Goal: Task Accomplishment & Management: Complete application form

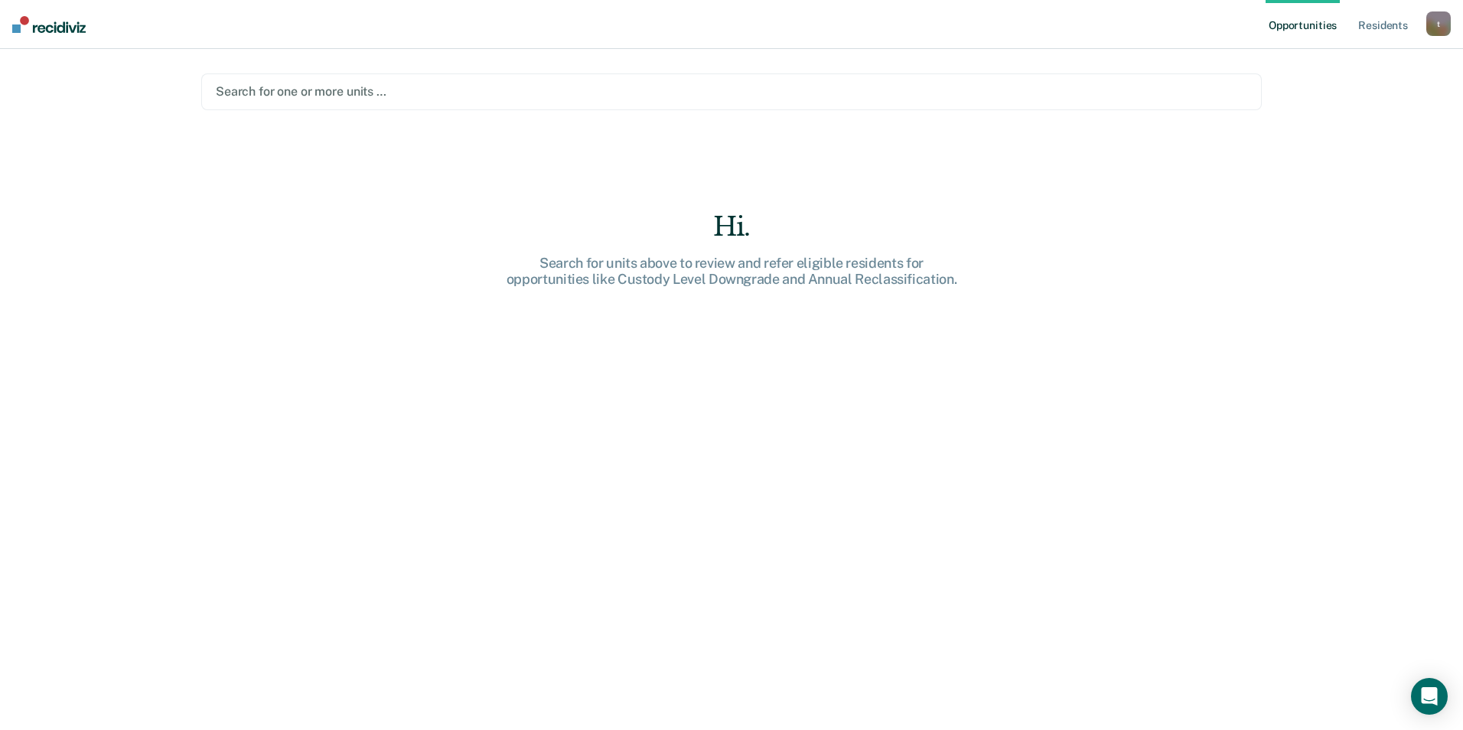
click at [296, 89] on div at bounding box center [732, 92] width 1032 height 18
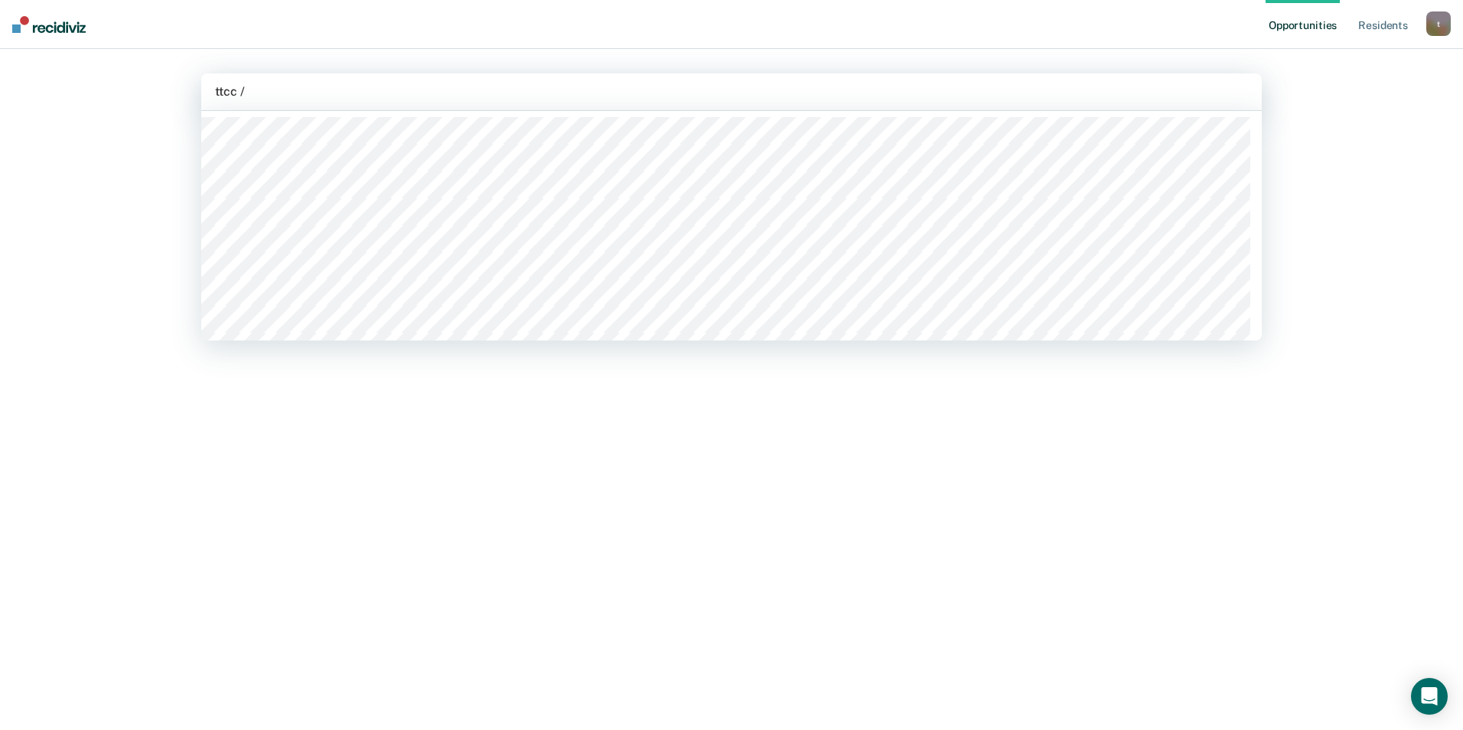
type input "ttcc / f"
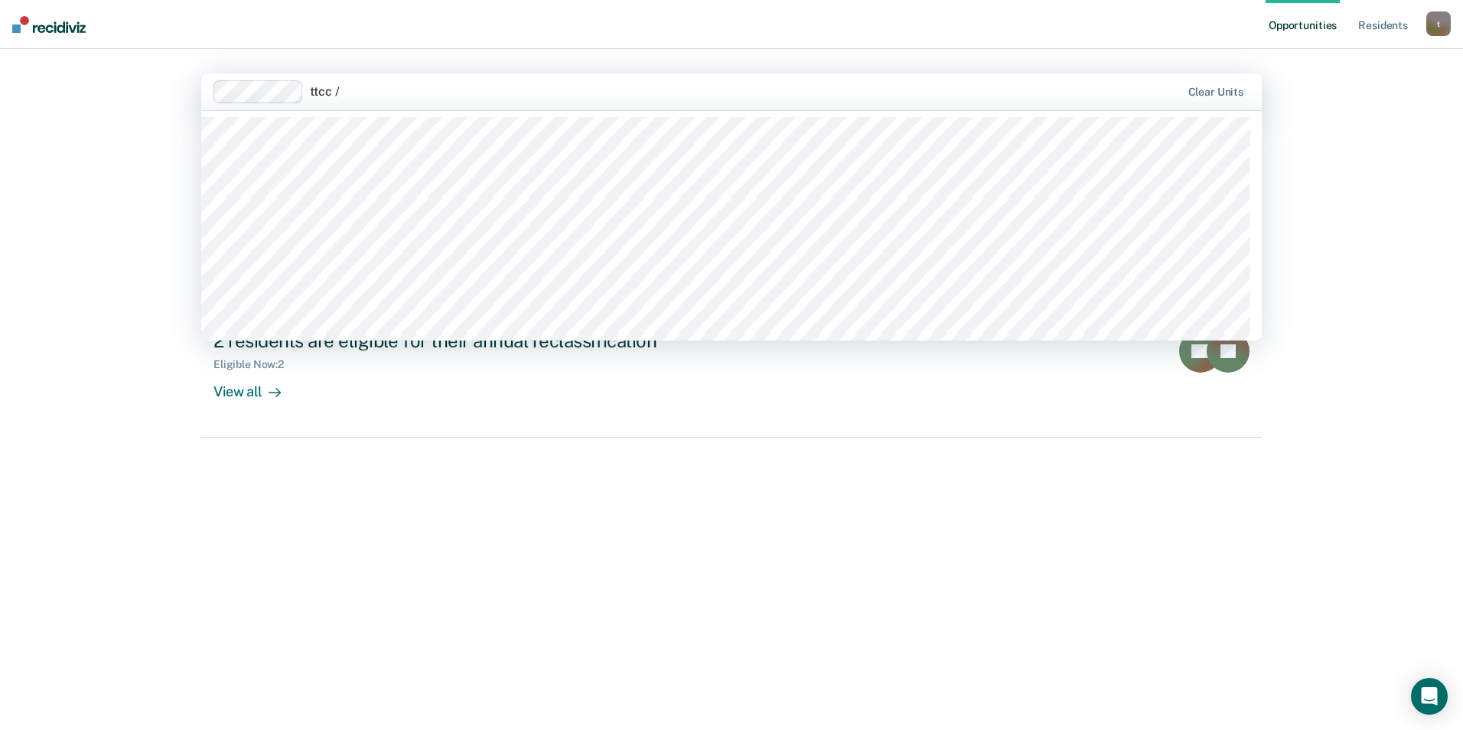
type input "ttcc / f"
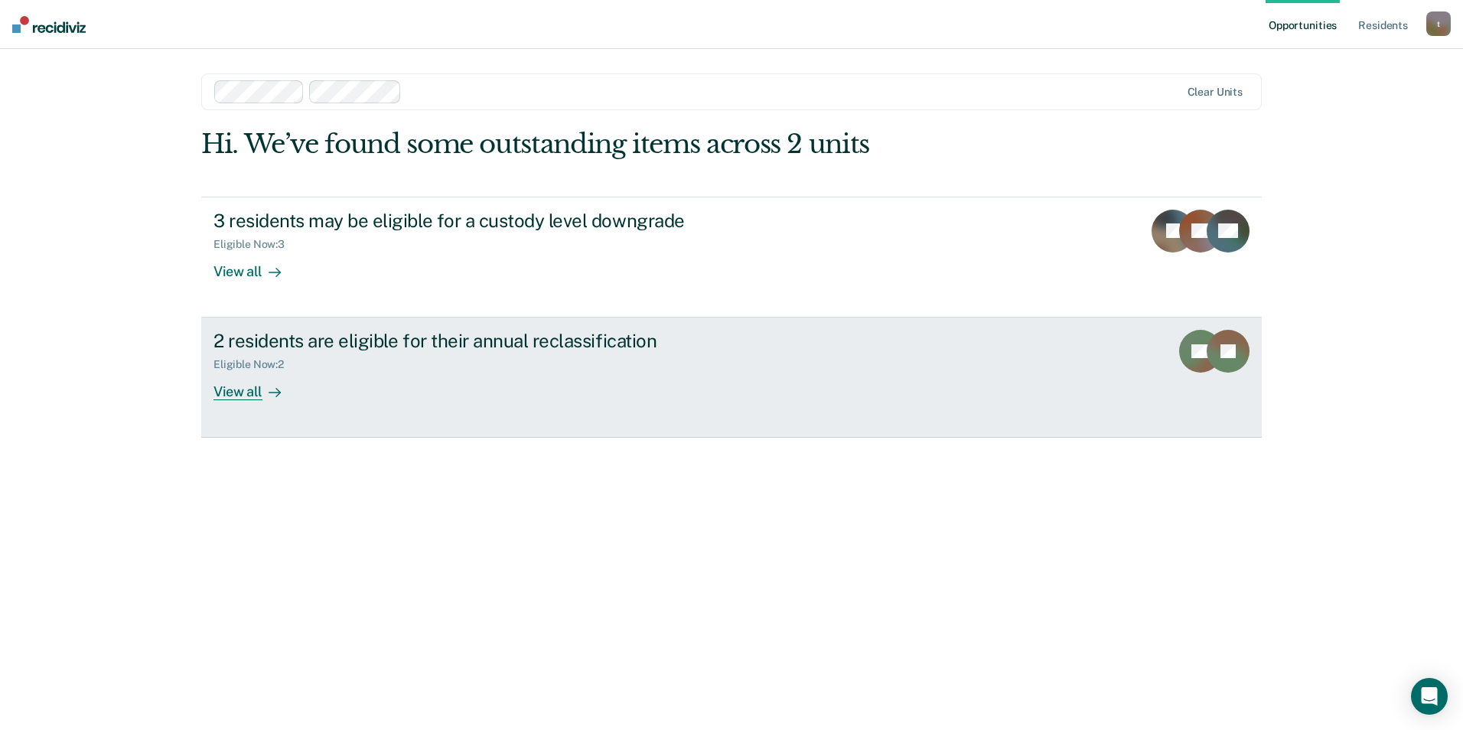
click at [255, 391] on div "View all" at bounding box center [257, 386] width 86 height 30
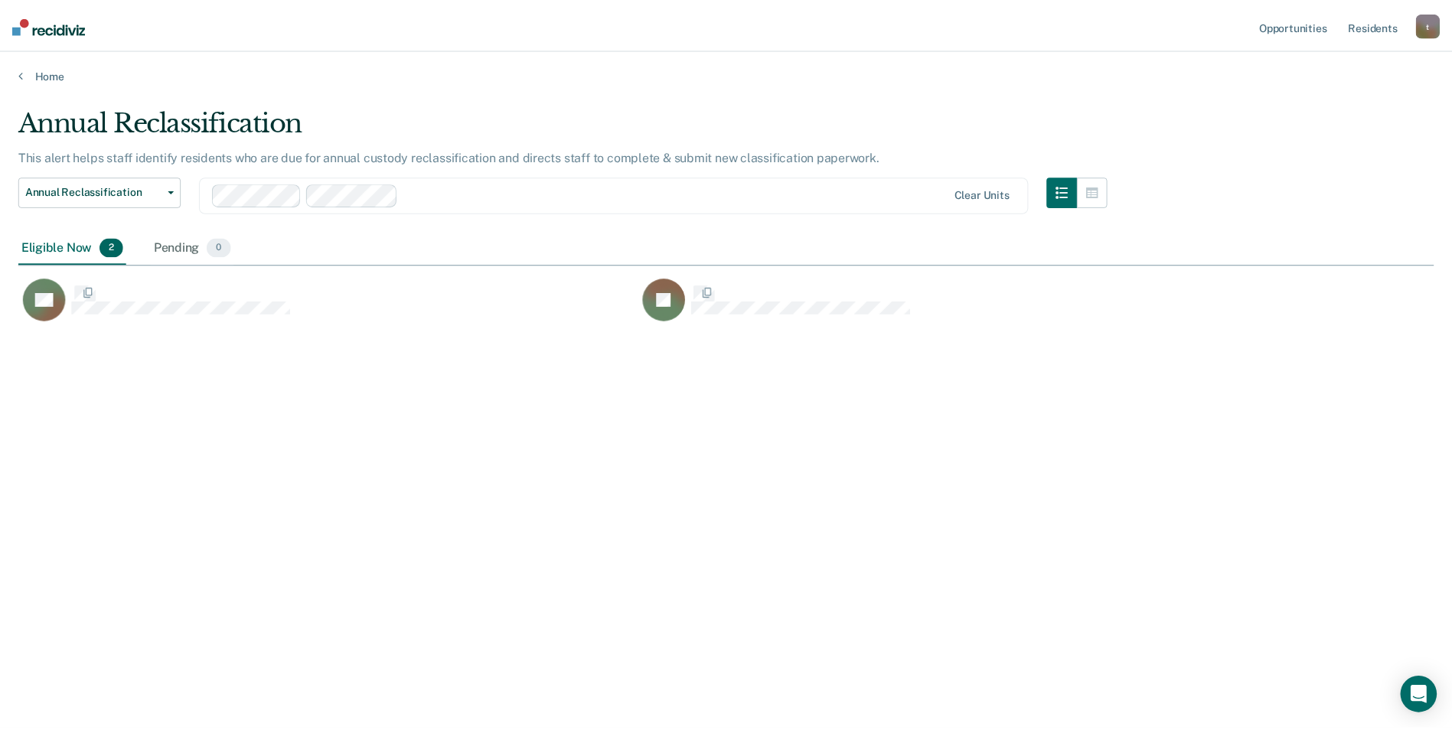
scroll to position [498, 1415]
click at [492, 183] on div at bounding box center [585, 194] width 742 height 23
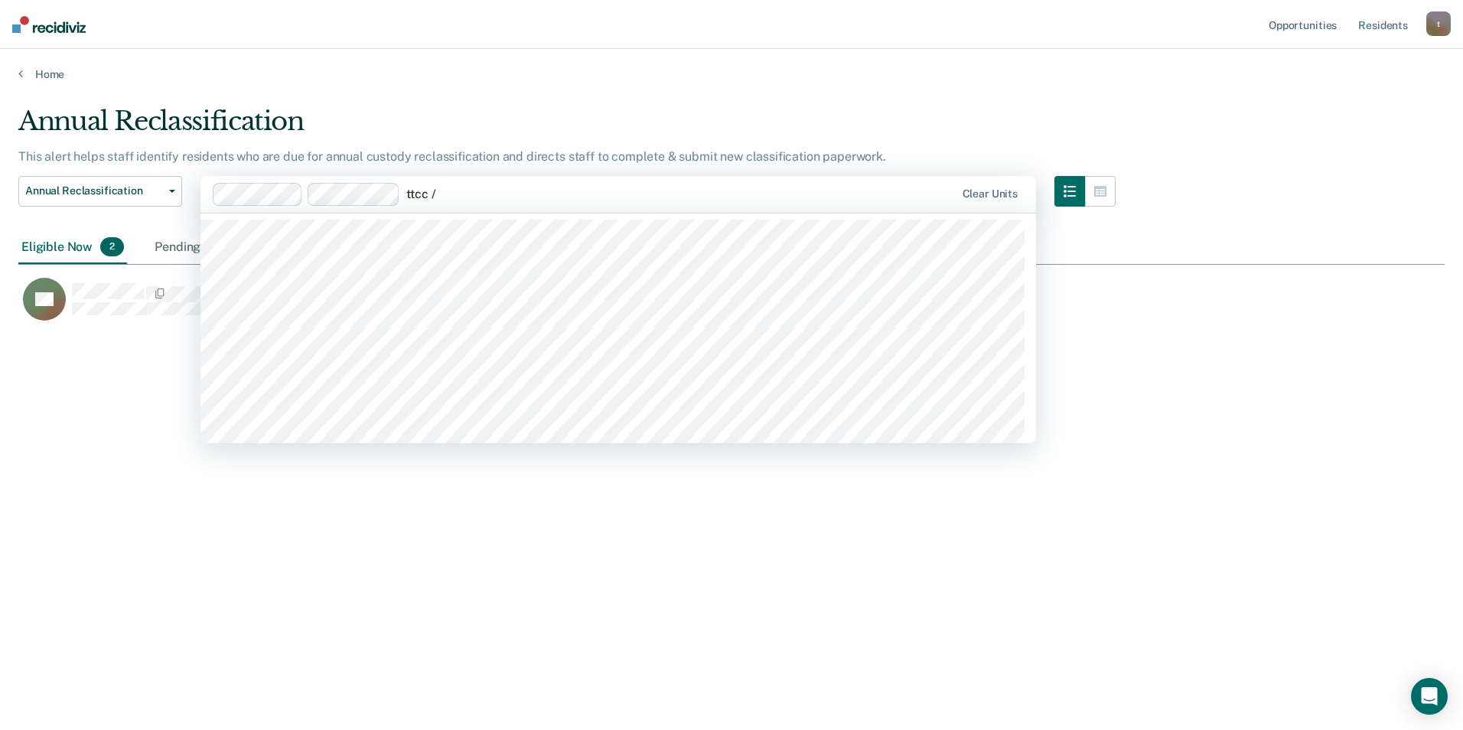
type input "ttcc / f"
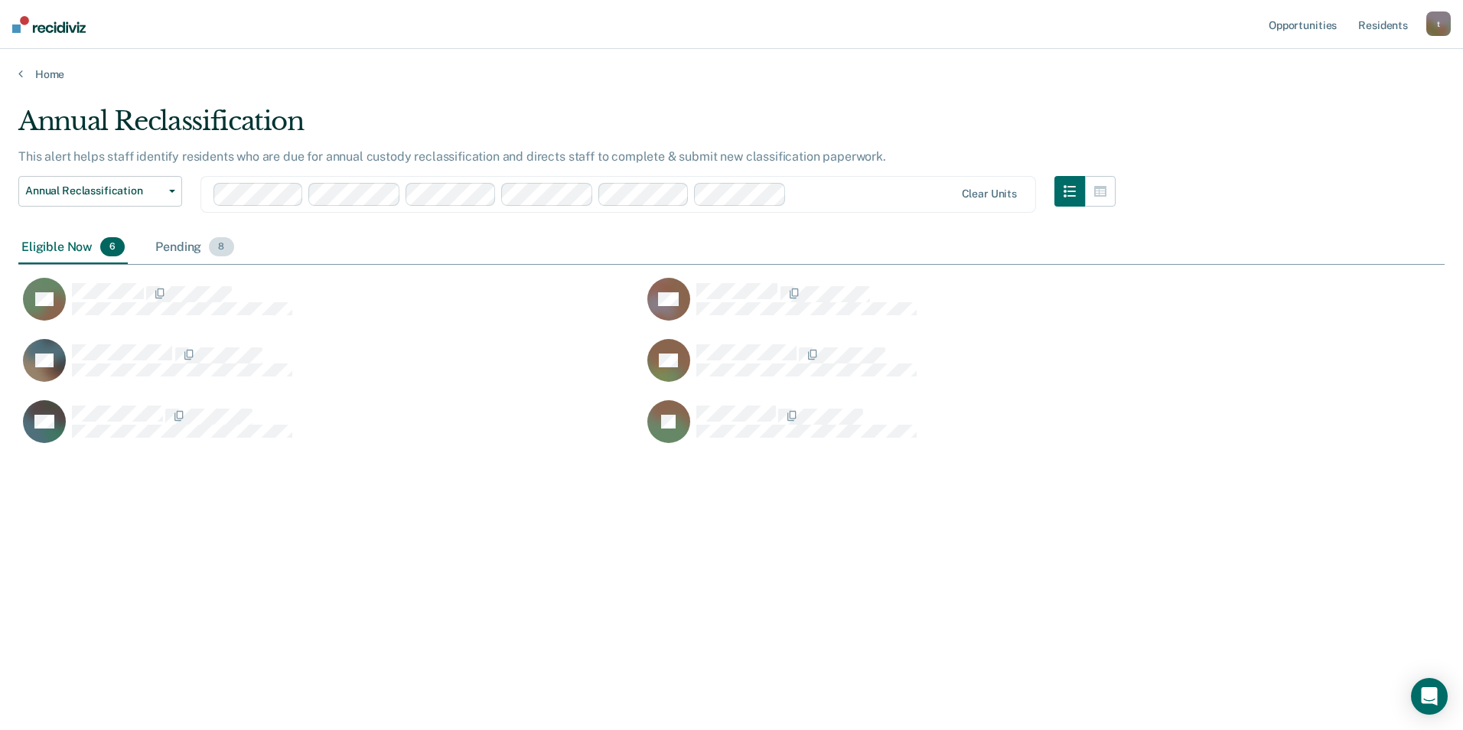
click at [181, 247] on div "Pending 8" at bounding box center [194, 248] width 84 height 34
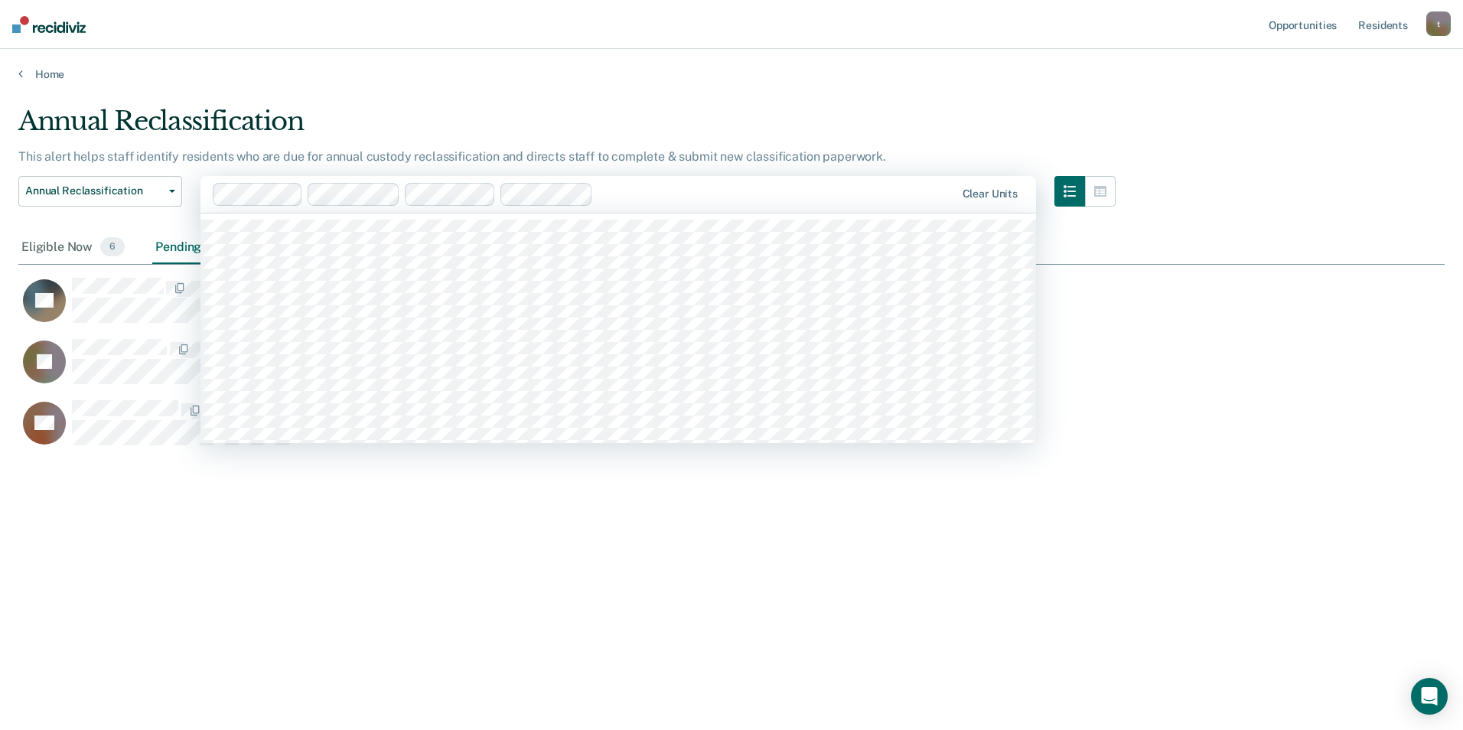
click at [677, 197] on div at bounding box center [777, 194] width 356 height 18
click at [77, 246] on div "Eligible Now 6" at bounding box center [72, 248] width 109 height 34
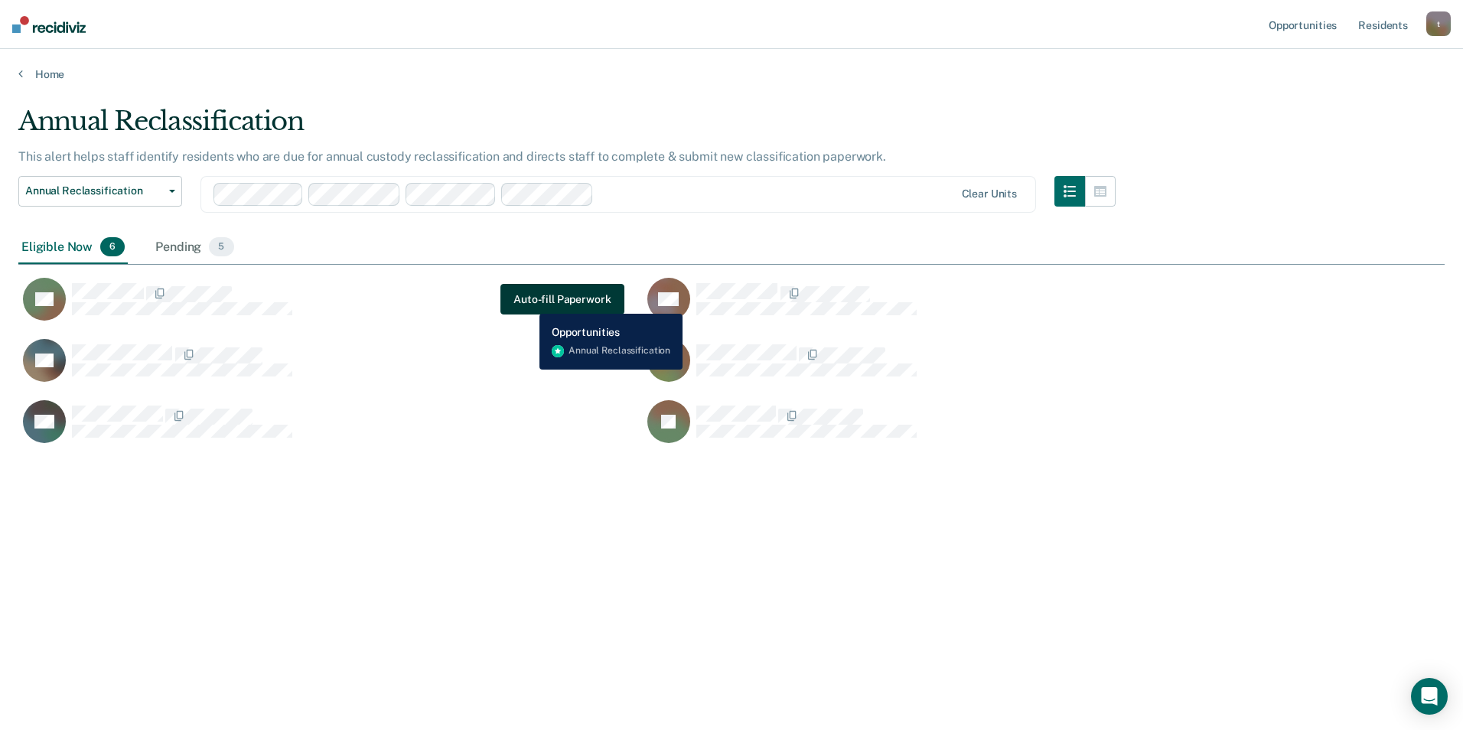
click at [528, 302] on button "Auto-fill Paperwork" at bounding box center [562, 299] width 123 height 31
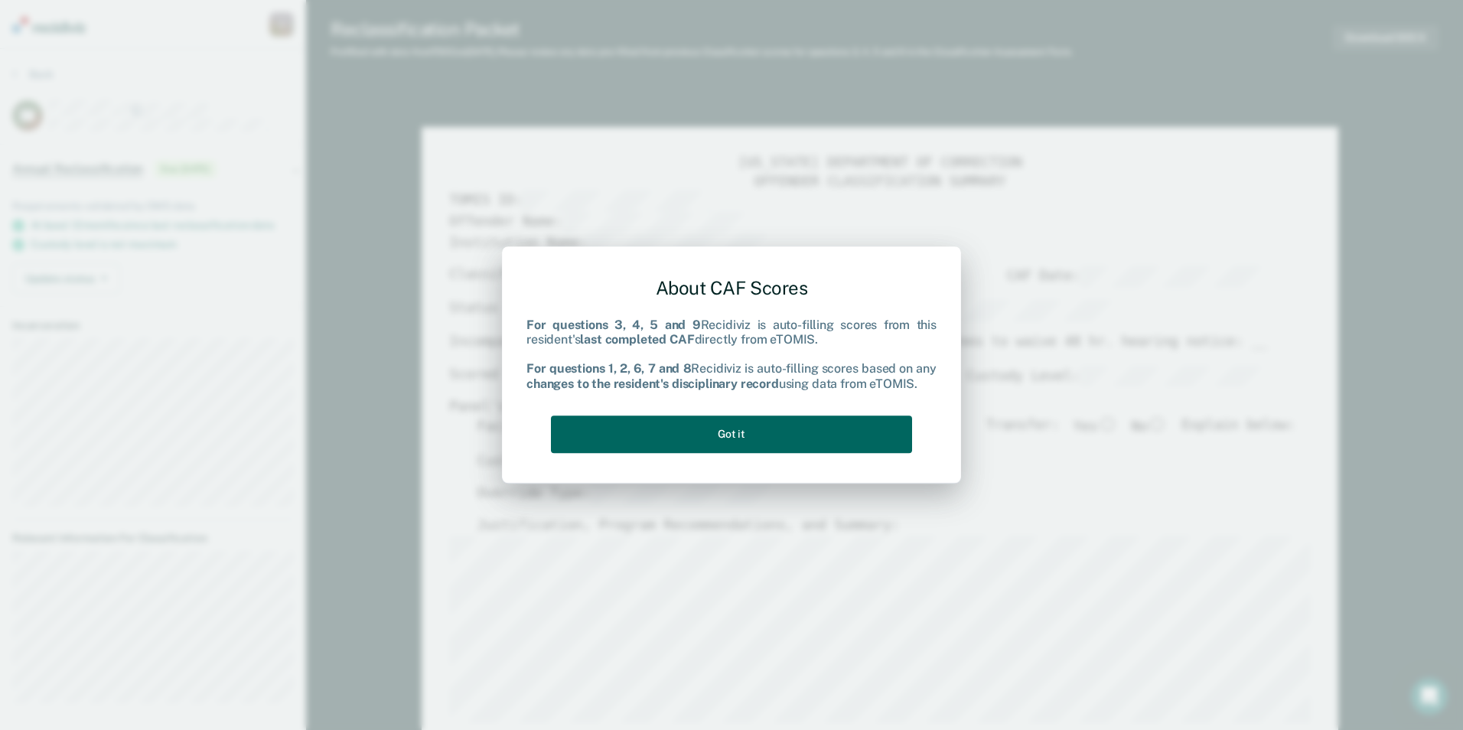
click at [771, 442] on button "Got it" at bounding box center [731, 435] width 361 height 38
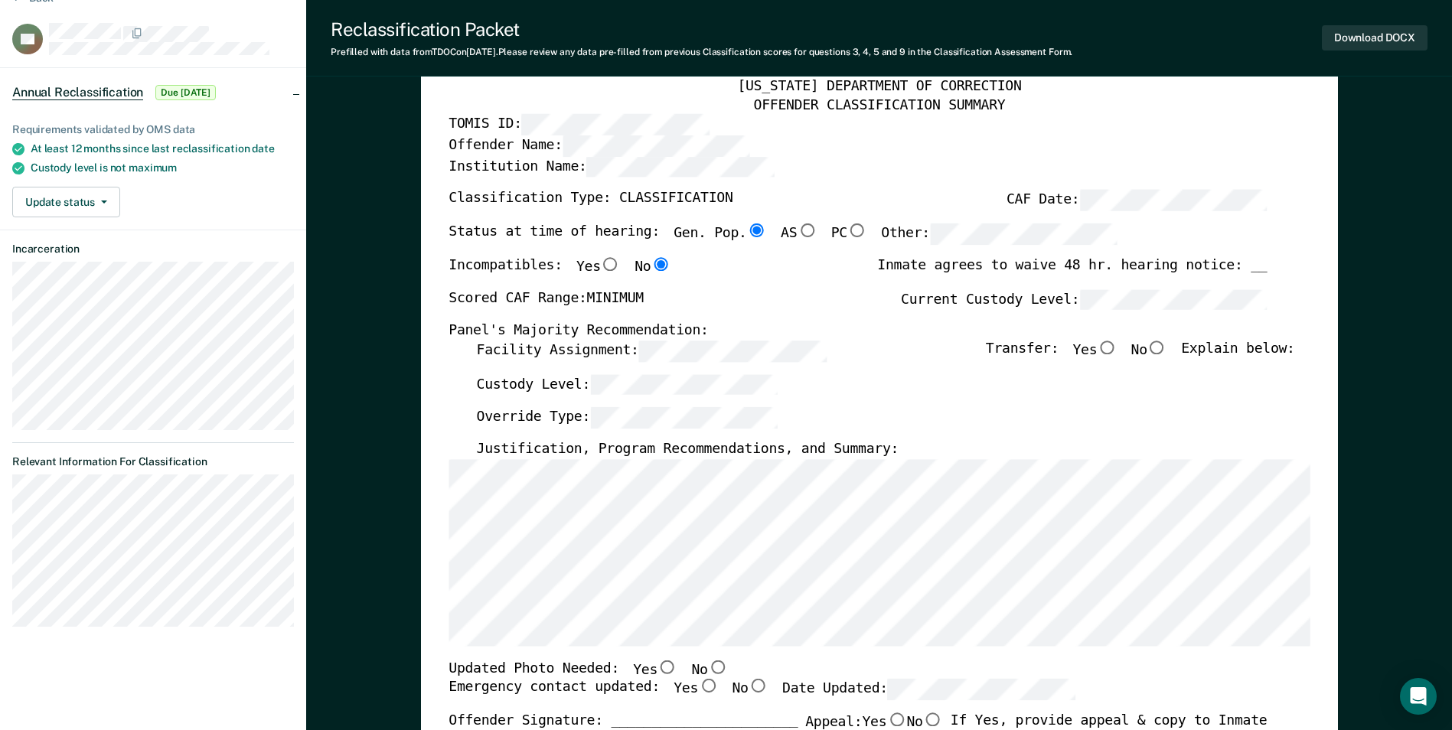
scroll to position [153, 0]
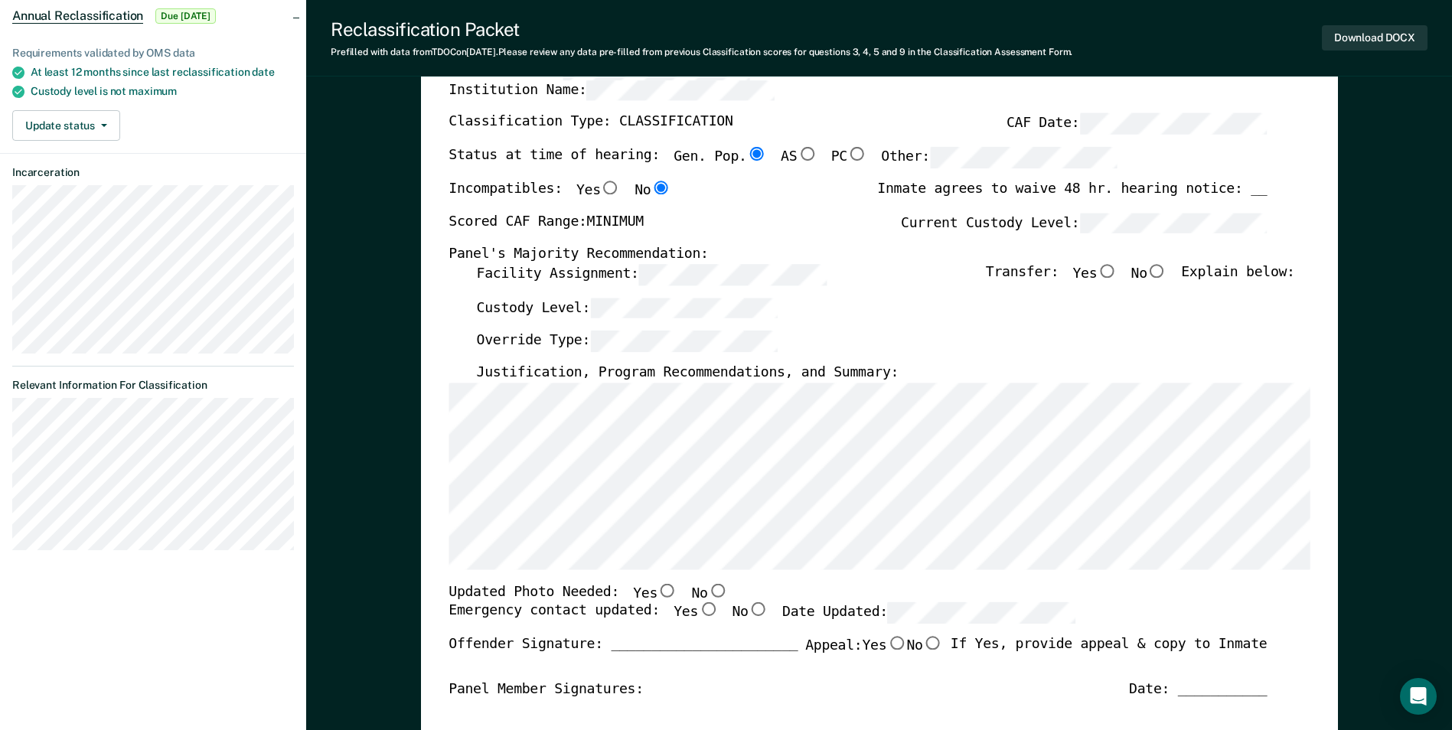
click at [1167, 266] on input "No" at bounding box center [1157, 271] width 20 height 14
type textarea "x"
radio input "true"
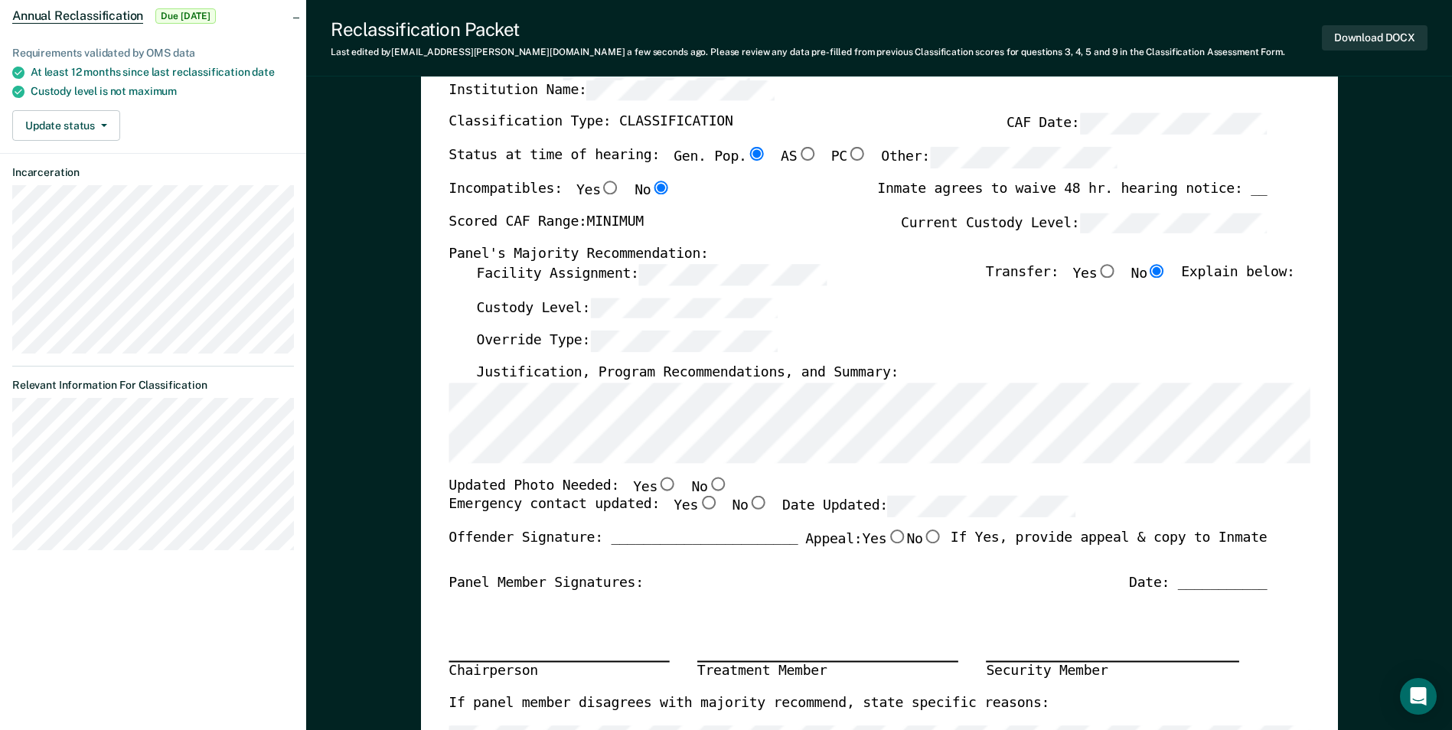
click at [707, 479] on input "No" at bounding box center [717, 484] width 20 height 14
type textarea "x"
radio input "true"
click at [698, 500] on input "Yes" at bounding box center [708, 504] width 20 height 14
type textarea "x"
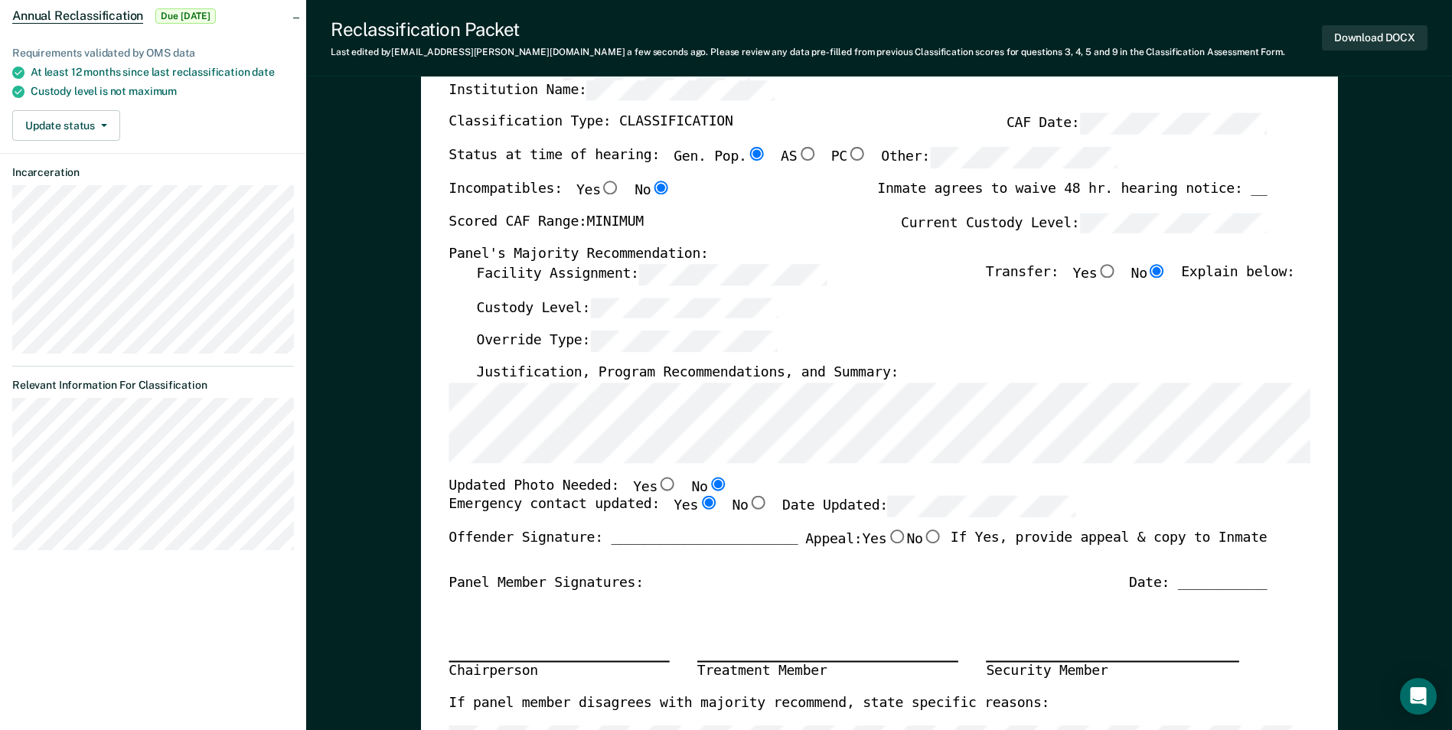
radio input "true"
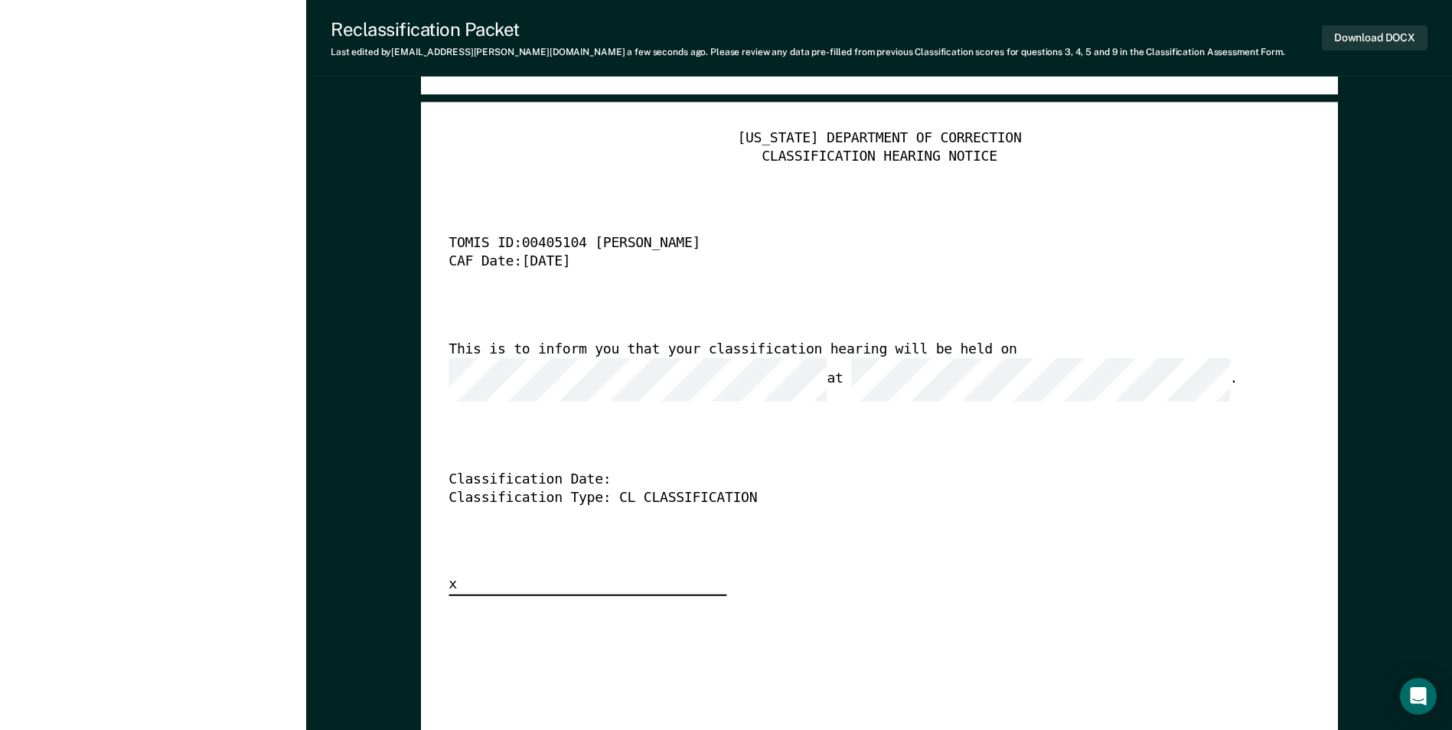
scroll to position [3750, 0]
click at [1374, 28] on button "Download DOCX" at bounding box center [1375, 37] width 106 height 25
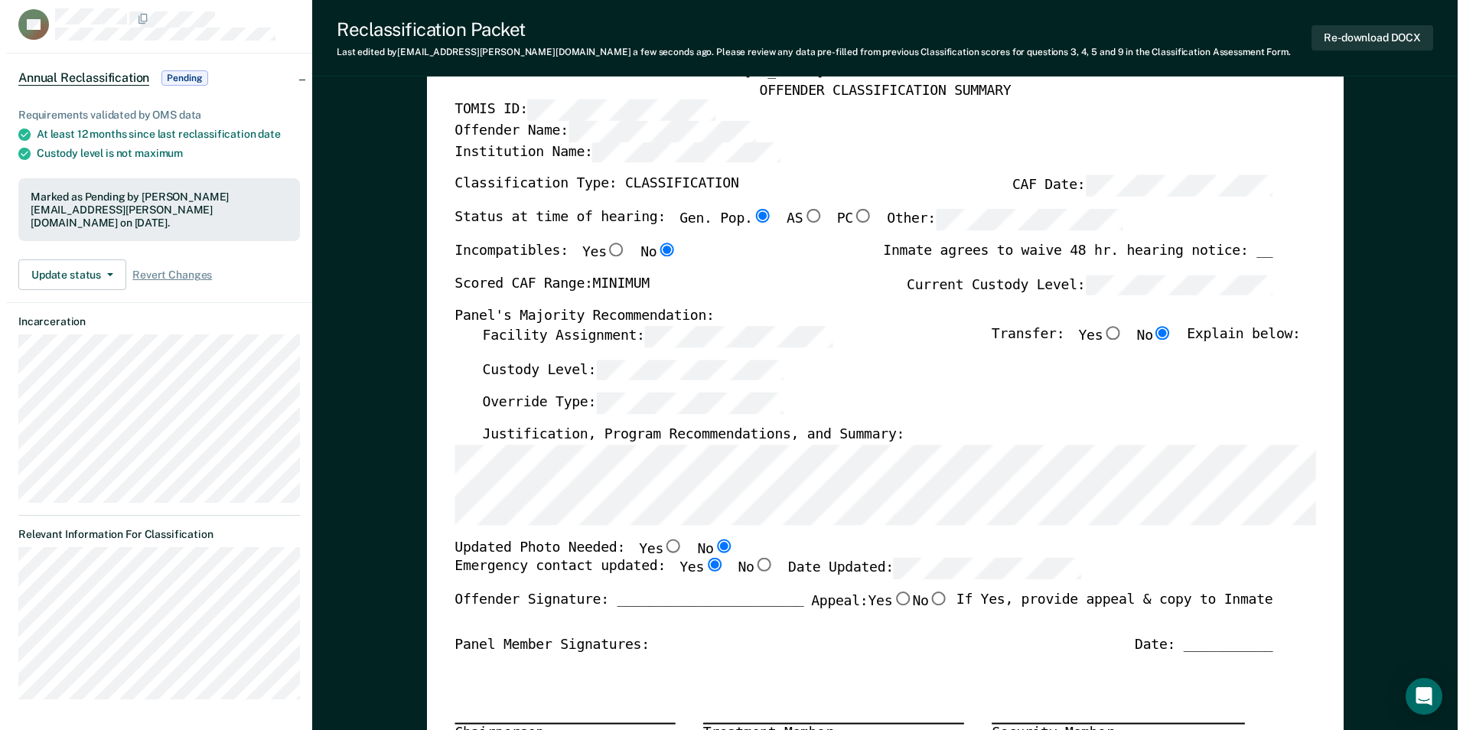
scroll to position [0, 0]
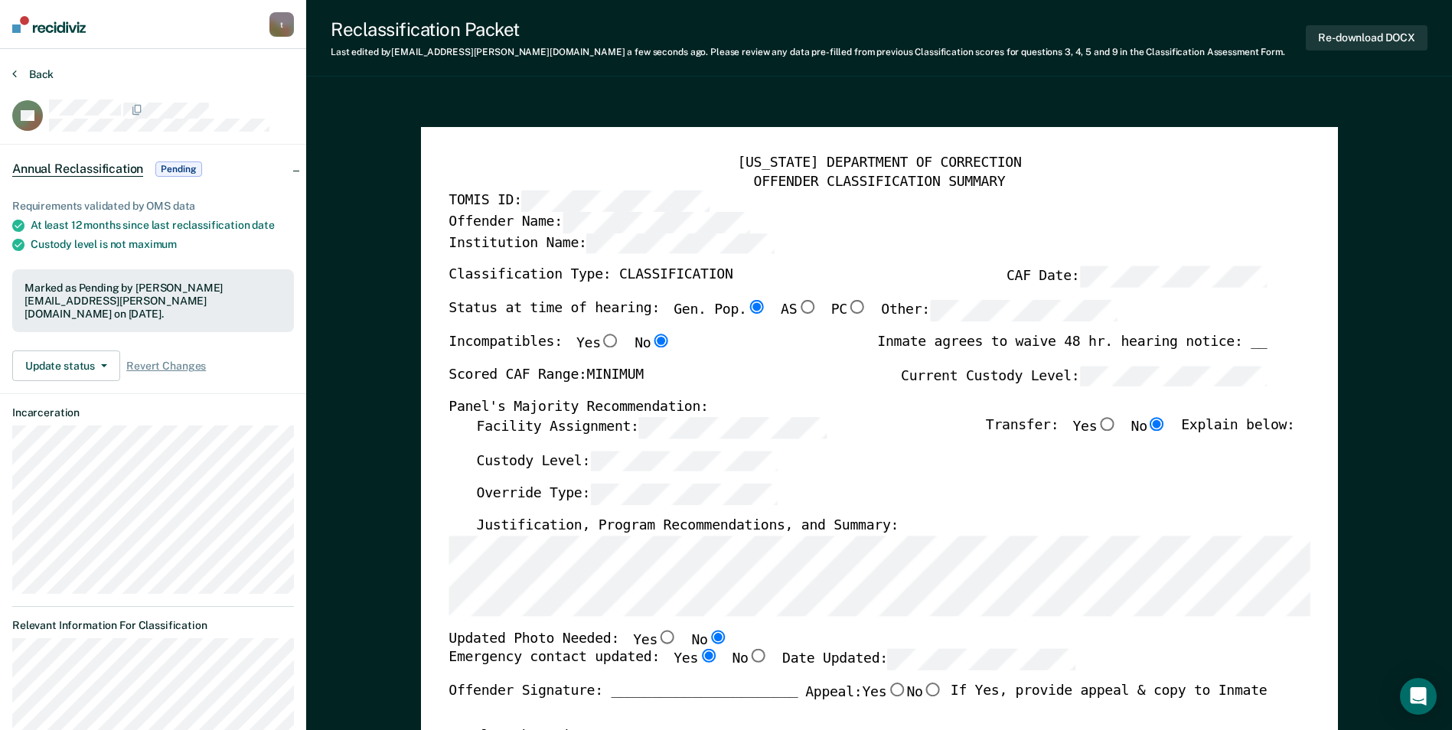
click at [34, 71] on button "Back" at bounding box center [32, 74] width 41 height 14
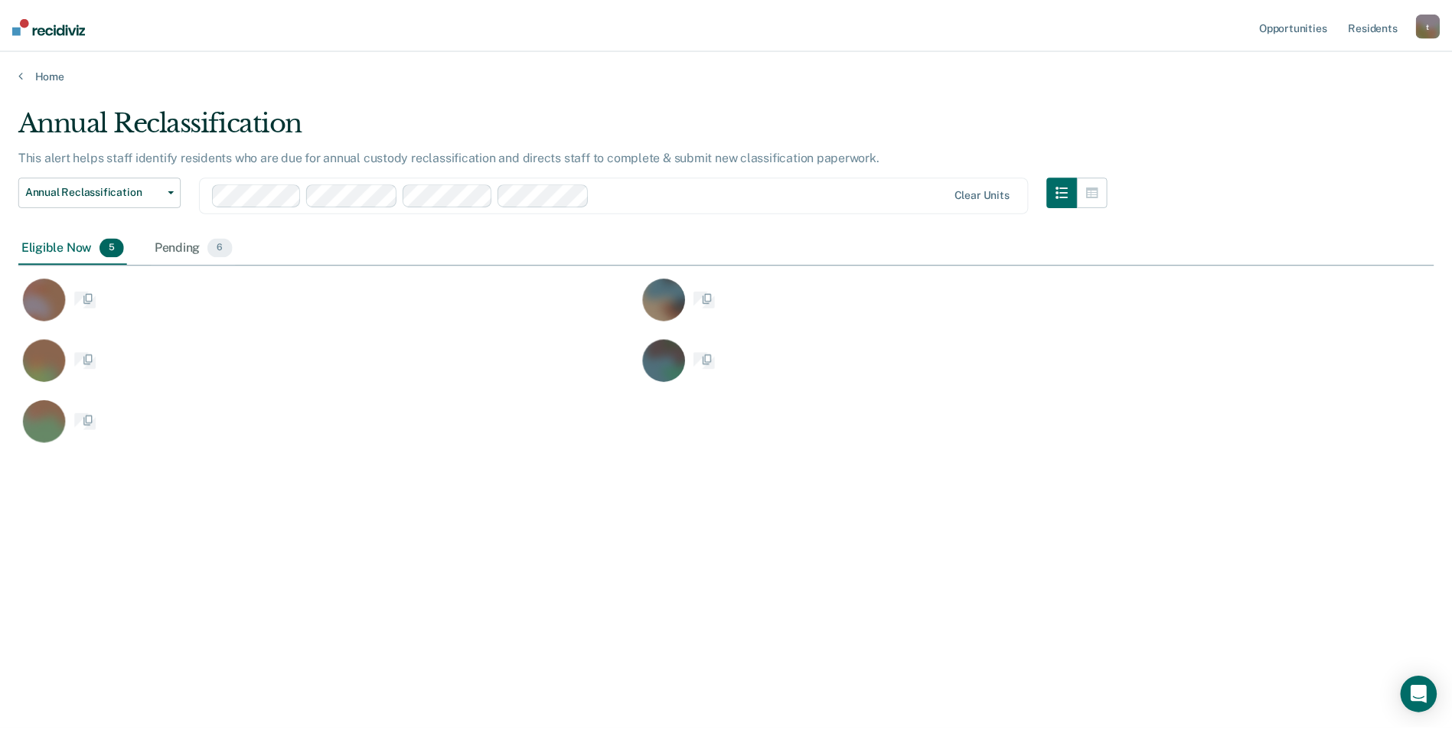
scroll to position [498, 1415]
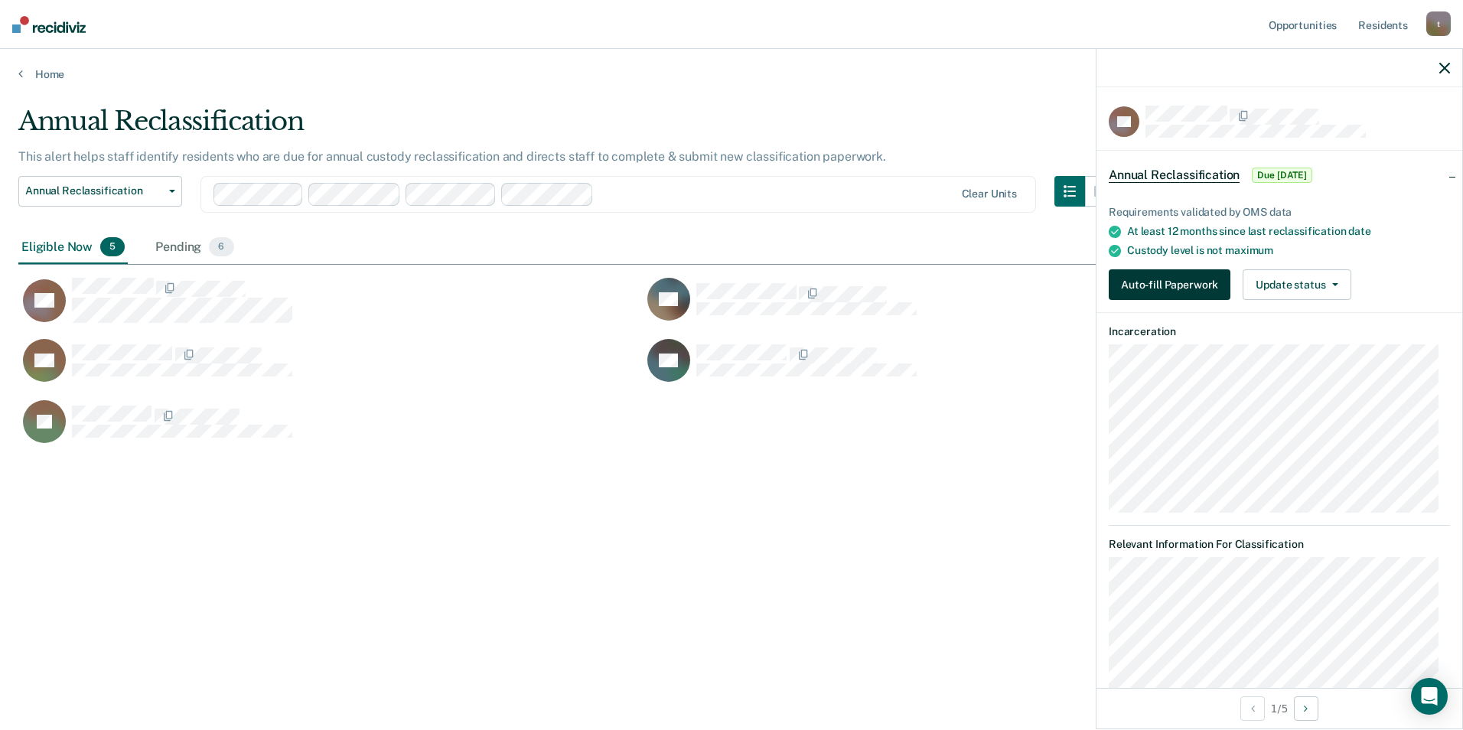
click at [1202, 284] on button "Auto-fill Paperwork" at bounding box center [1170, 284] width 122 height 31
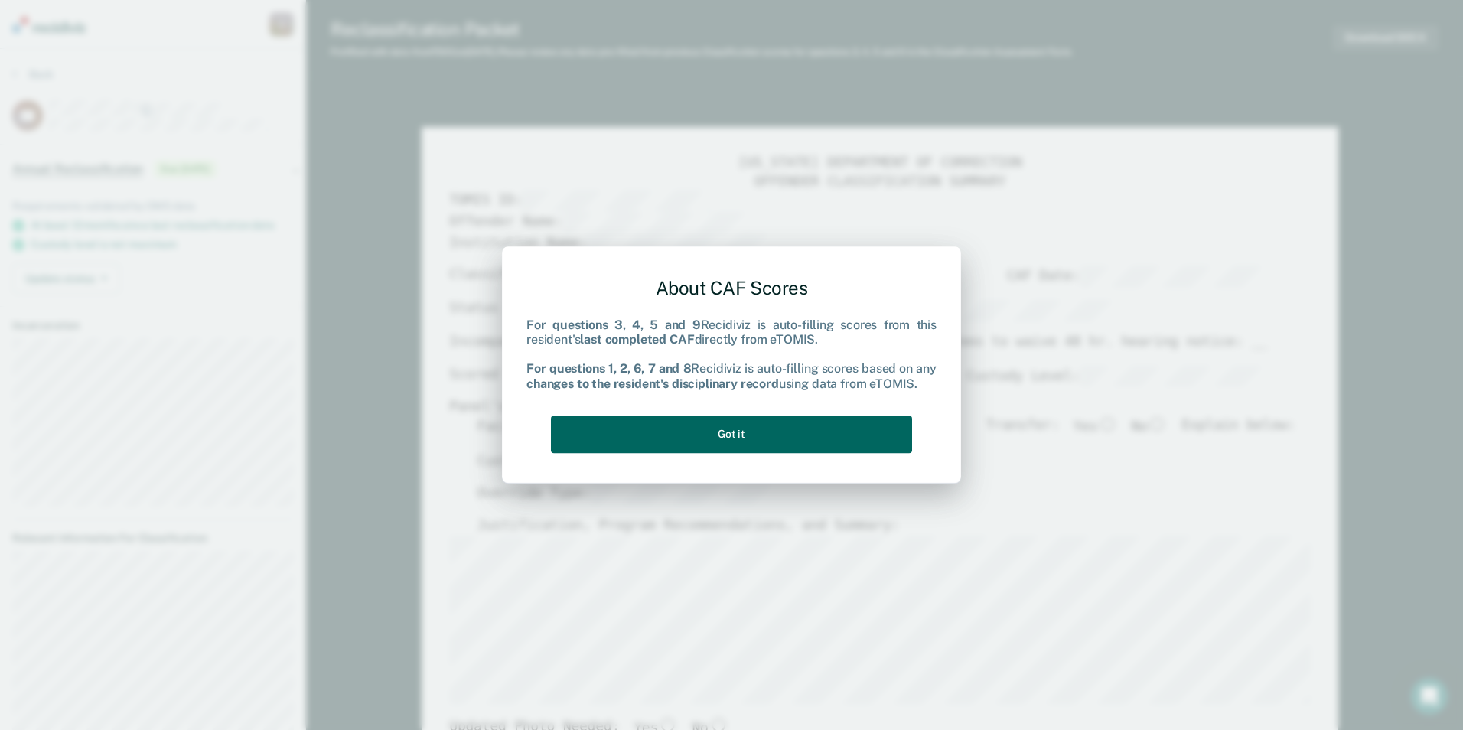
click at [680, 430] on button "Got it" at bounding box center [731, 435] width 361 height 38
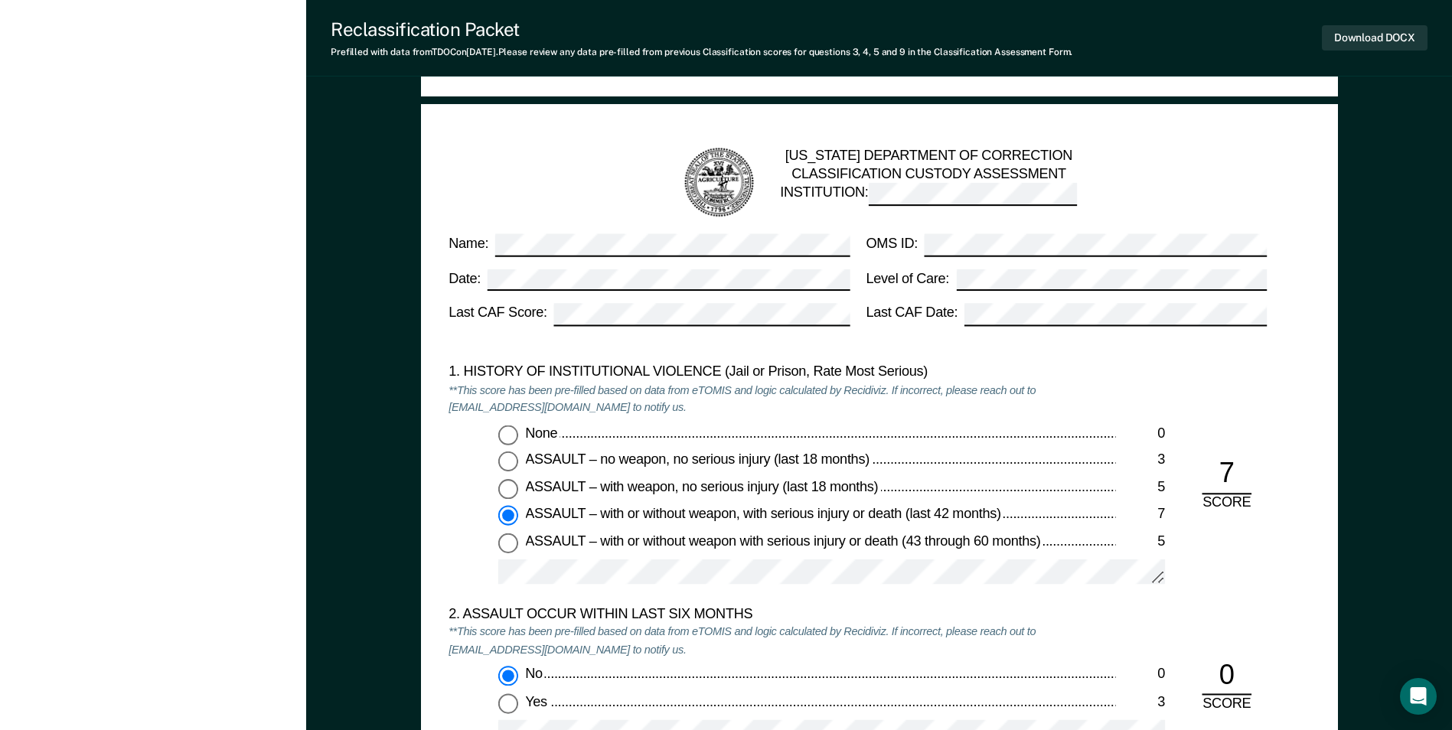
scroll to position [1225, 0]
click at [507, 436] on input "None 0" at bounding box center [508, 436] width 20 height 20
type textarea "x"
radio input "true"
radio input "false"
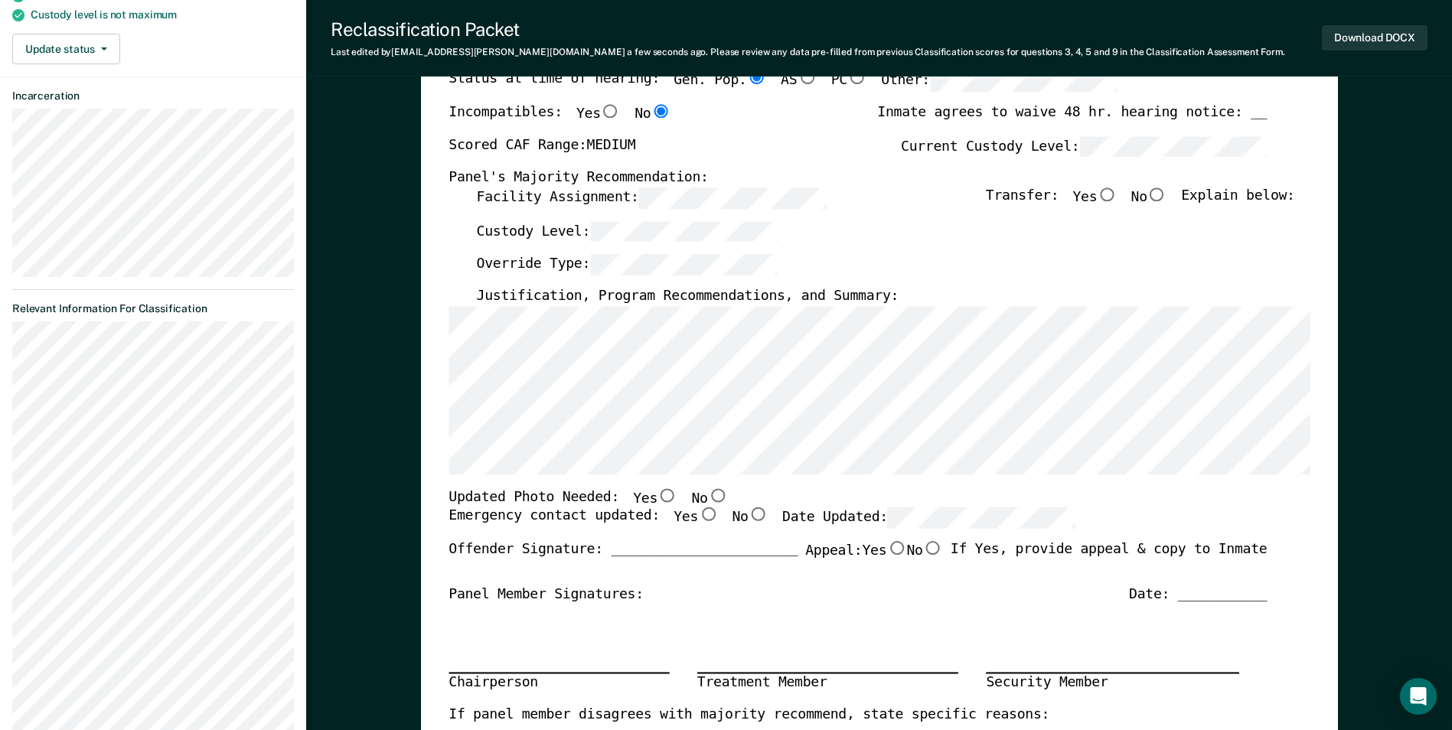
scroll to position [0, 0]
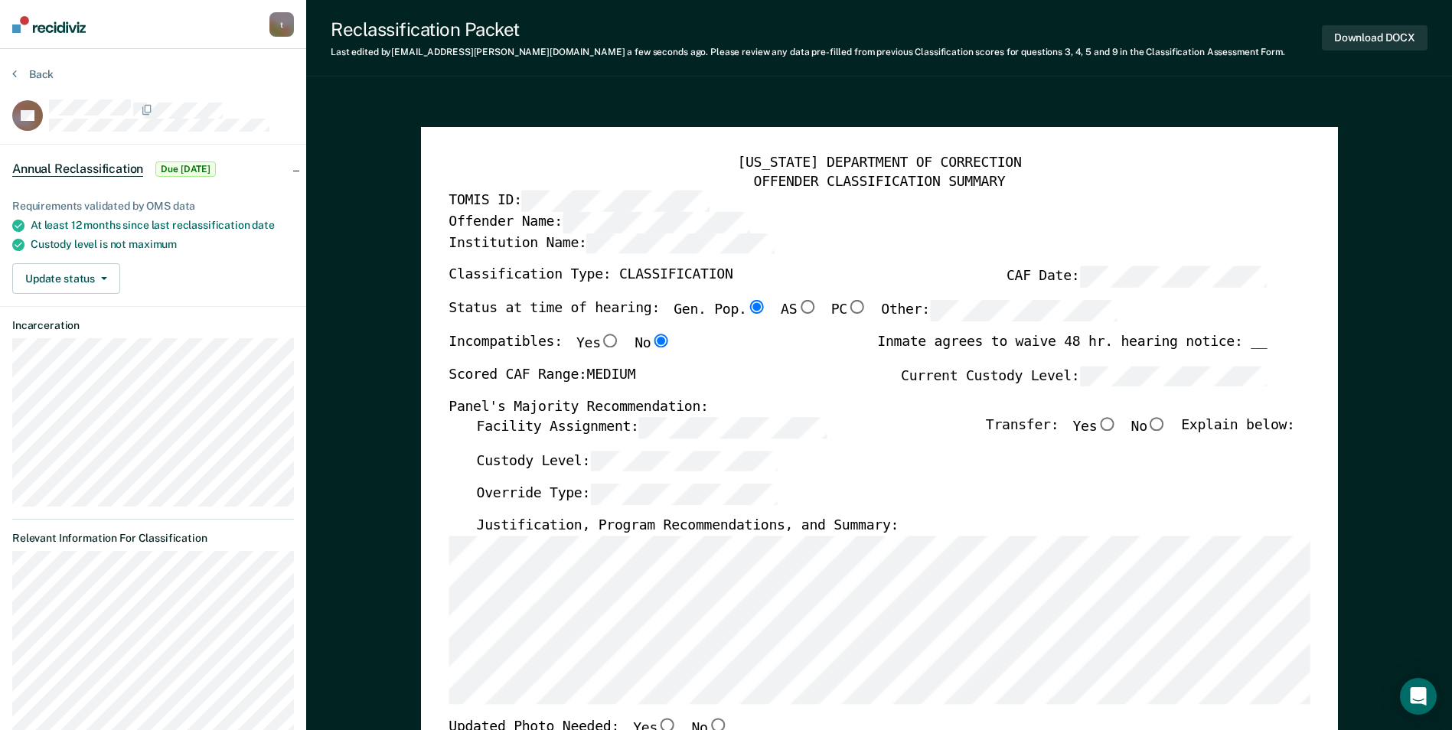
click at [1166, 420] on input "No" at bounding box center [1157, 424] width 20 height 14
type textarea "x"
radio input "true"
click at [925, 486] on div "Override Type:" at bounding box center [885, 501] width 818 height 34
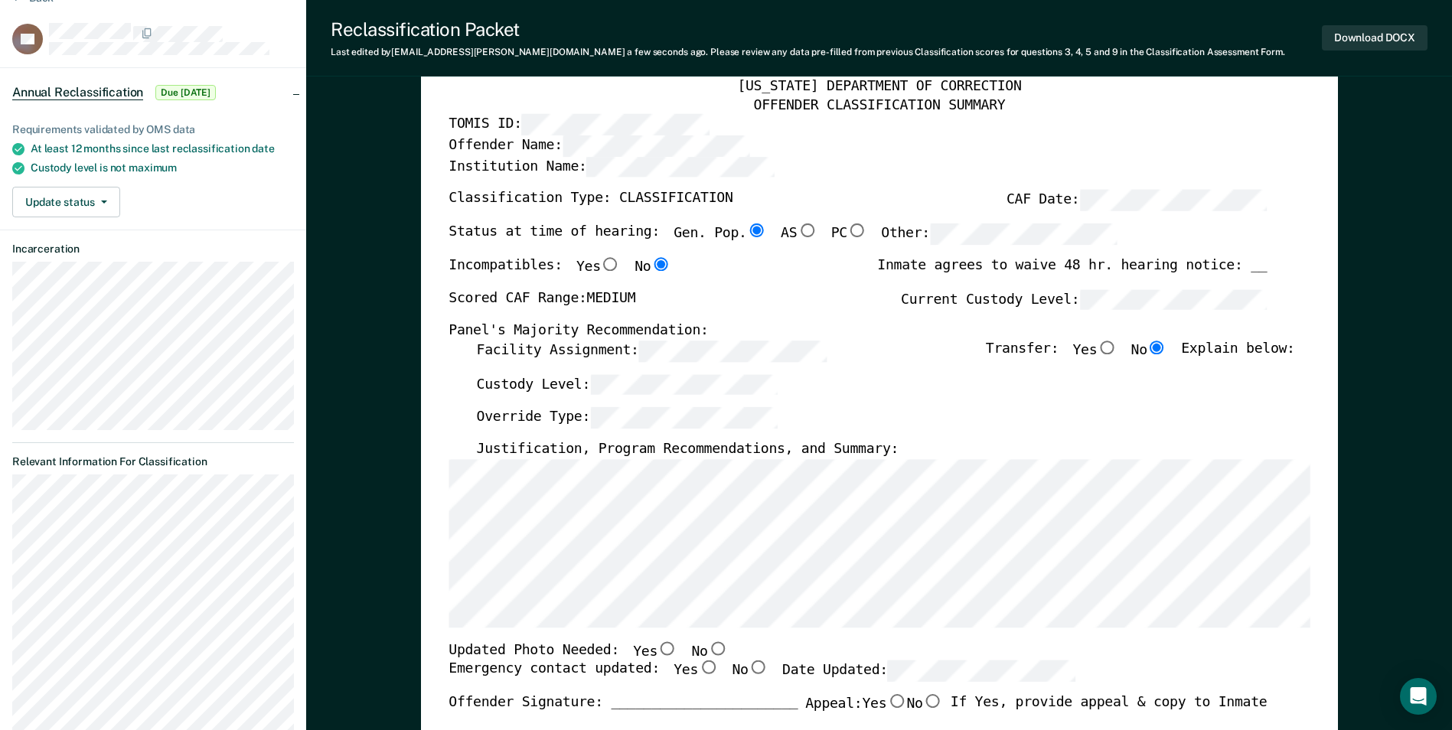
scroll to position [153, 0]
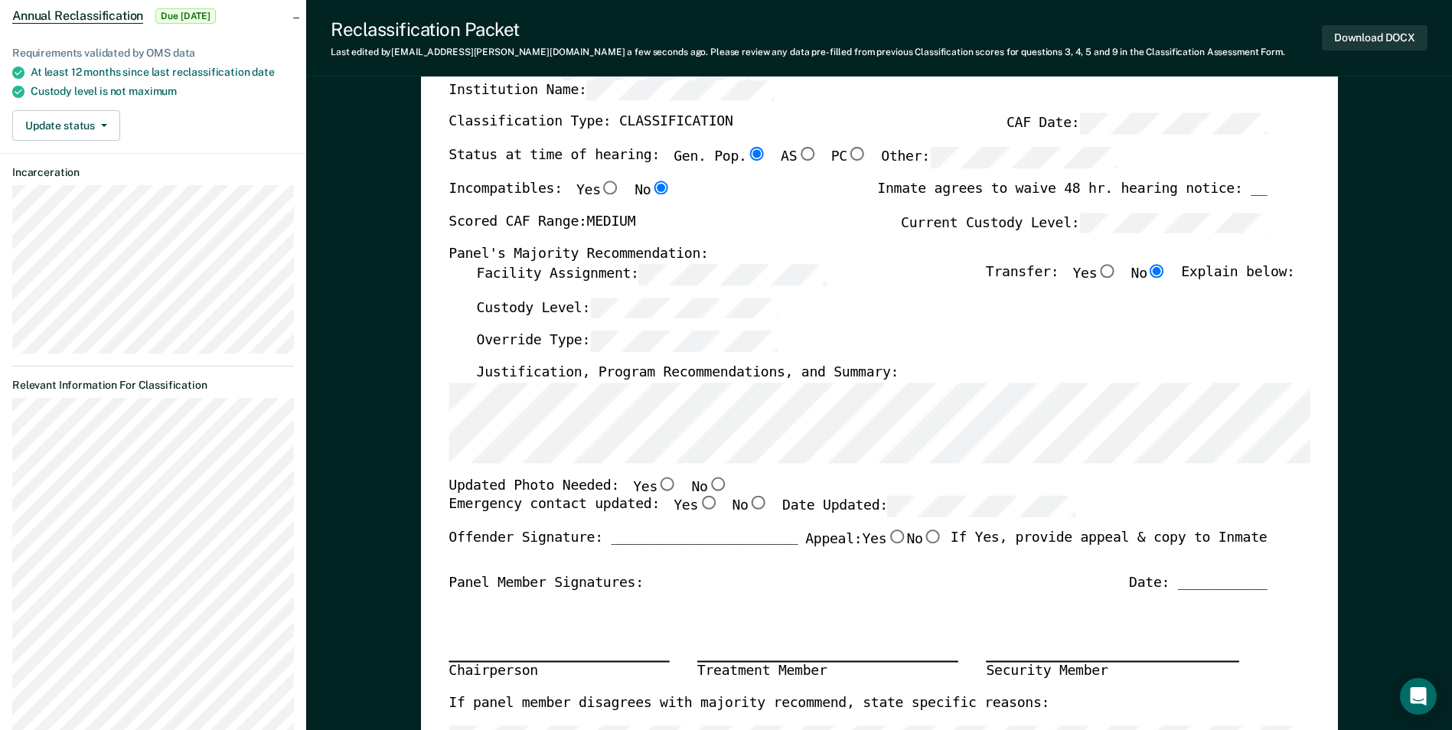
click at [623, 502] on div "Emergency contact updated: Yes No Date Updated:" at bounding box center [762, 514] width 627 height 34
click at [657, 479] on input "Yes" at bounding box center [667, 484] width 20 height 14
type textarea "x"
radio input "true"
click at [698, 498] on input "Yes" at bounding box center [708, 504] width 20 height 14
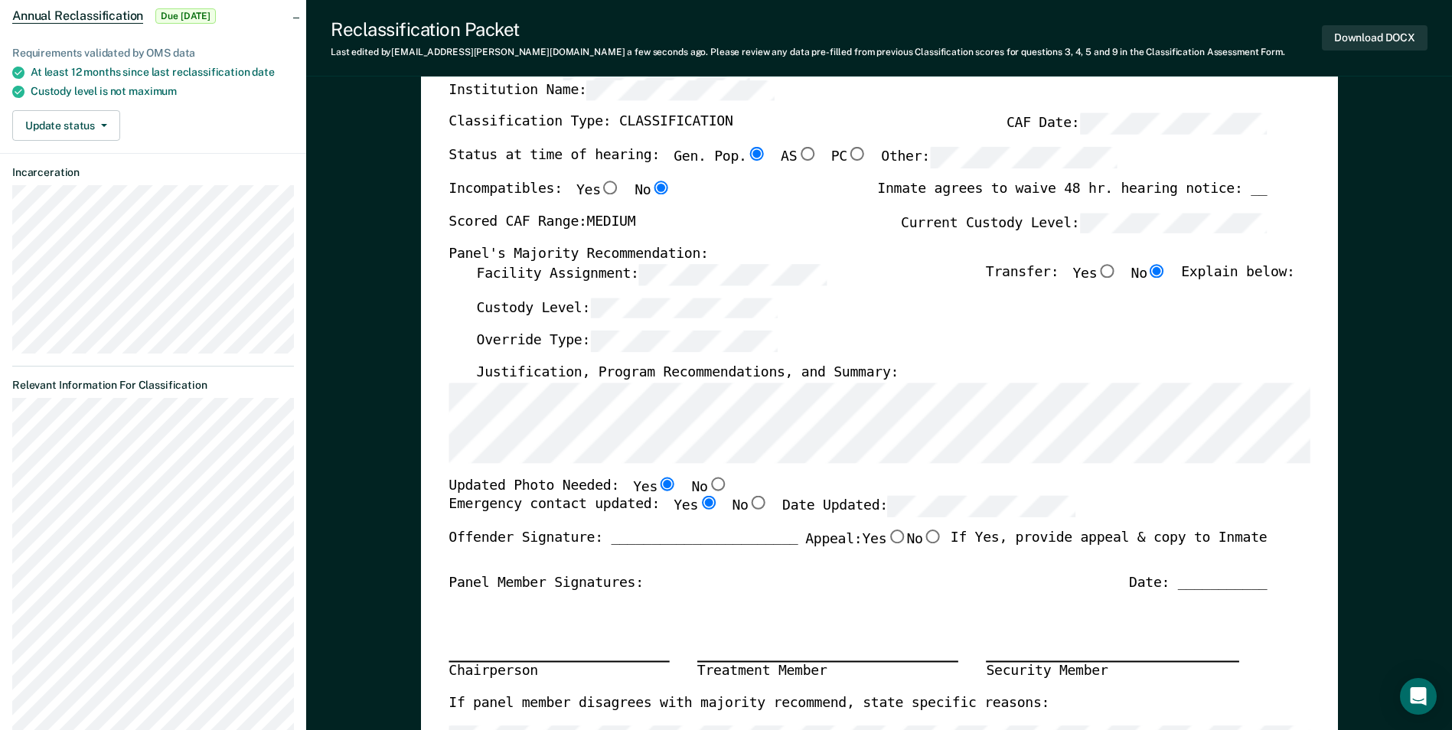
type textarea "x"
radio input "true"
click at [663, 583] on div "Panel Member Signatures: Date: ___________" at bounding box center [858, 583] width 818 height 18
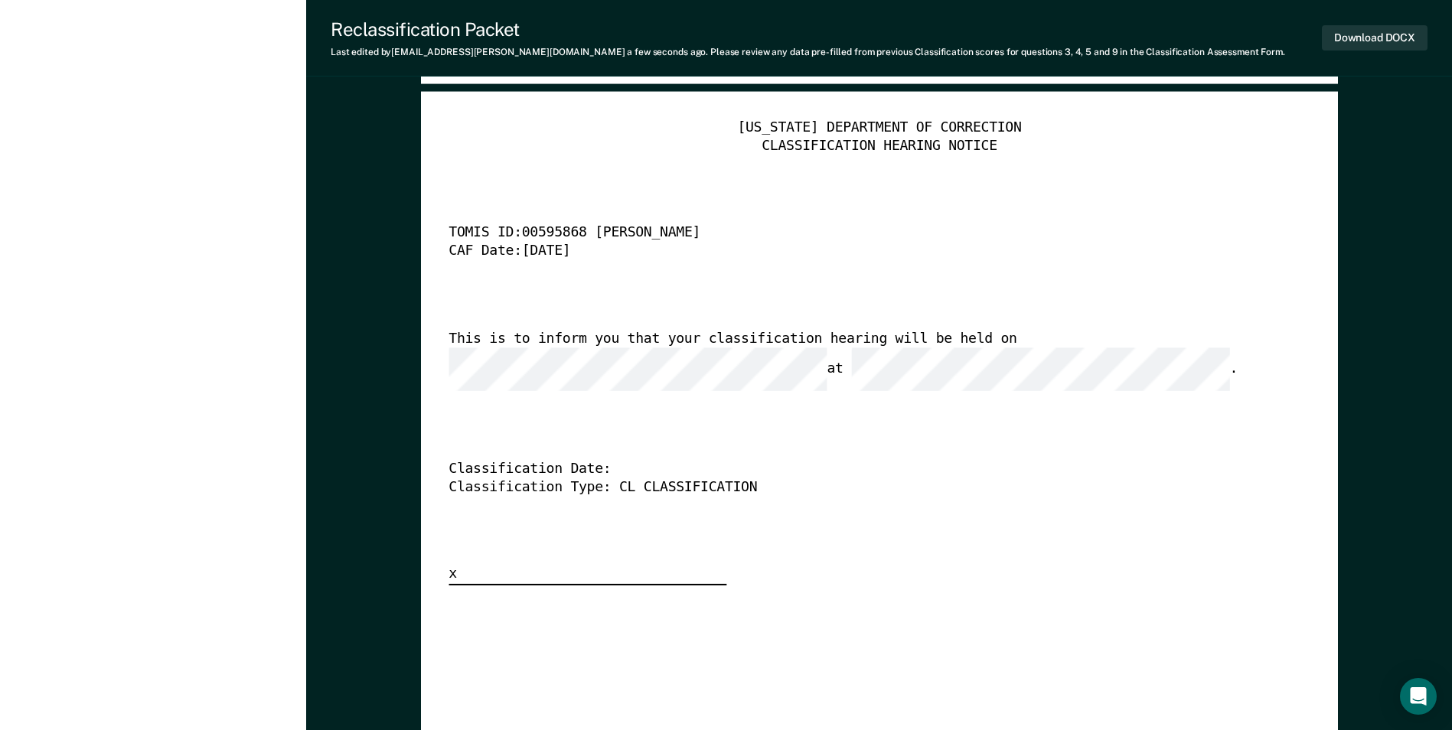
scroll to position [3750, 0]
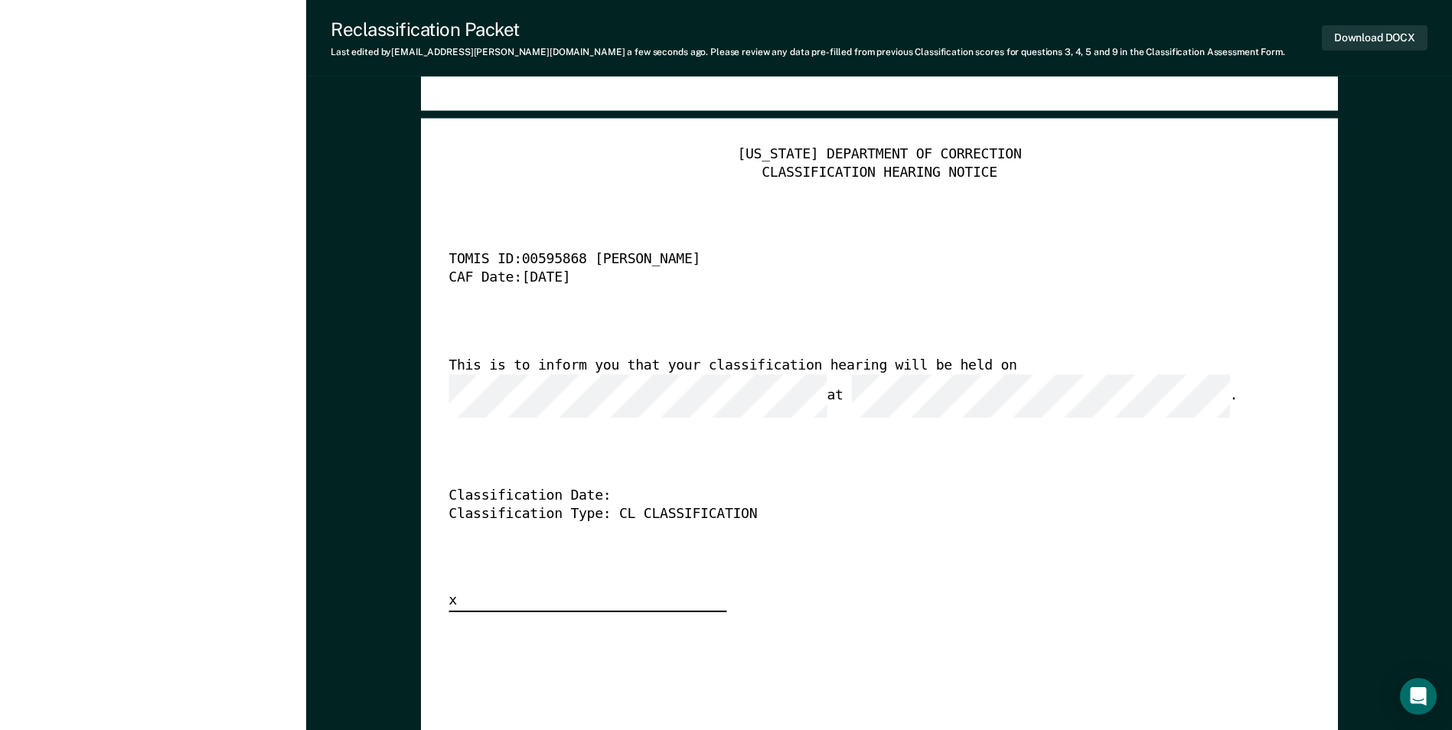
click at [750, 442] on div "[US_STATE] DEPARTMENT OF CORRECTION CLASSIFICATION HEARING NOTICE TOMIS ID: 005…" at bounding box center [879, 379] width 861 height 466
click at [1361, 31] on button "Download DOCX" at bounding box center [1375, 37] width 106 height 25
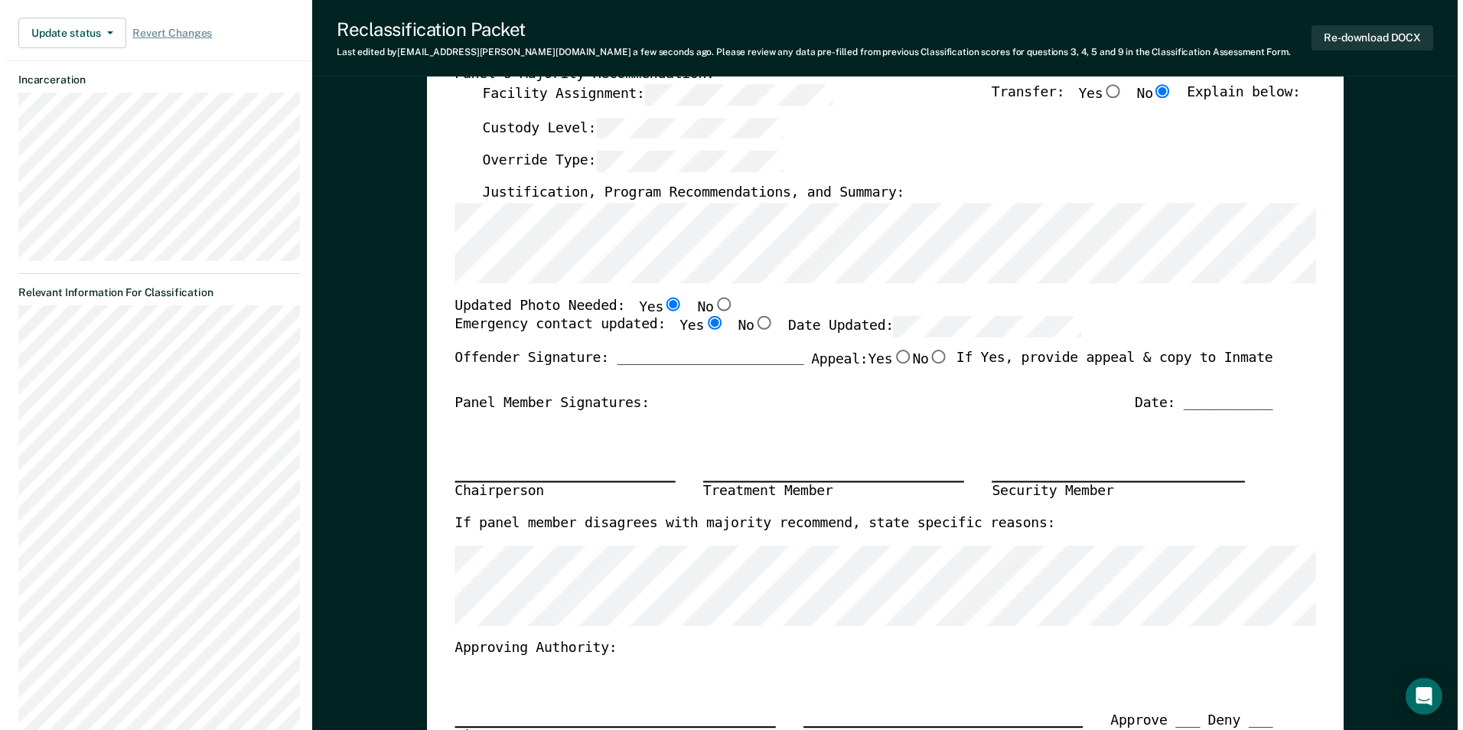
scroll to position [0, 0]
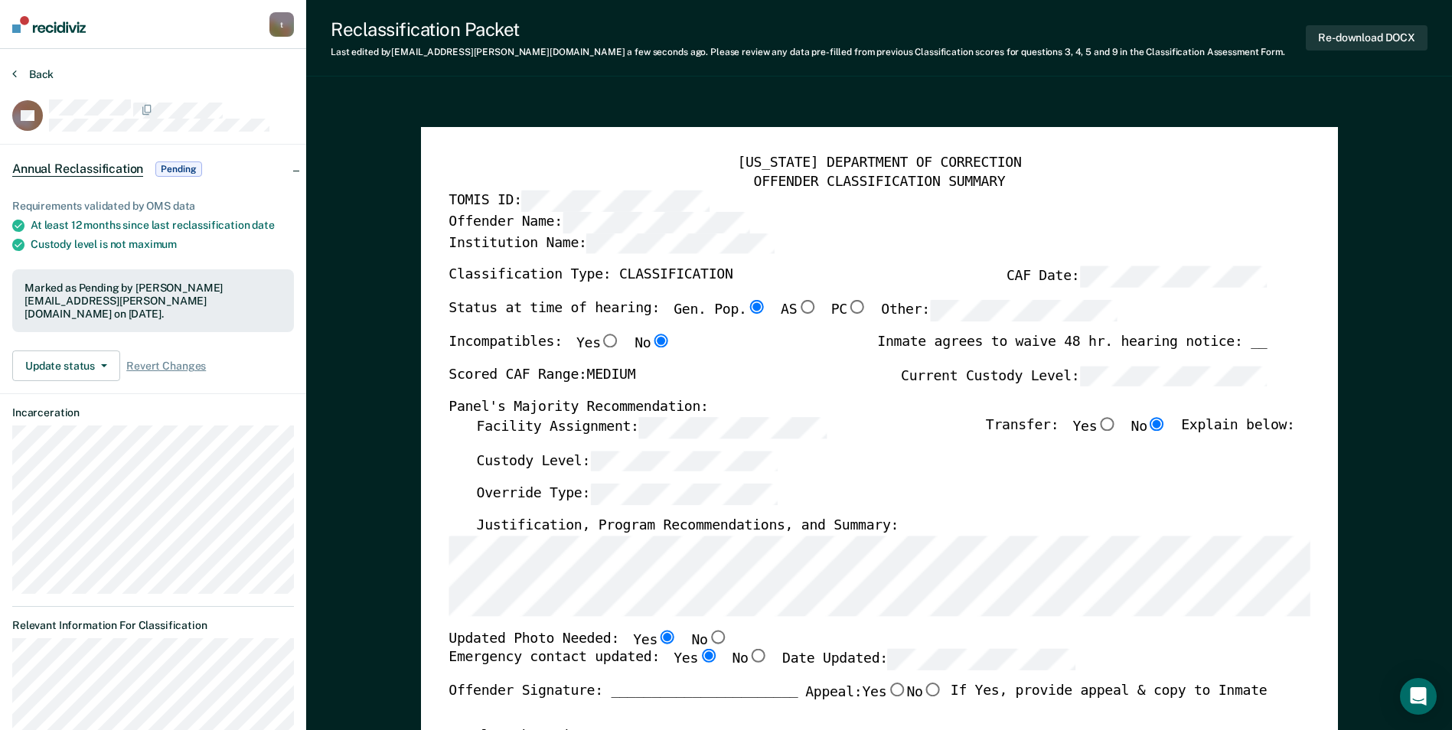
click at [37, 78] on button "Back" at bounding box center [32, 74] width 41 height 14
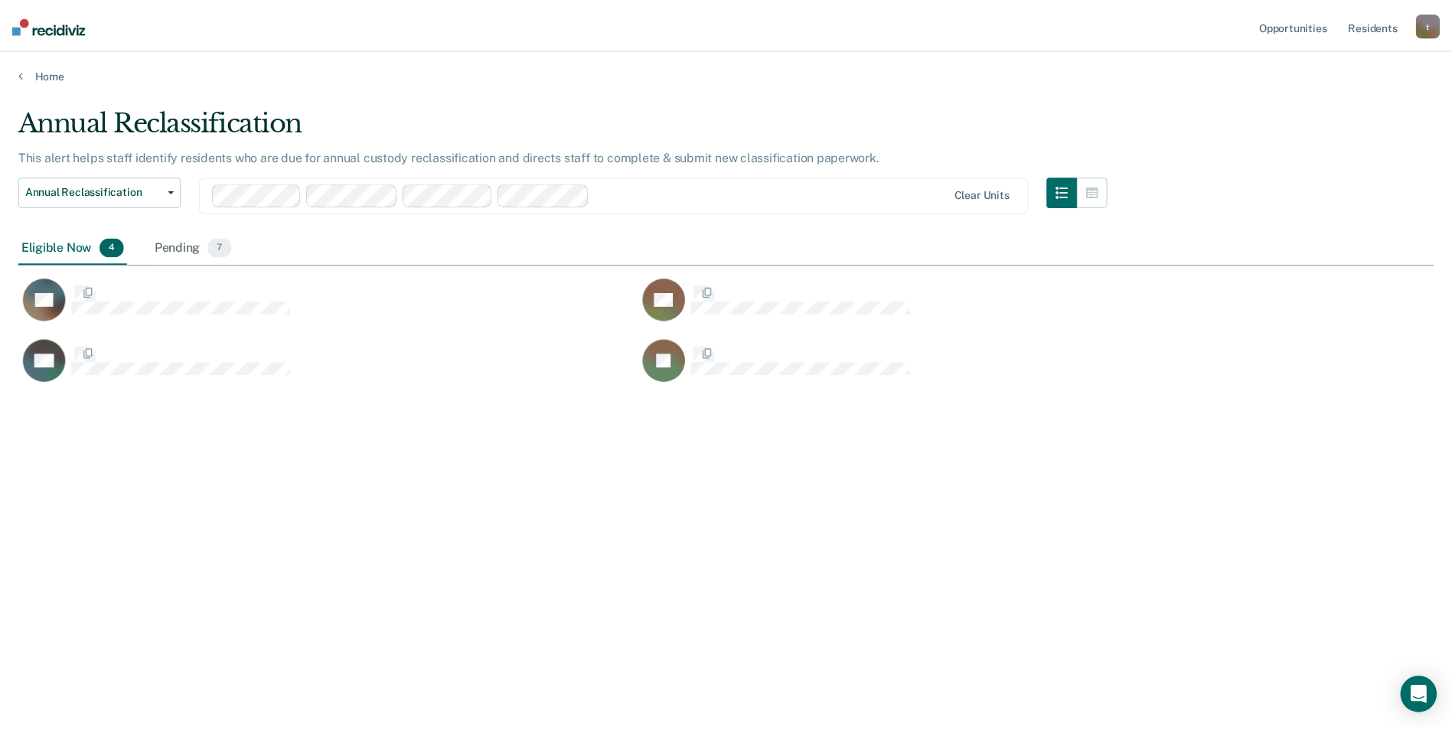
scroll to position [498, 1415]
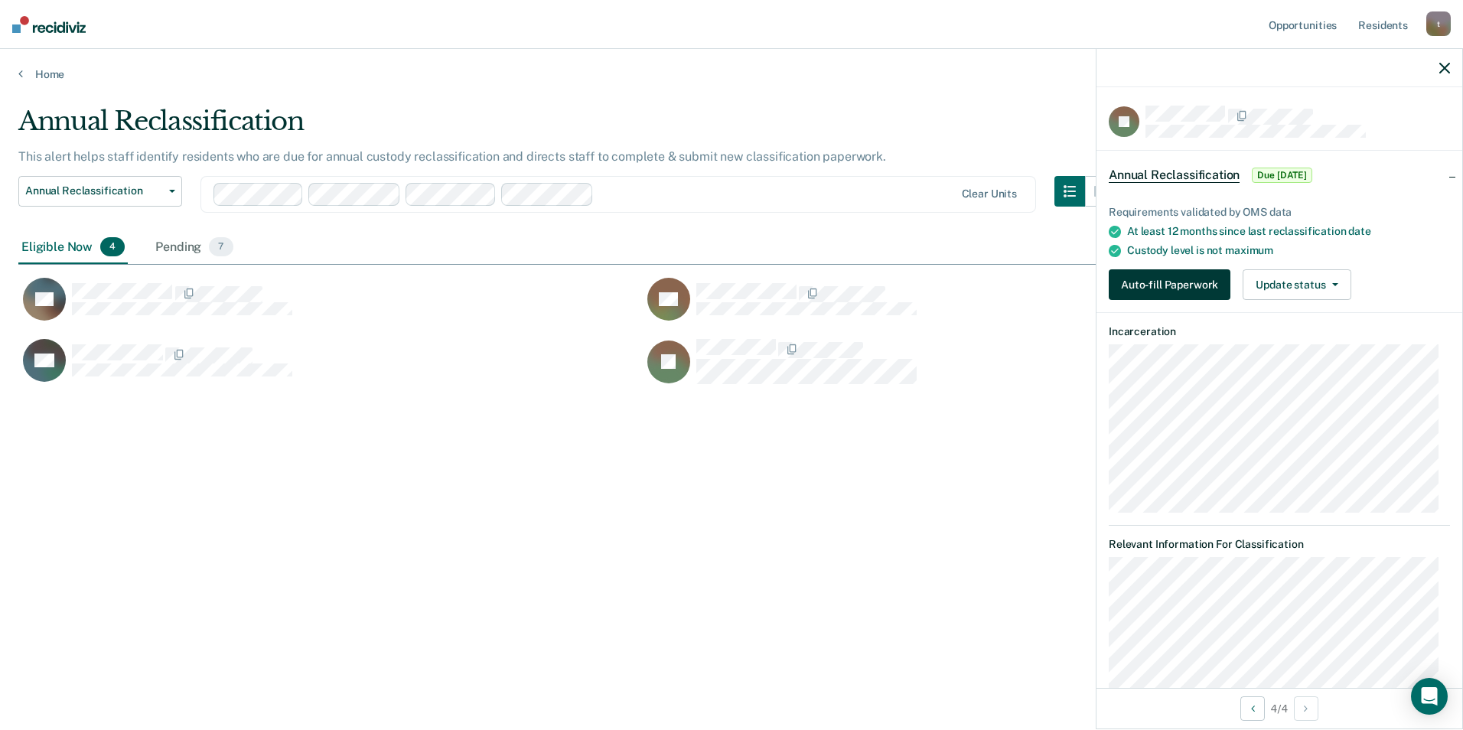
click at [1116, 283] on button "Auto-fill Paperwork" at bounding box center [1170, 284] width 122 height 31
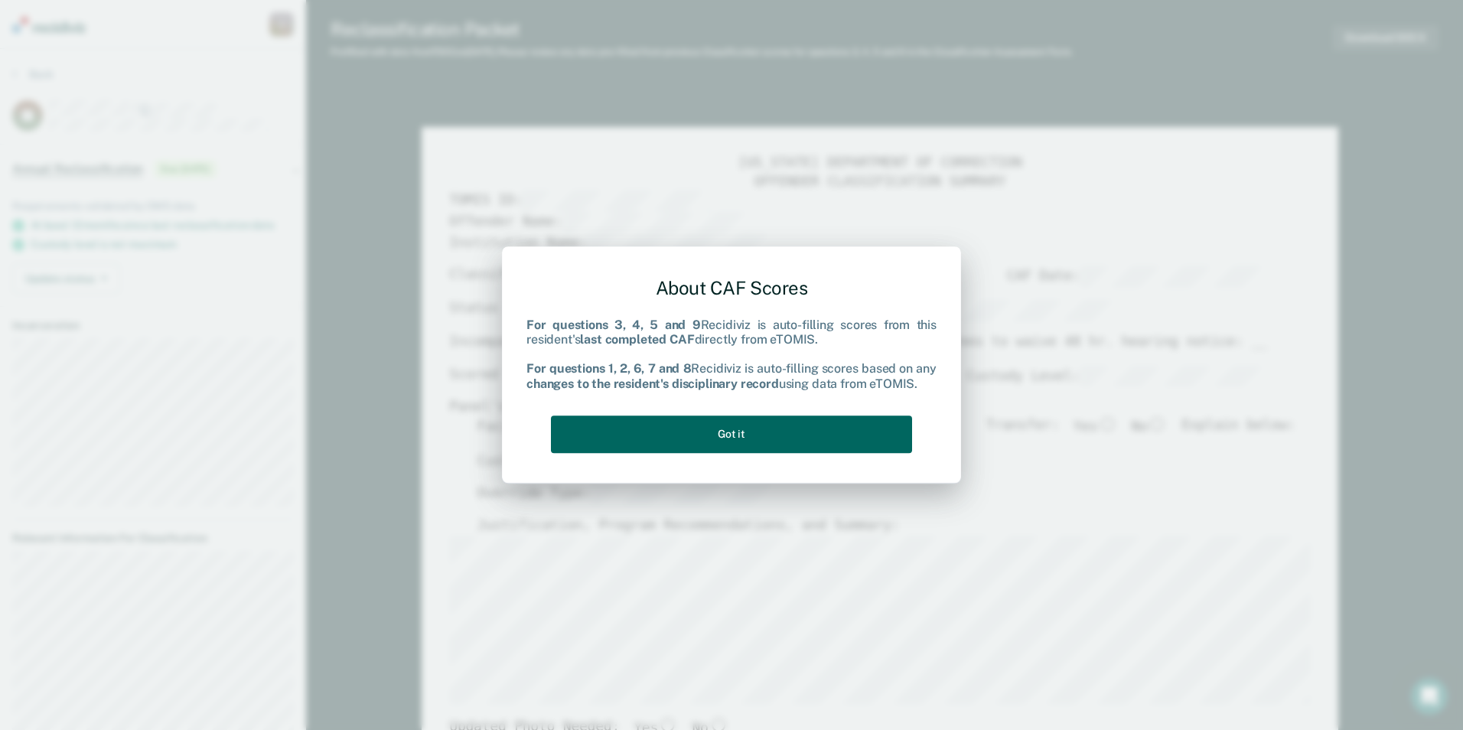
click at [798, 431] on button "Got it" at bounding box center [731, 435] width 361 height 38
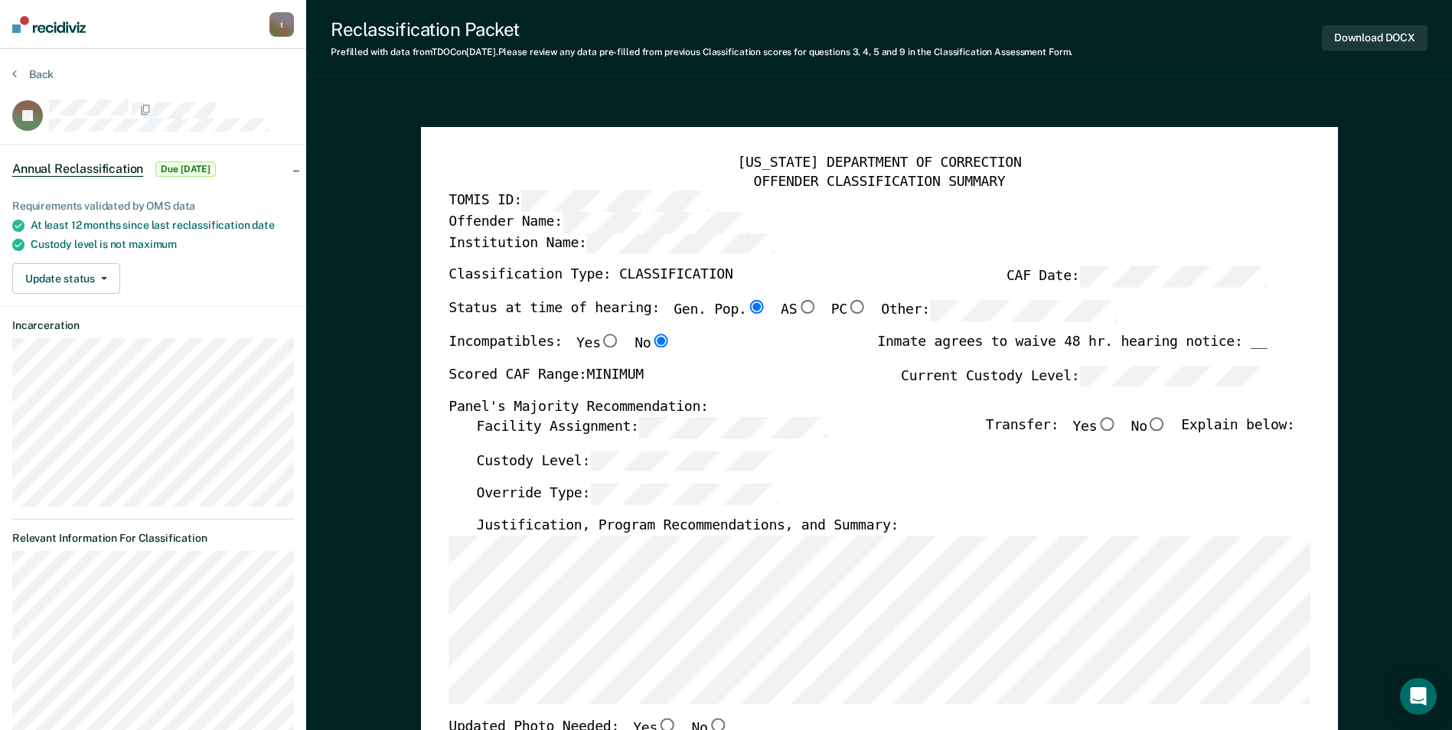
click at [1167, 422] on input "No" at bounding box center [1157, 424] width 20 height 14
type textarea "x"
radio input "true"
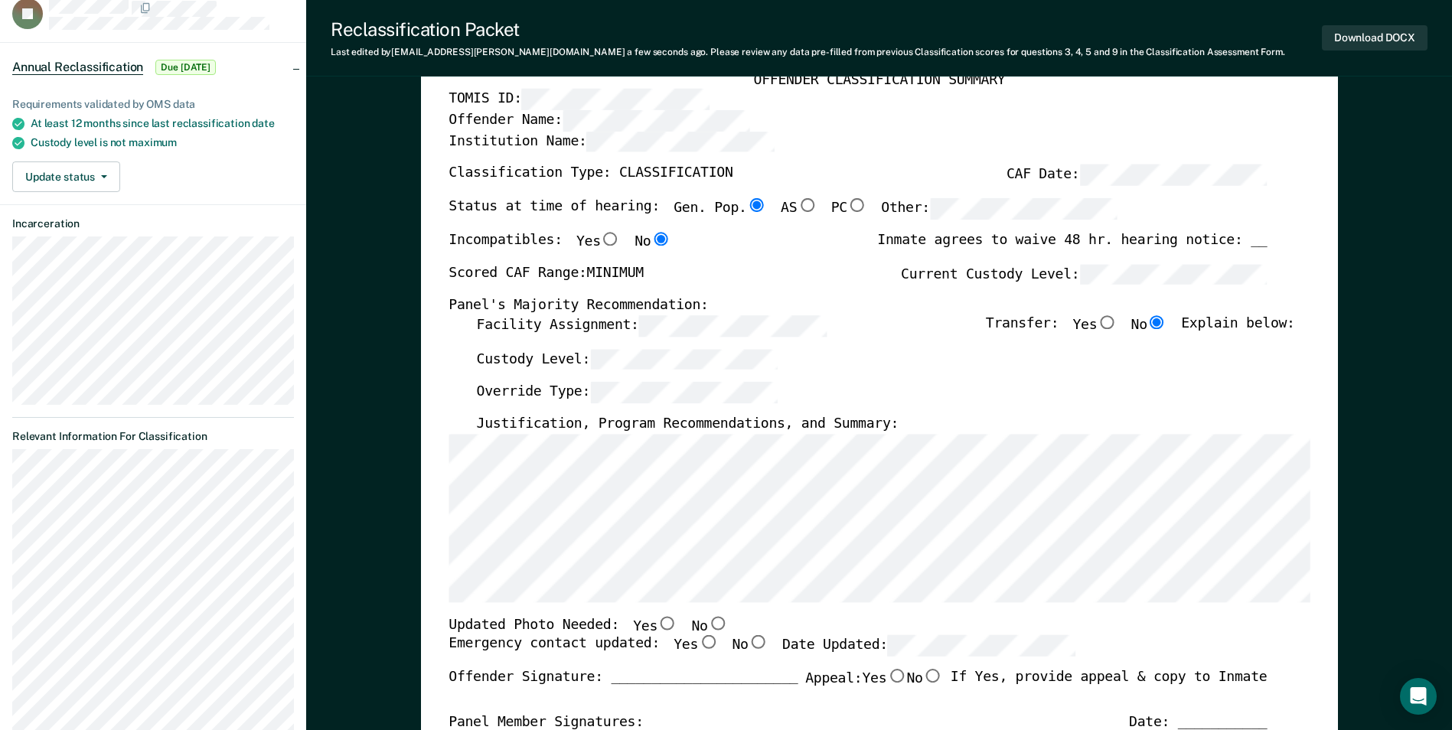
scroll to position [96, 0]
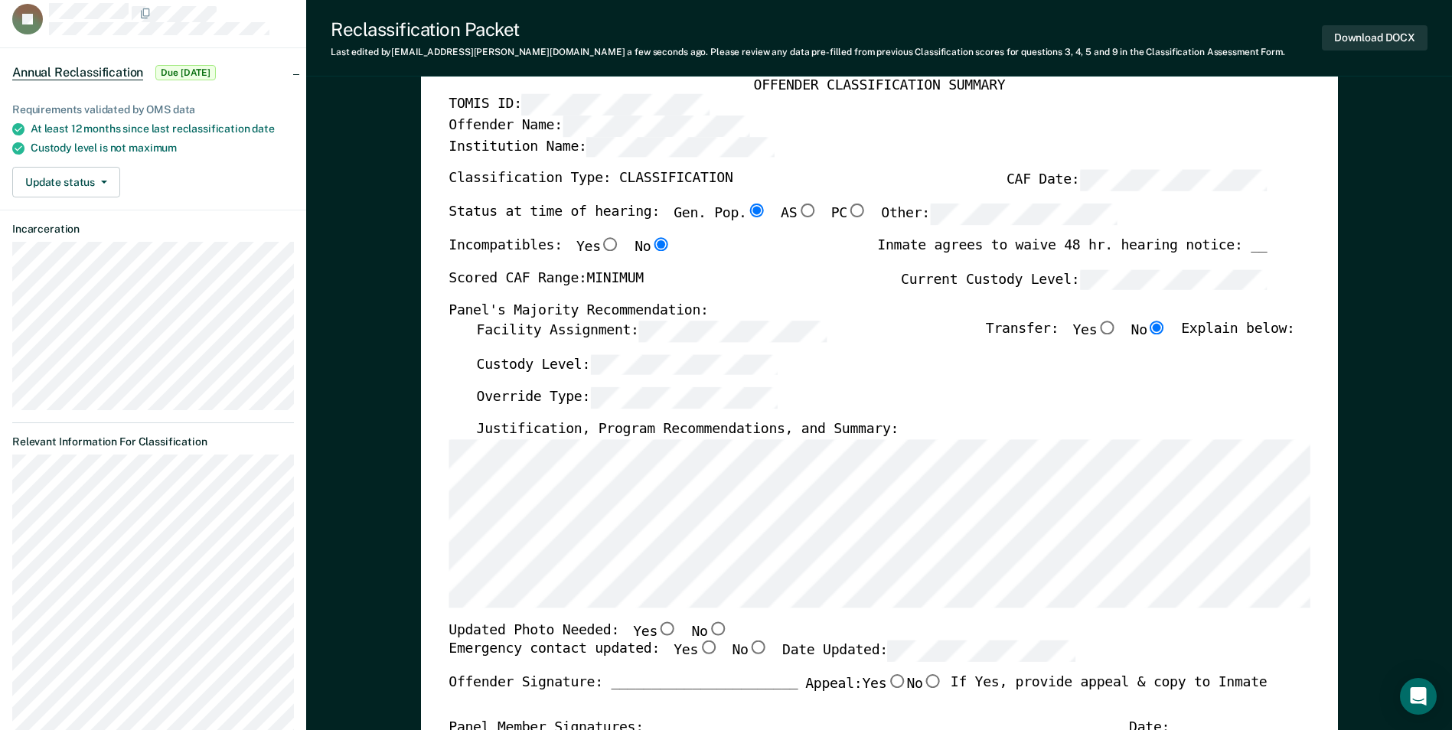
click at [791, 266] on div "Incompatibles: Yes No Inmate agrees to waive 48 hr. hearing notice: __" at bounding box center [858, 253] width 818 height 32
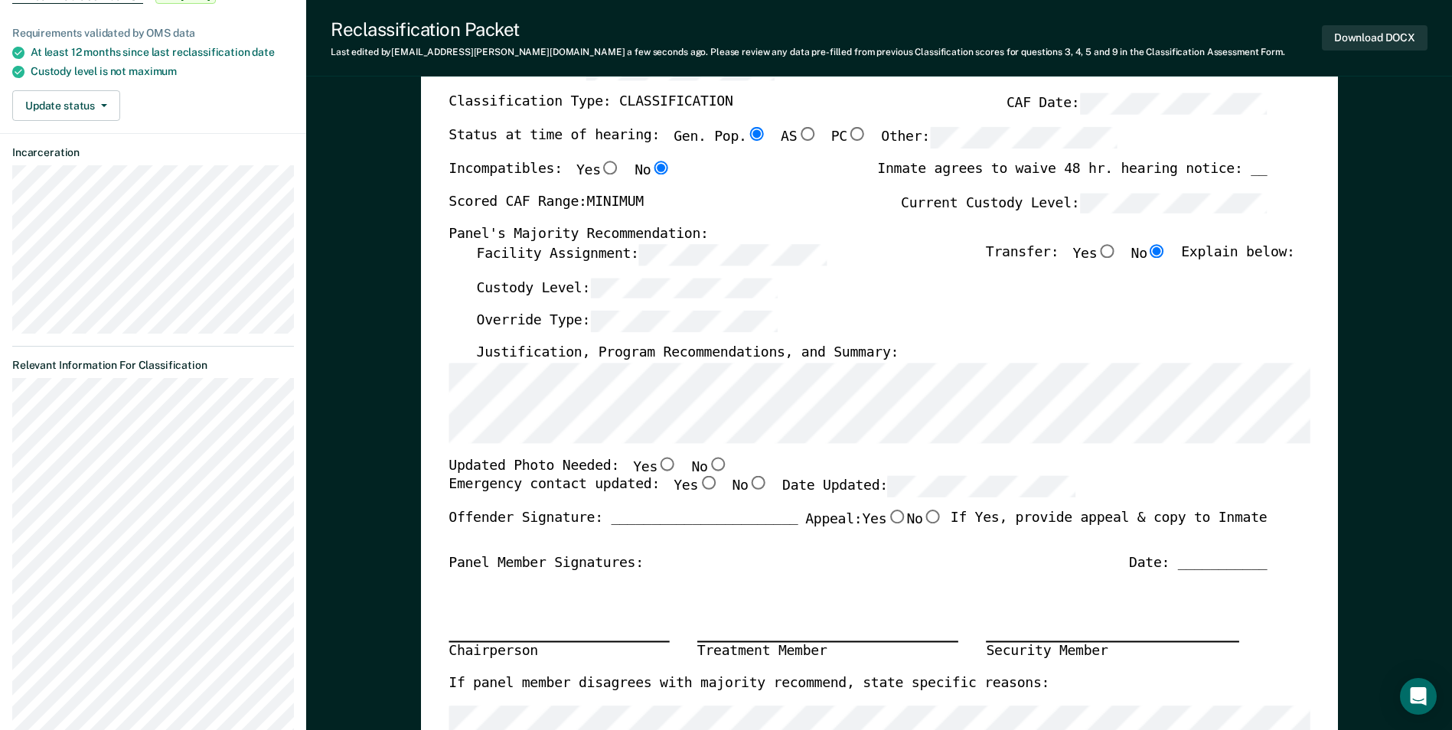
click at [535, 628] on div "Chairperson Treatment Member Security Member" at bounding box center [858, 624] width 818 height 103
click at [707, 460] on input "No" at bounding box center [717, 464] width 20 height 14
type textarea "x"
radio input "true"
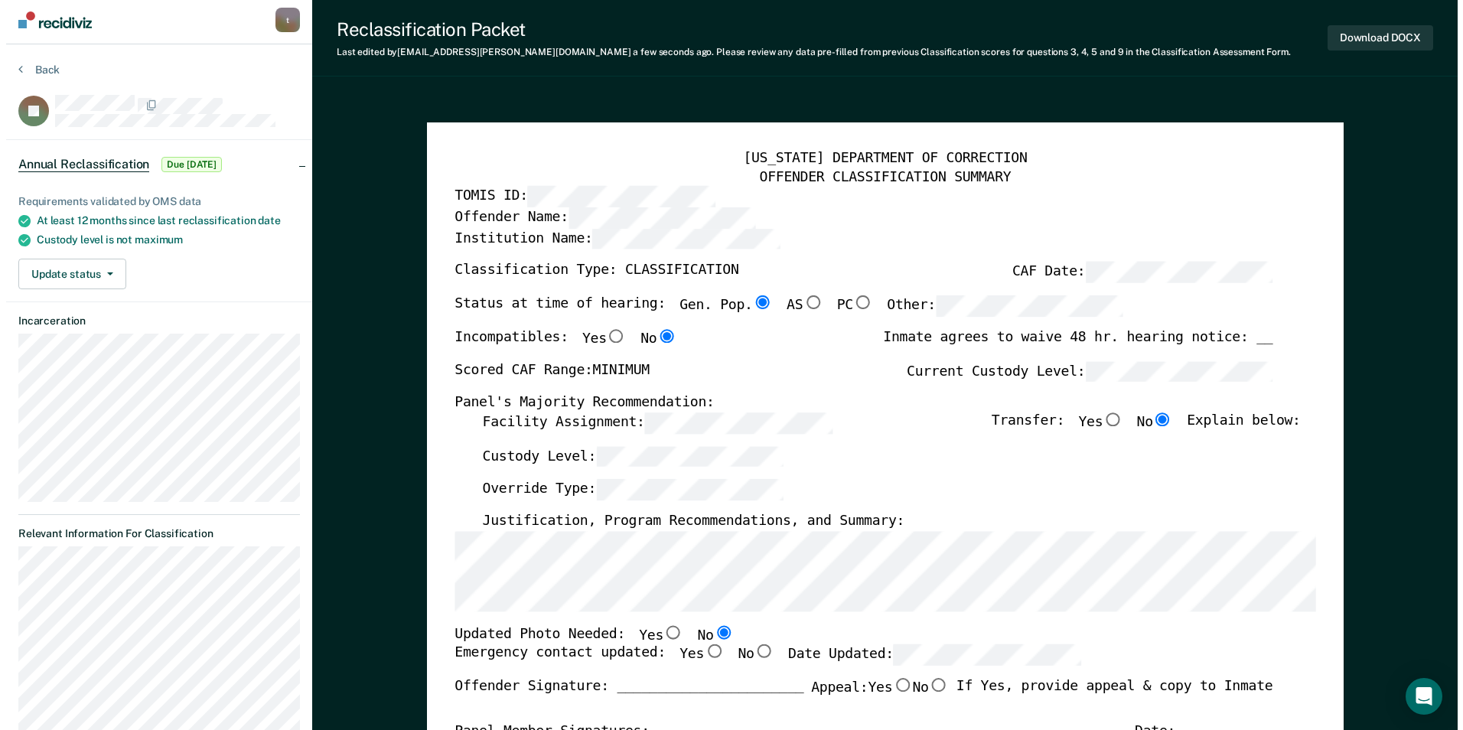
scroll to position [0, 0]
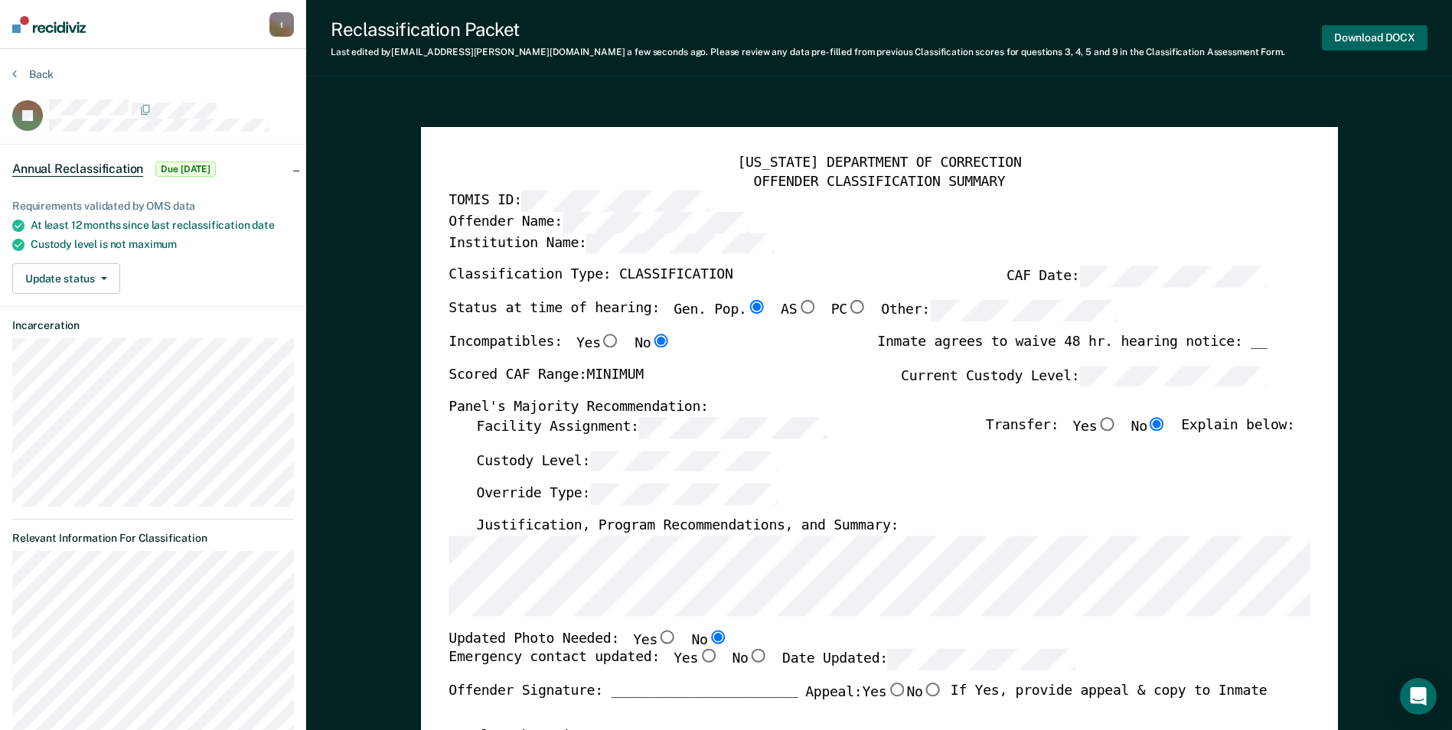
click at [1360, 39] on button "Download DOCX" at bounding box center [1375, 37] width 106 height 25
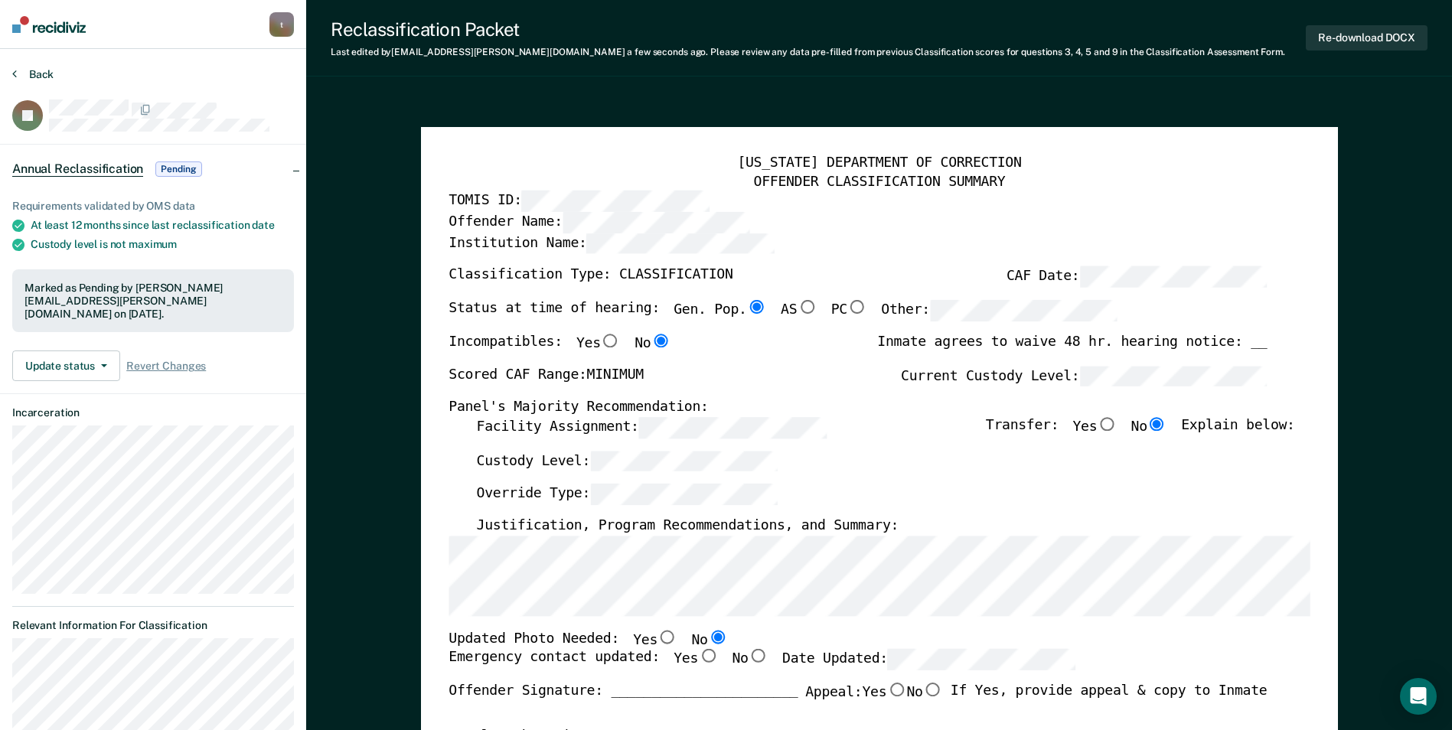
click at [28, 71] on button "Back" at bounding box center [32, 74] width 41 height 14
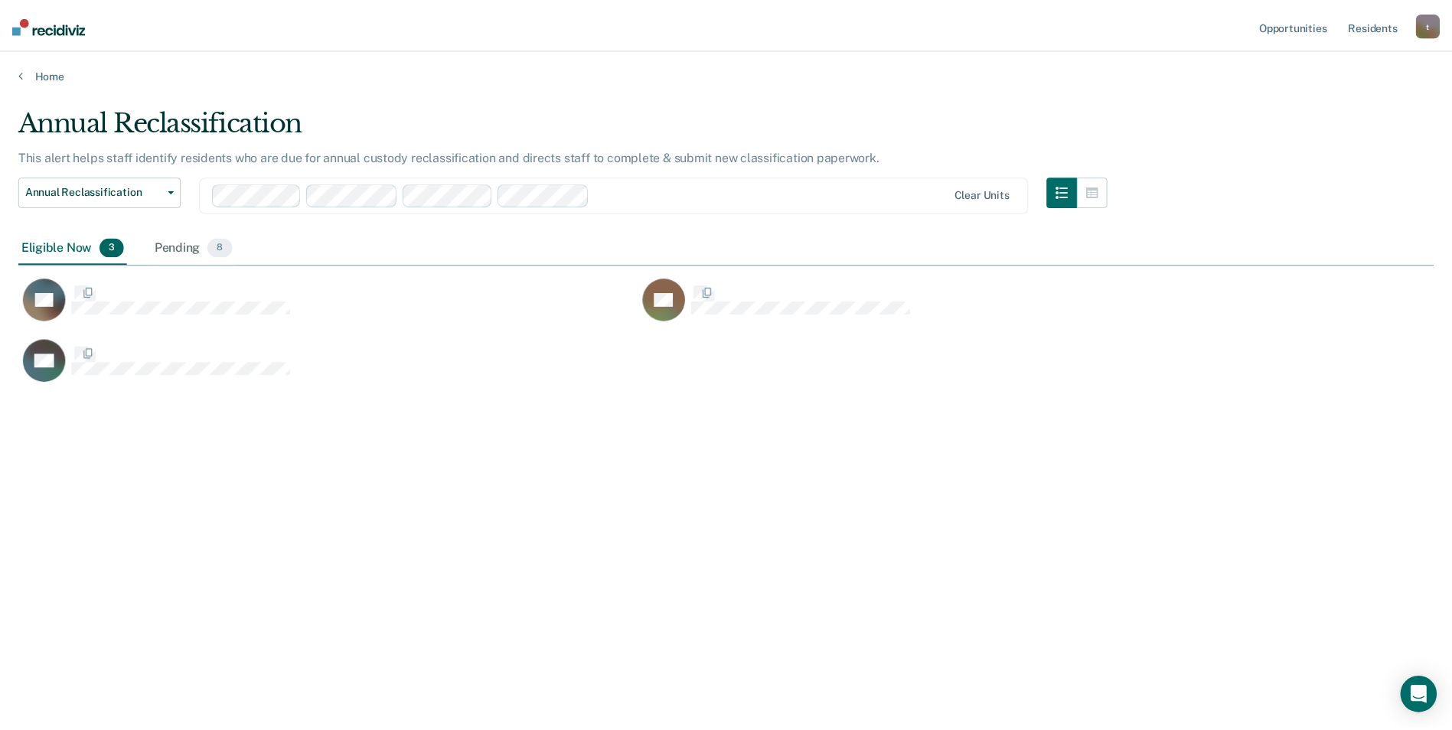
scroll to position [498, 1415]
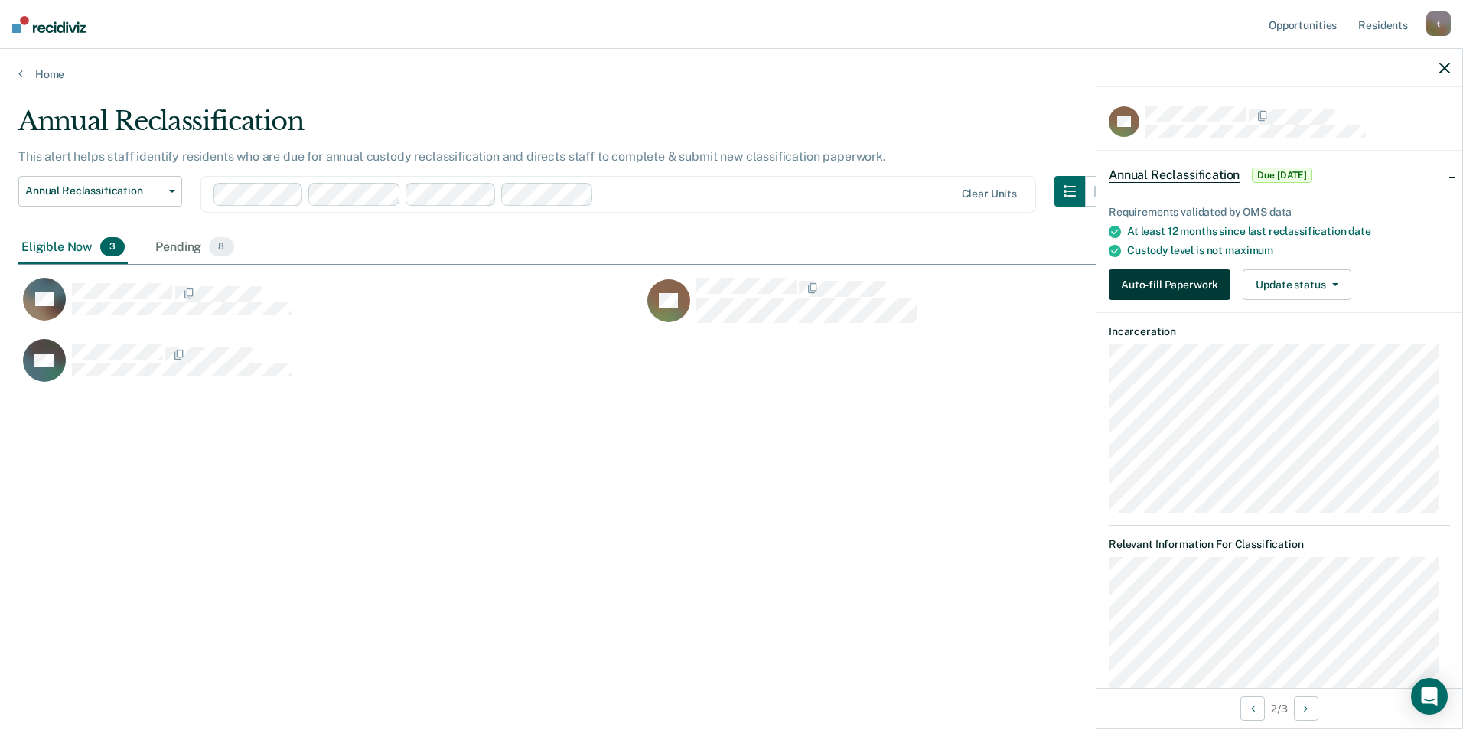
click at [1194, 285] on button "Auto-fill Paperwork" at bounding box center [1170, 284] width 122 height 31
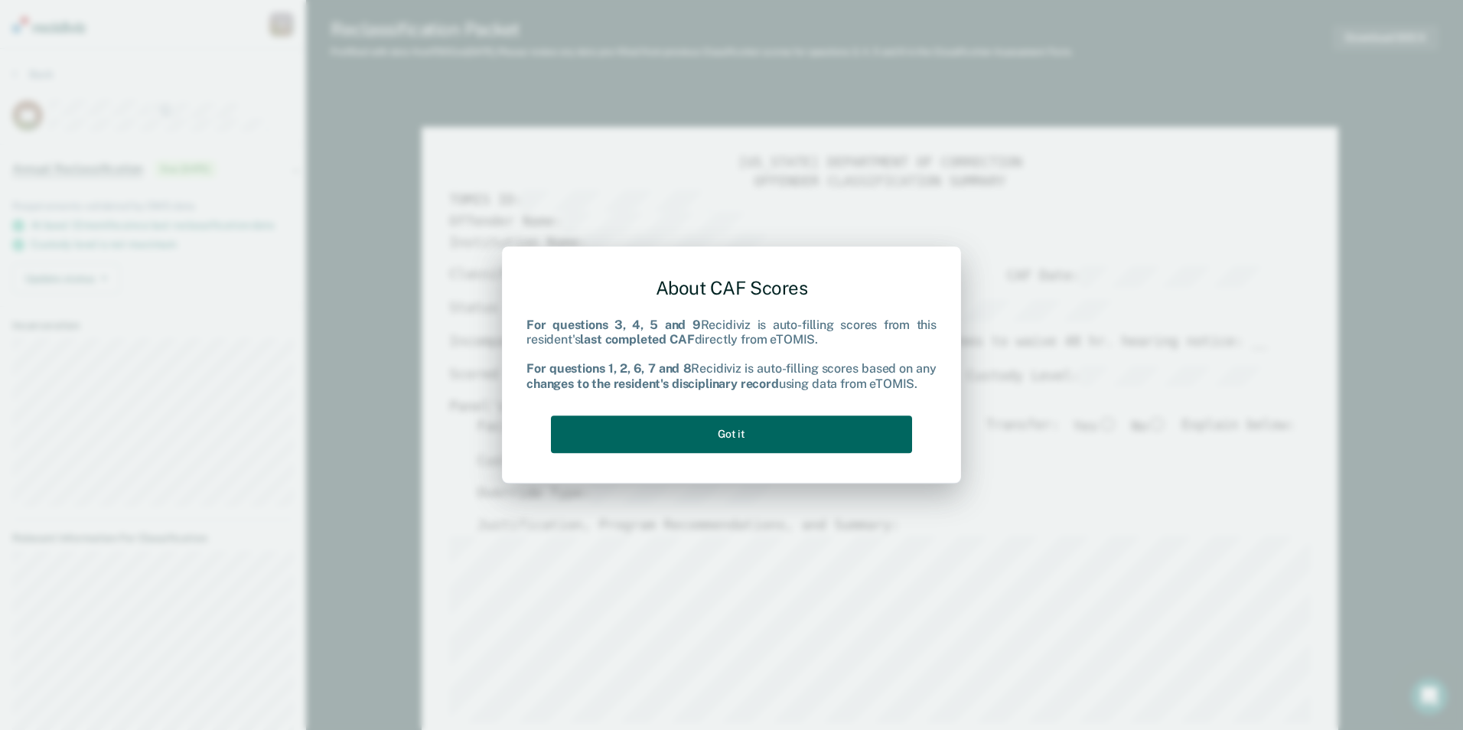
click at [651, 426] on button "Got it" at bounding box center [731, 435] width 361 height 38
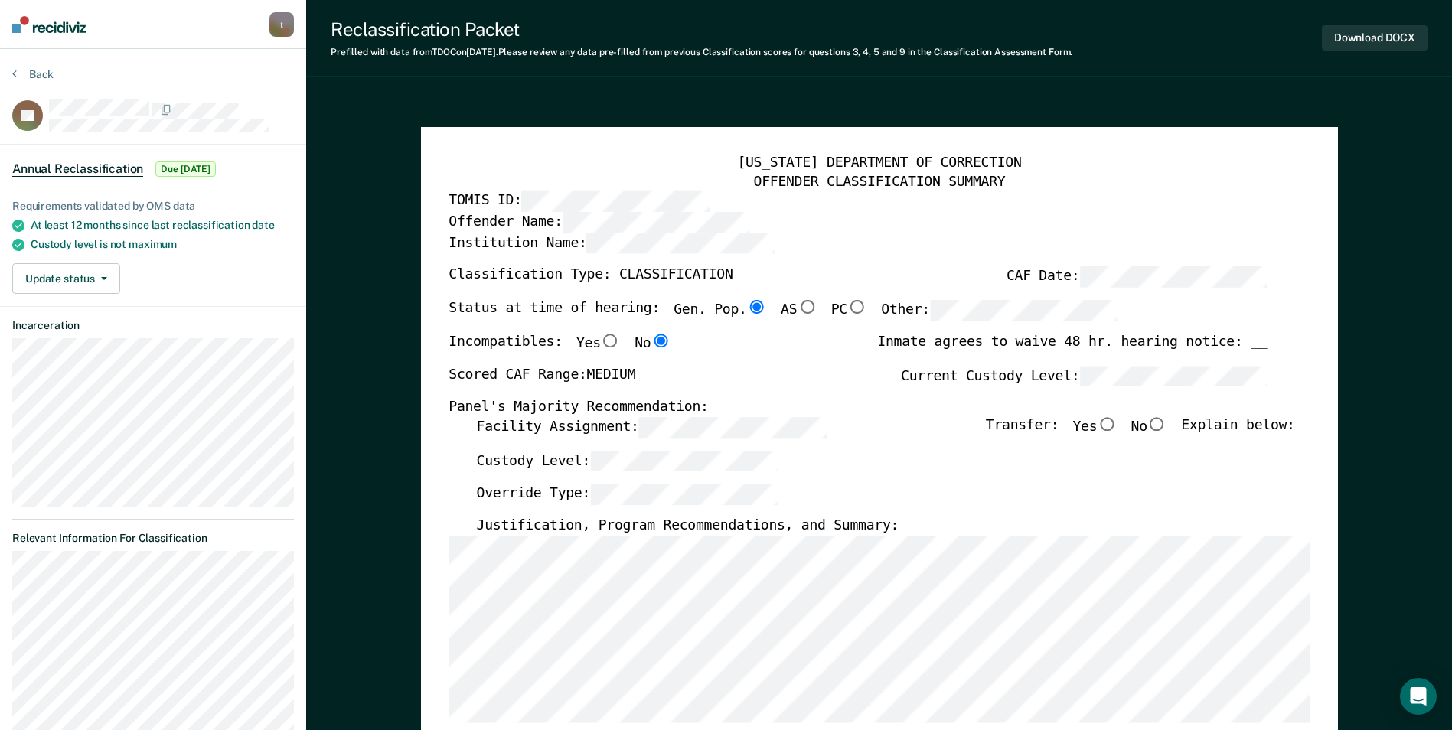
click at [1161, 420] on input "No" at bounding box center [1157, 424] width 20 height 14
type textarea "x"
radio input "true"
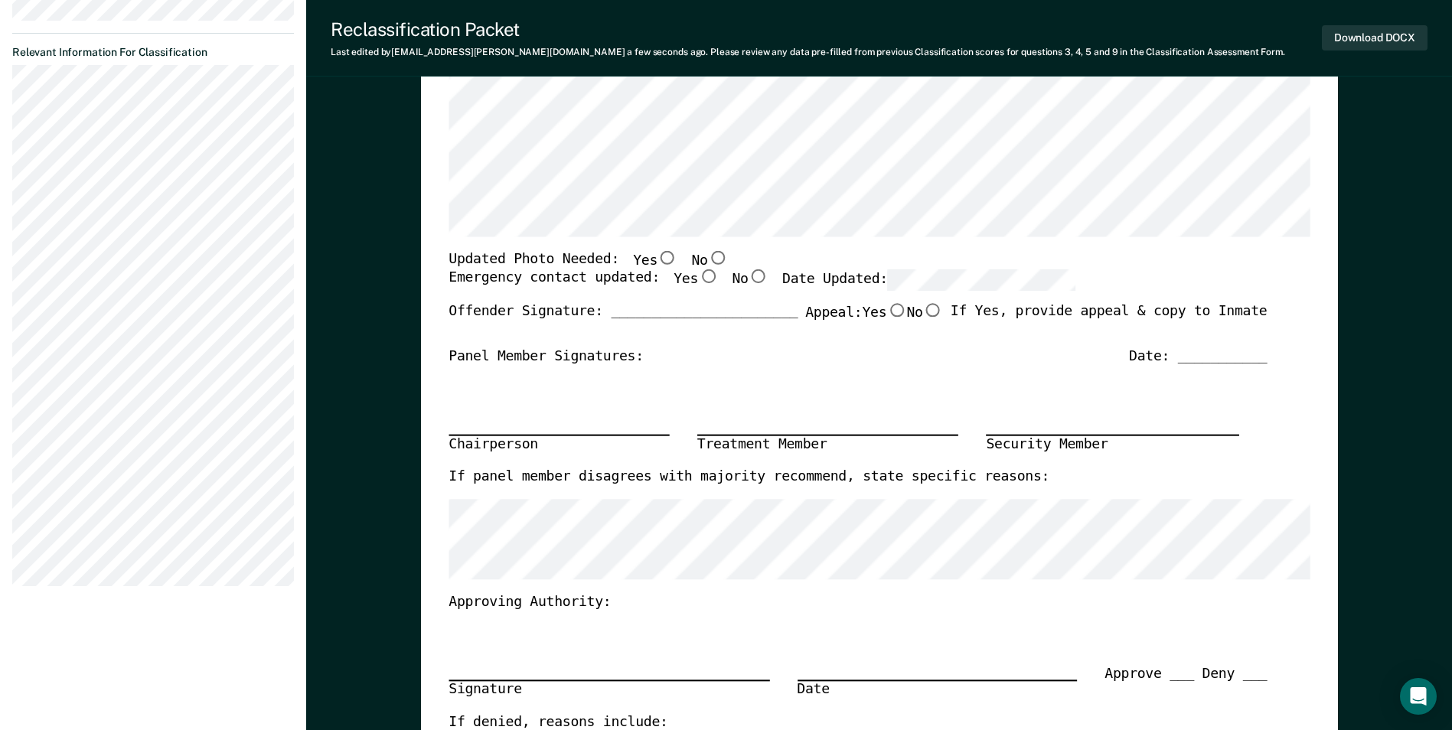
scroll to position [459, 0]
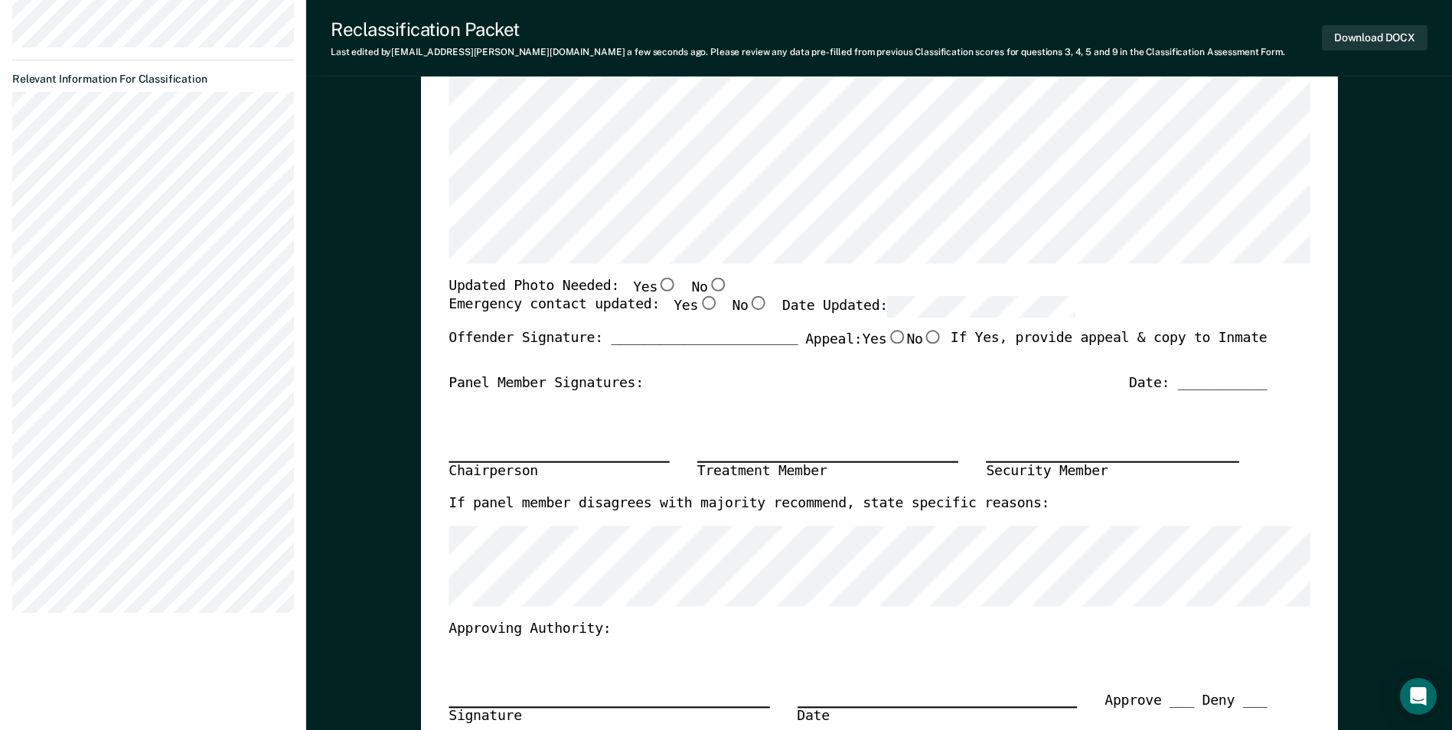
click at [769, 406] on div "Chairperson Treatment Member Security Member" at bounding box center [858, 444] width 818 height 103
click at [707, 285] on input "No" at bounding box center [717, 284] width 20 height 14
type textarea "x"
radio input "true"
click at [698, 300] on input "Yes" at bounding box center [708, 304] width 20 height 14
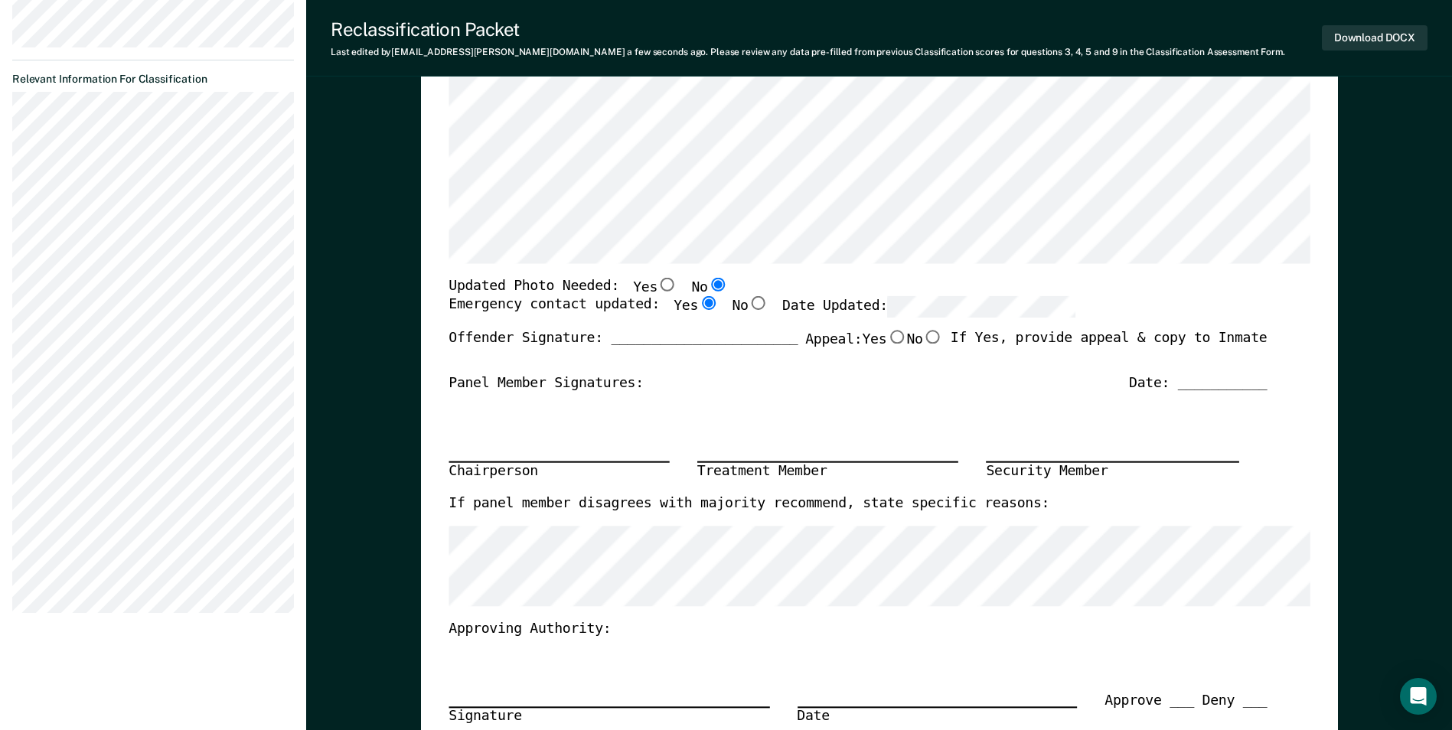
type textarea "x"
radio input "true"
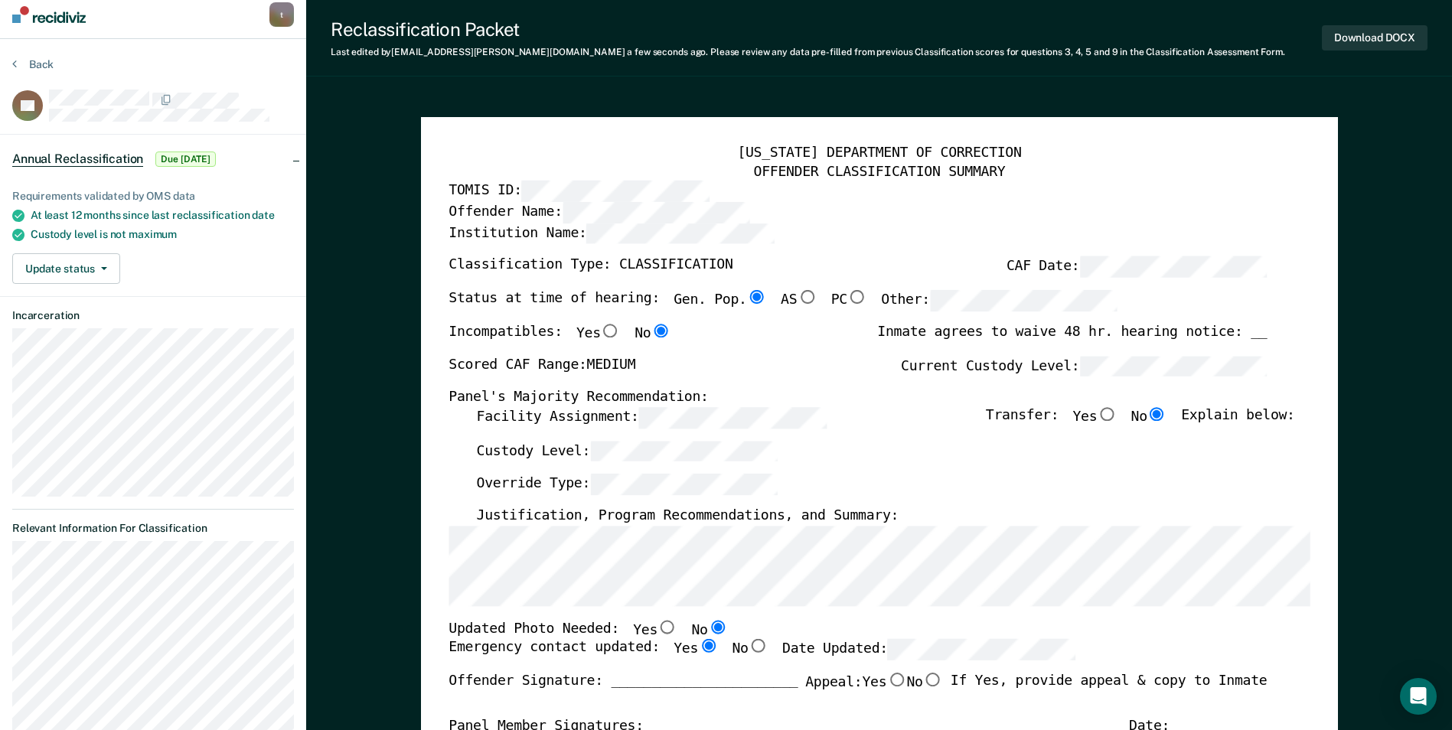
scroll to position [0, 0]
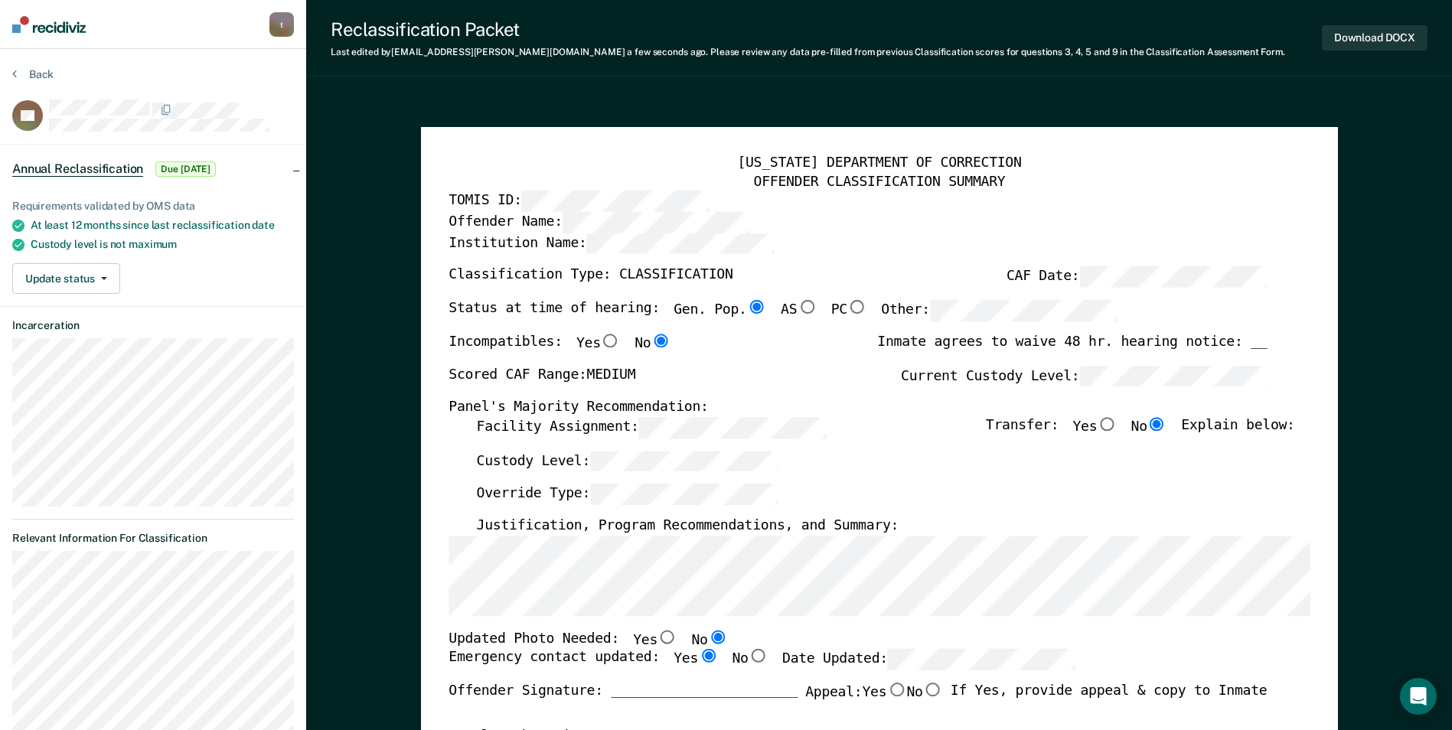
click at [753, 369] on div "Scored CAF Range: MEDIUM Current Custody Level:" at bounding box center [858, 383] width 818 height 34
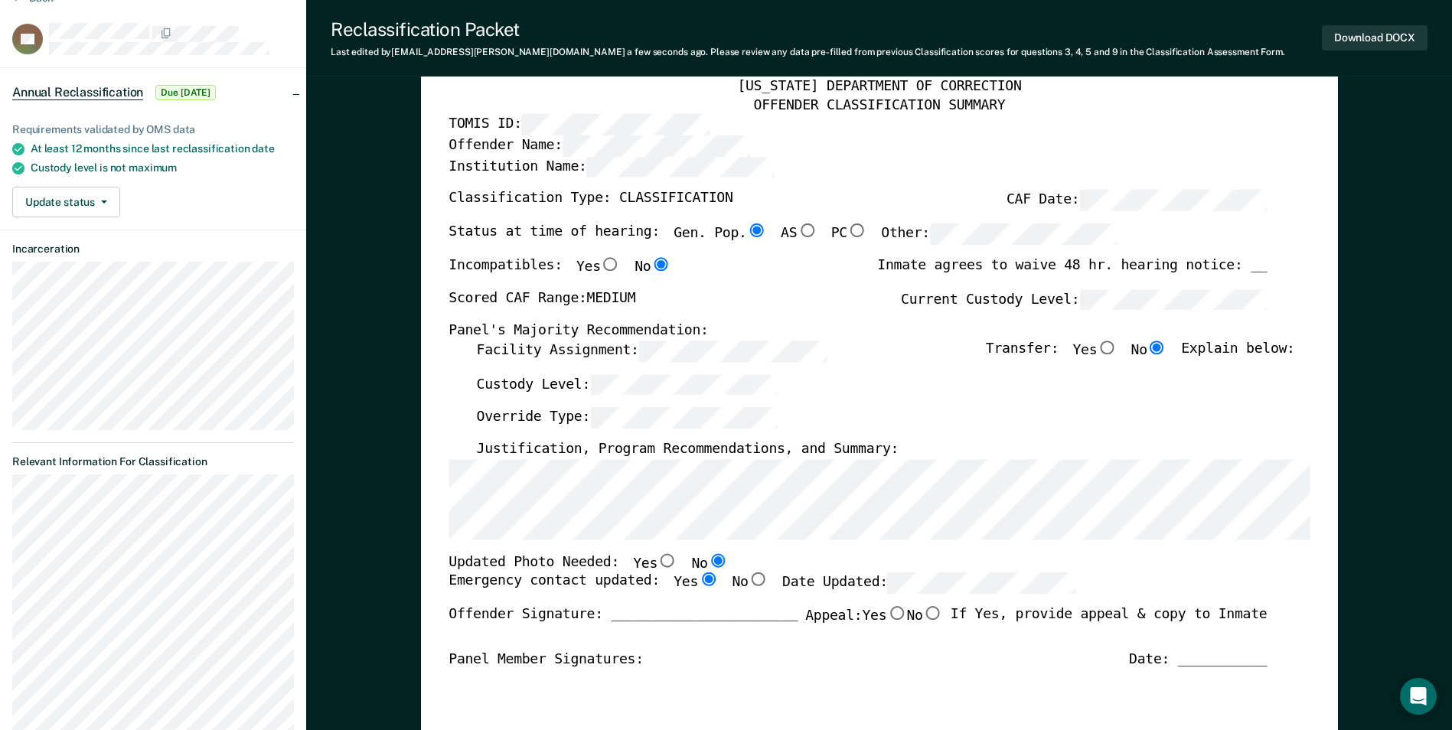
scroll to position [153, 0]
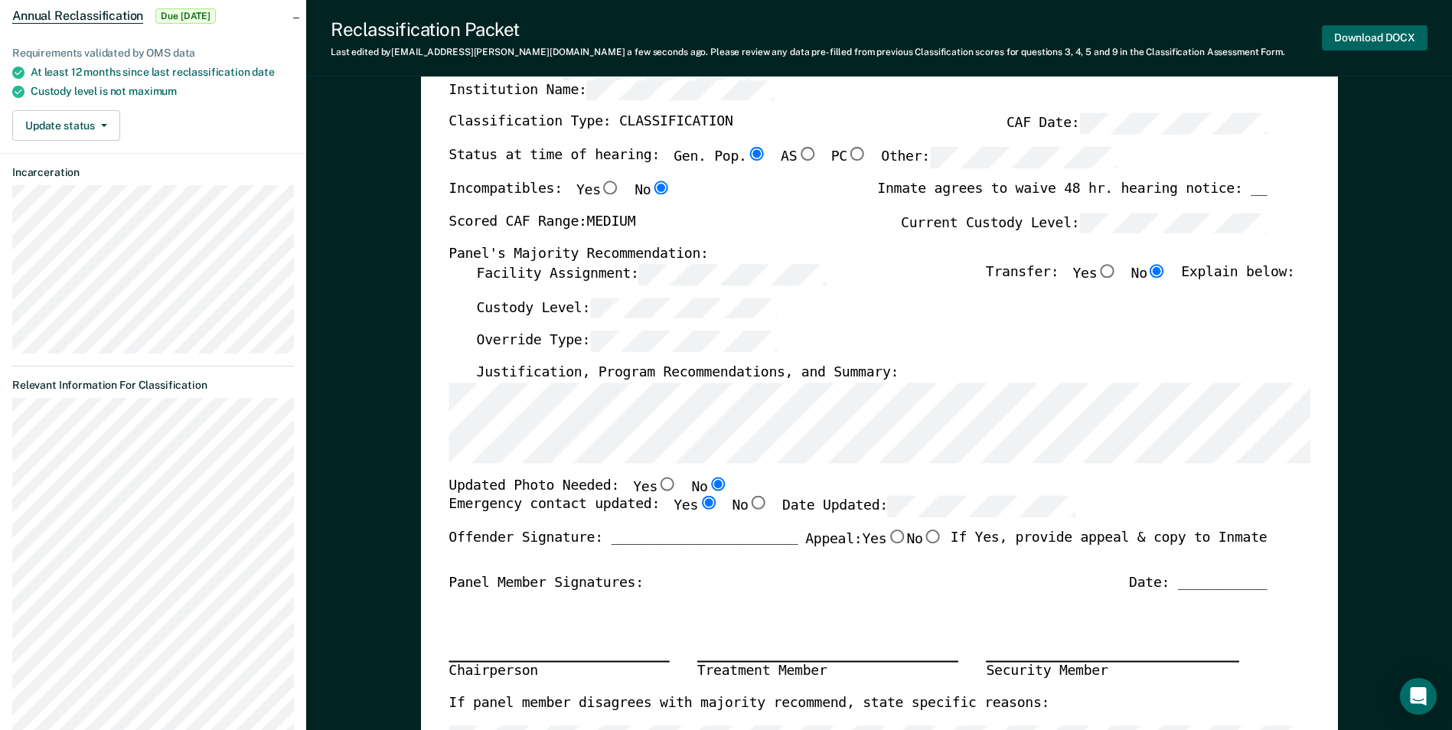
click at [1349, 33] on button "Download DOCX" at bounding box center [1375, 37] width 106 height 25
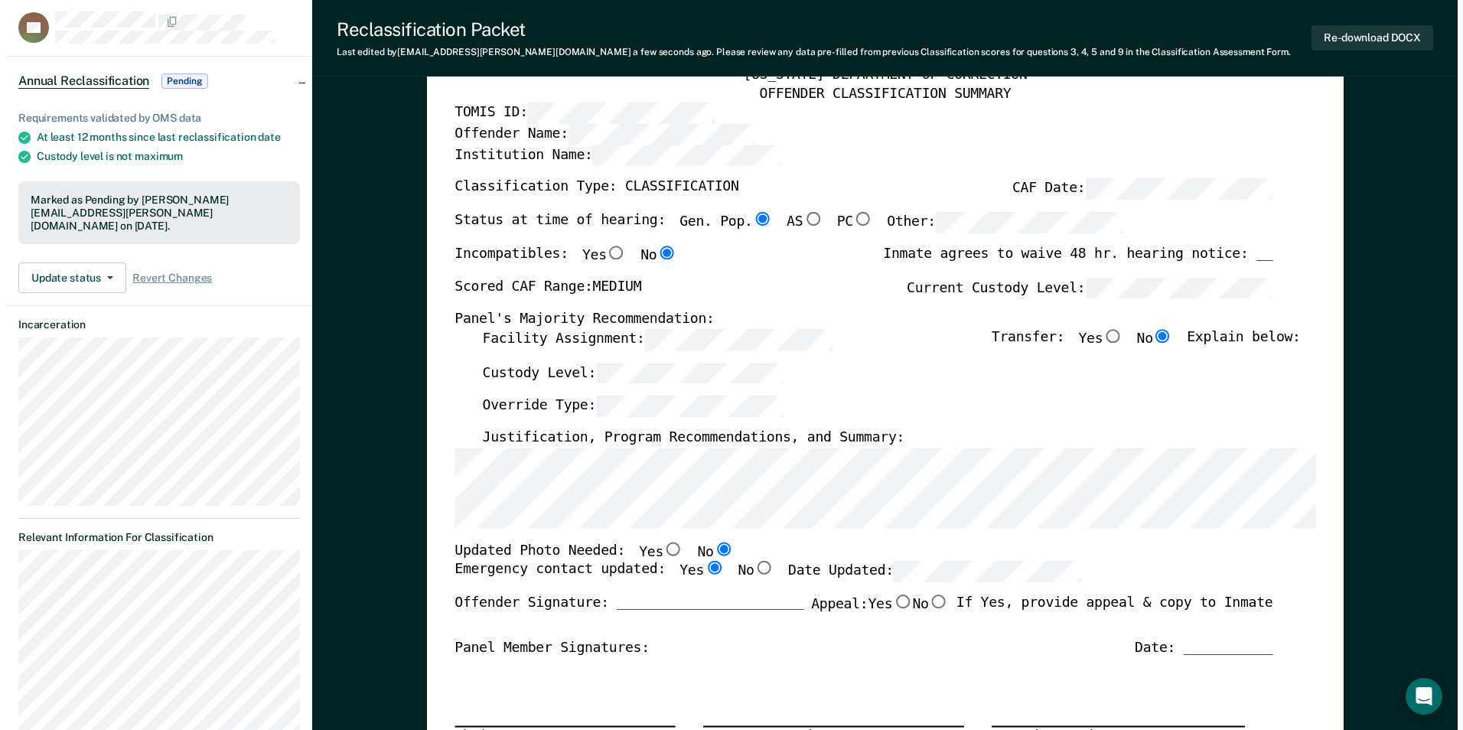
scroll to position [0, 0]
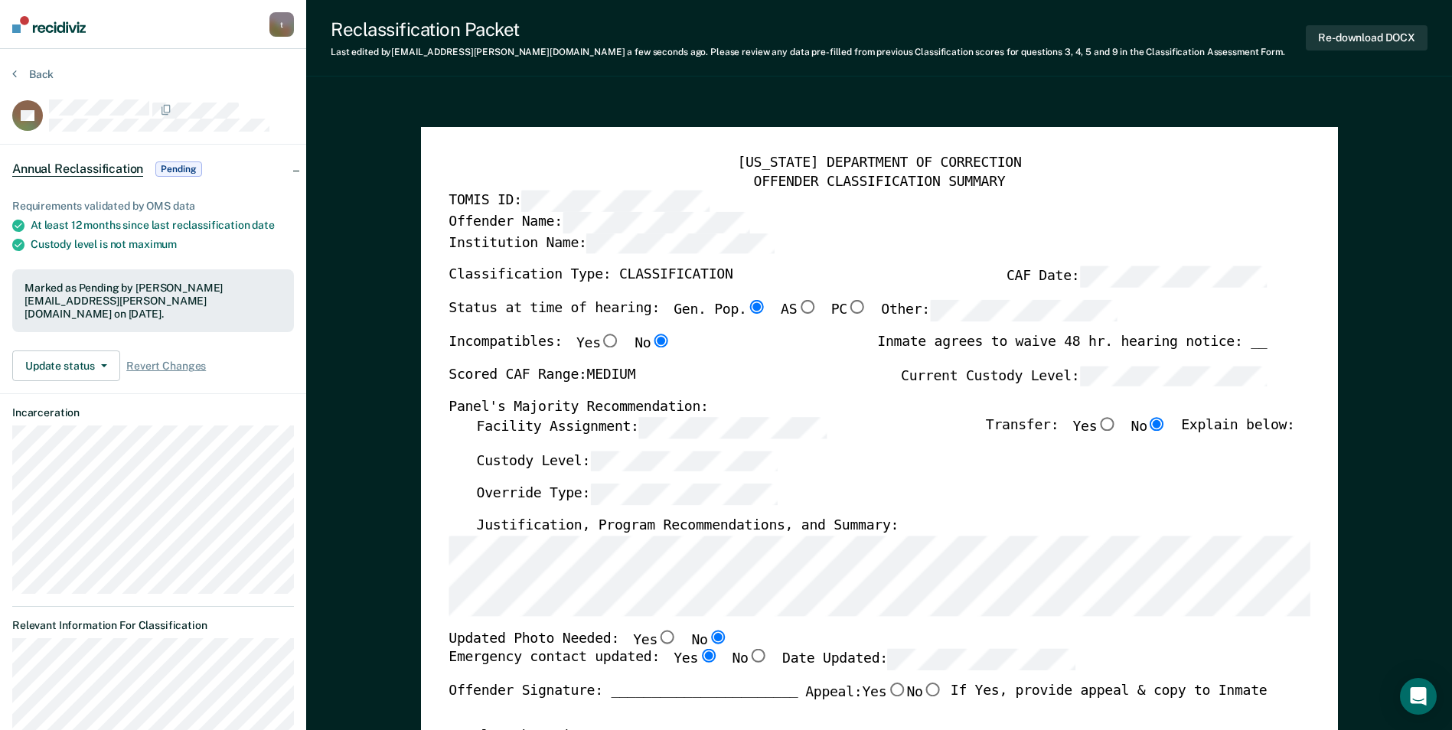
click at [35, 82] on div "Back" at bounding box center [153, 83] width 282 height 32
click at [41, 67] on section "Back GP Annual Reclassification Pending Requirements validated by OMS data At l…" at bounding box center [153, 619] width 306 height 1141
click at [41, 77] on button "Back" at bounding box center [32, 74] width 41 height 14
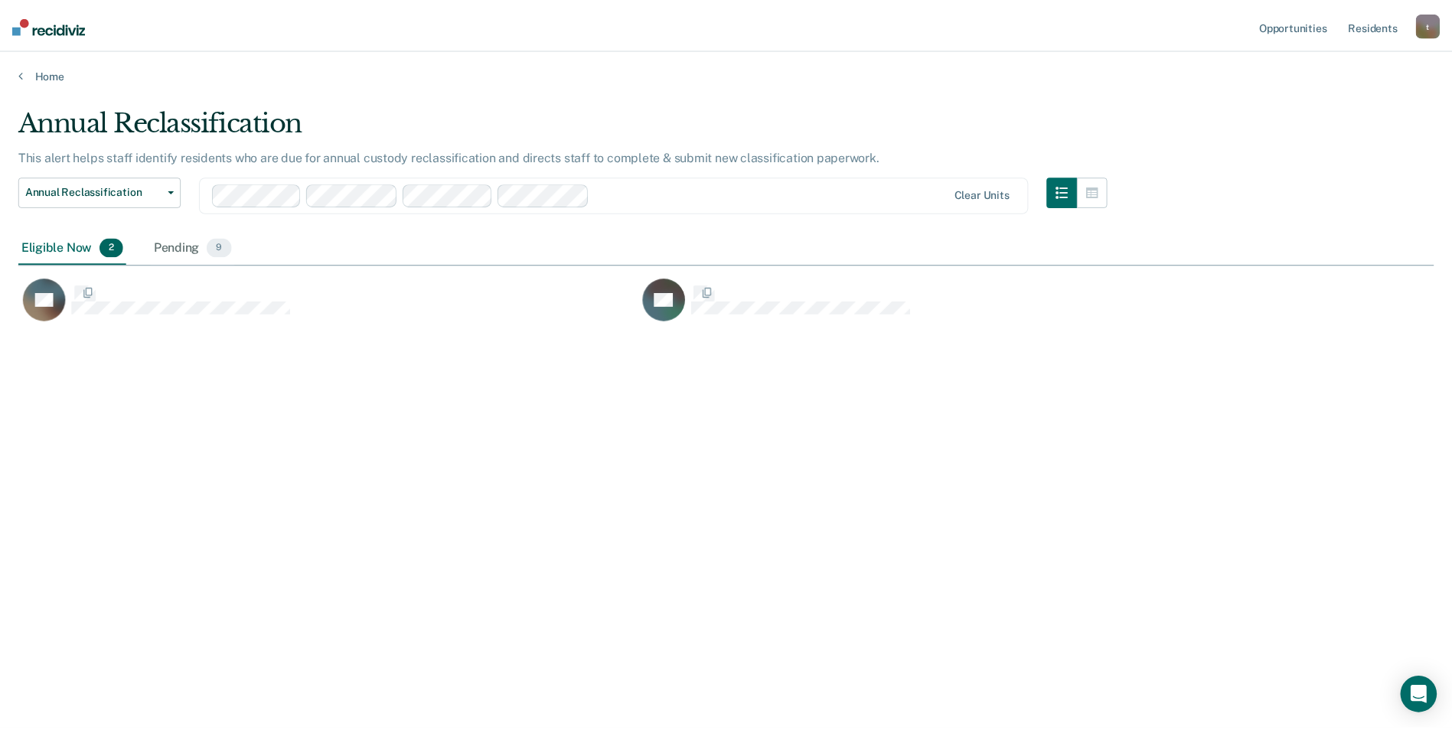
scroll to position [498, 1415]
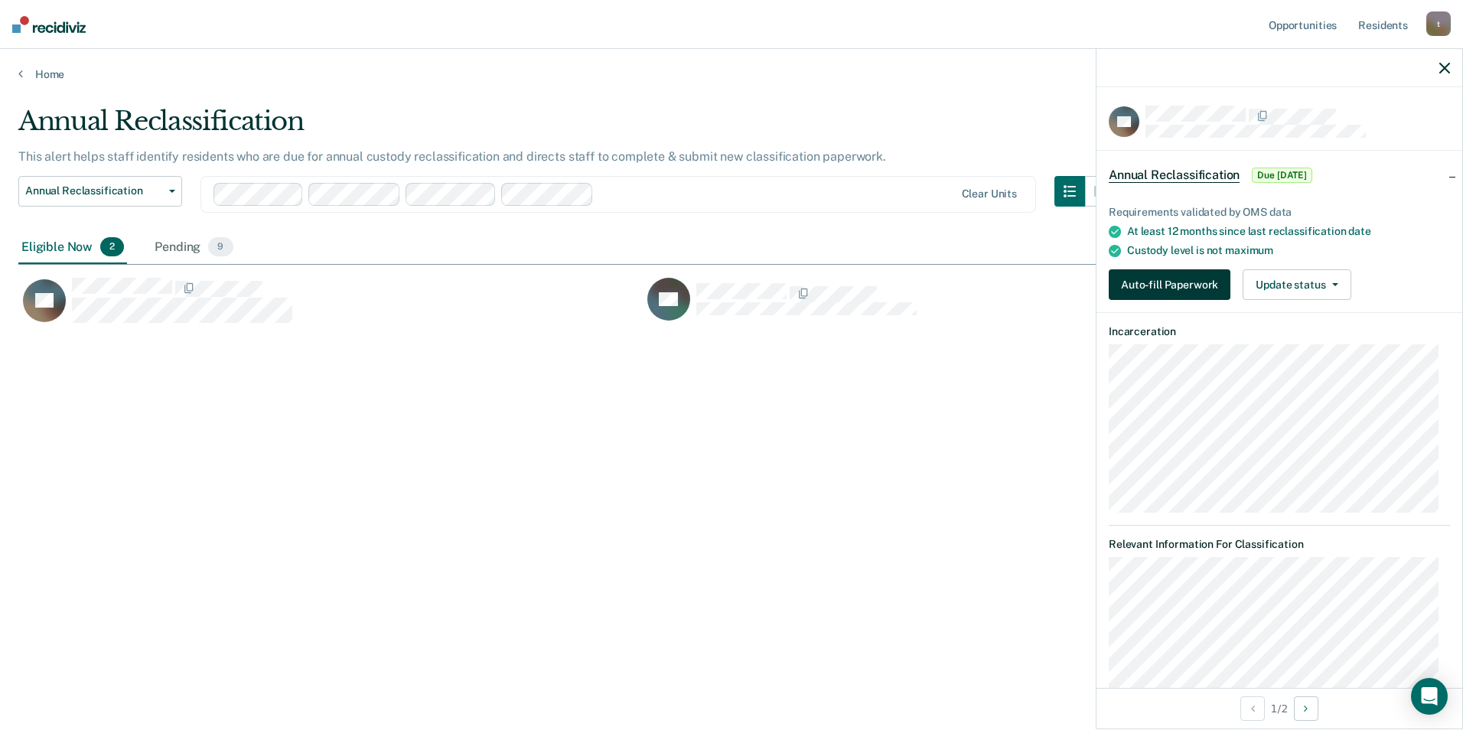
click at [1151, 289] on button "Auto-fill Paperwork" at bounding box center [1170, 284] width 122 height 31
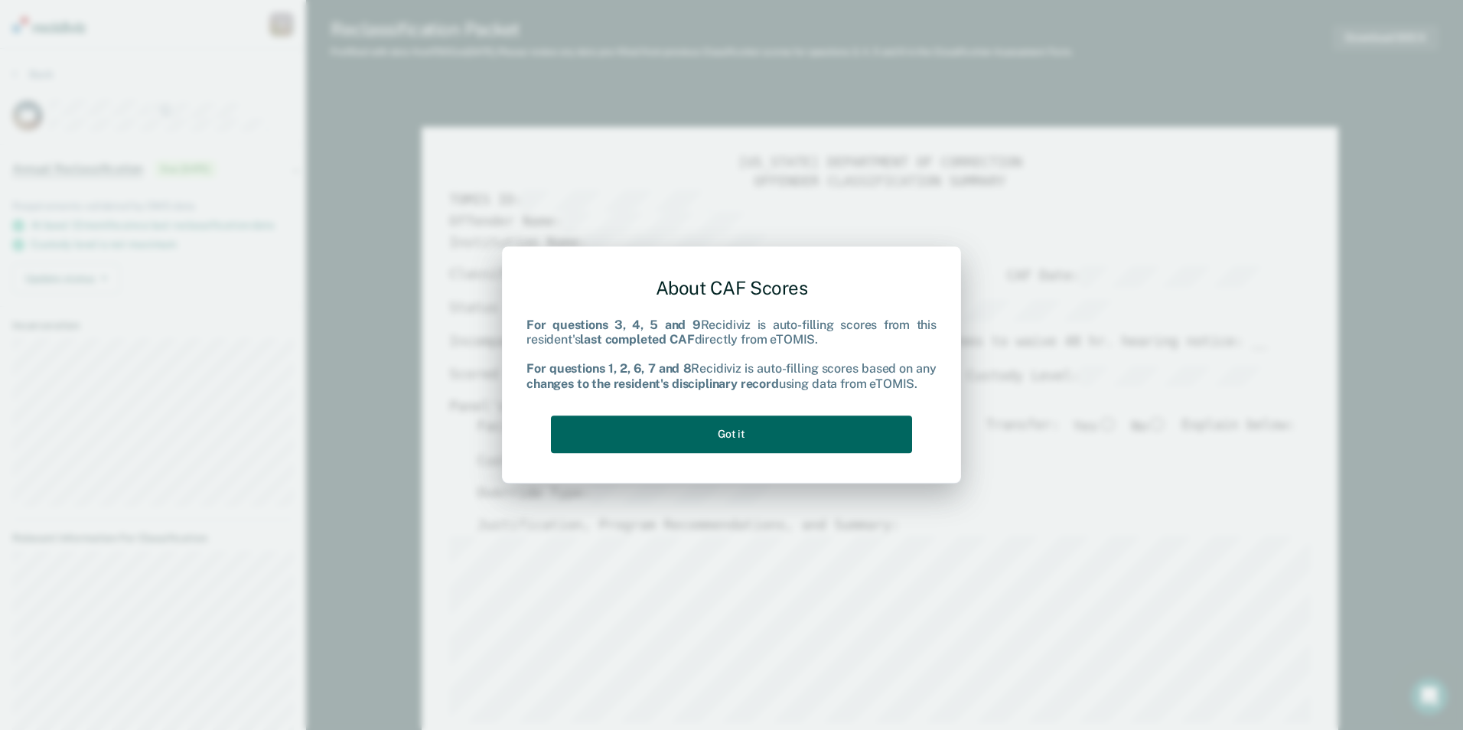
click at [733, 441] on button "Got it" at bounding box center [731, 435] width 361 height 38
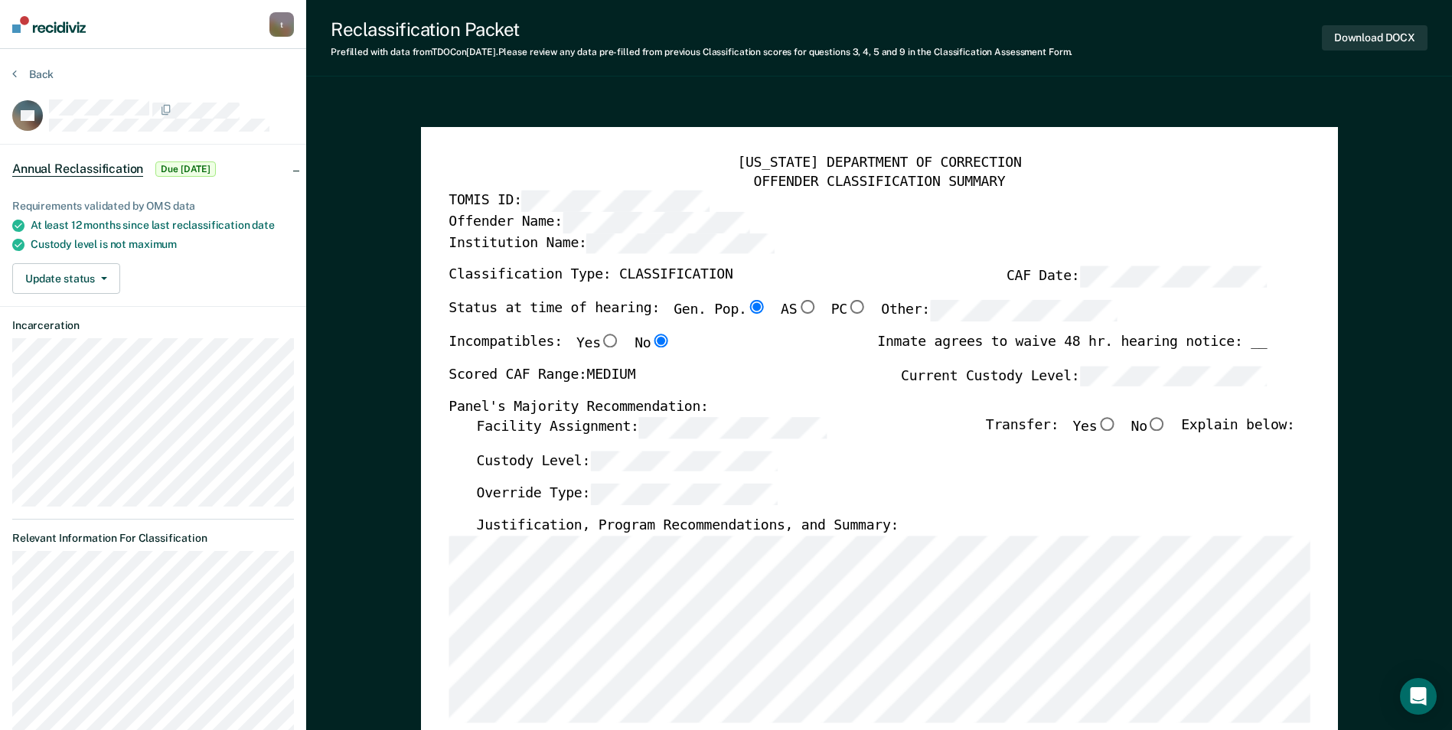
click at [1167, 422] on input "No" at bounding box center [1157, 424] width 20 height 14
type textarea "x"
radio input "true"
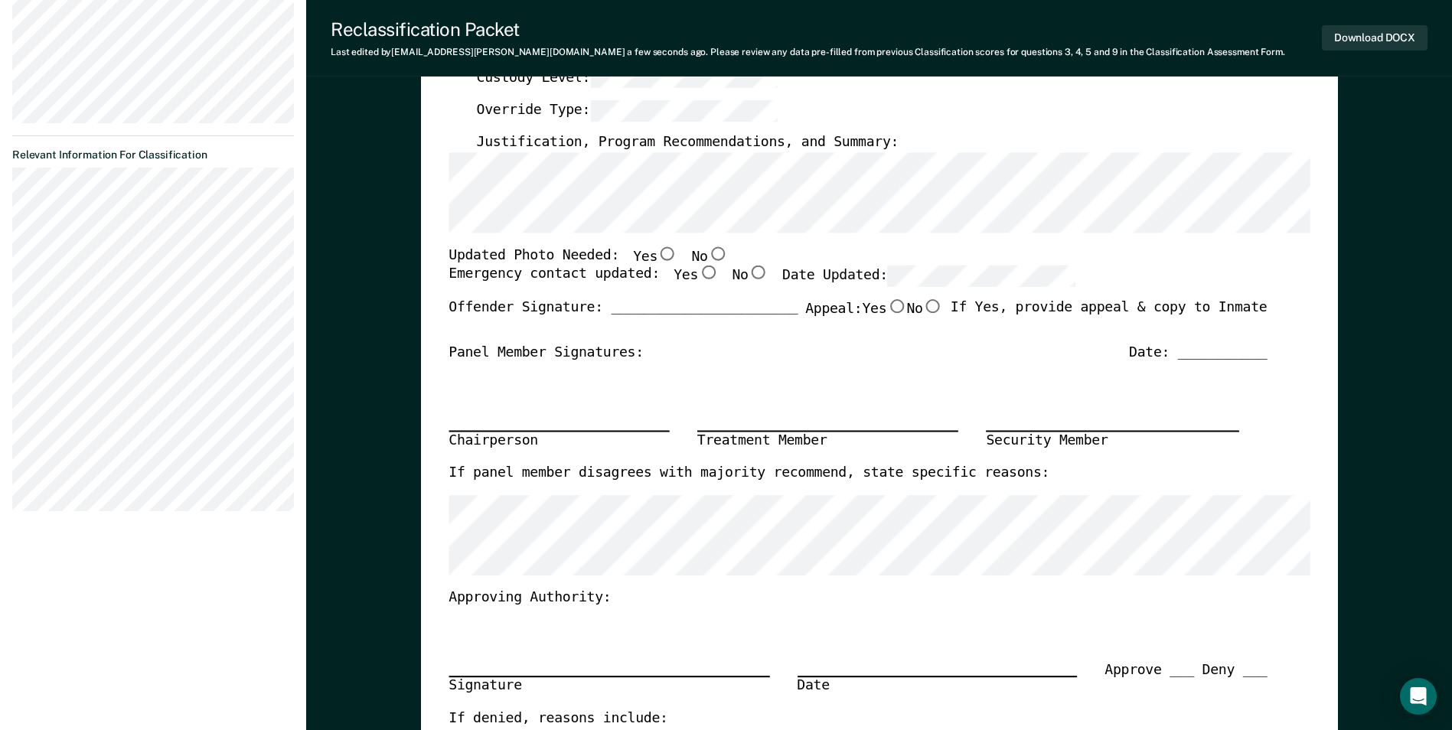
scroll to position [383, 0]
click at [707, 256] on input "No" at bounding box center [717, 254] width 20 height 14
type textarea "x"
radio input "true"
click at [698, 275] on input "Yes" at bounding box center [708, 274] width 20 height 14
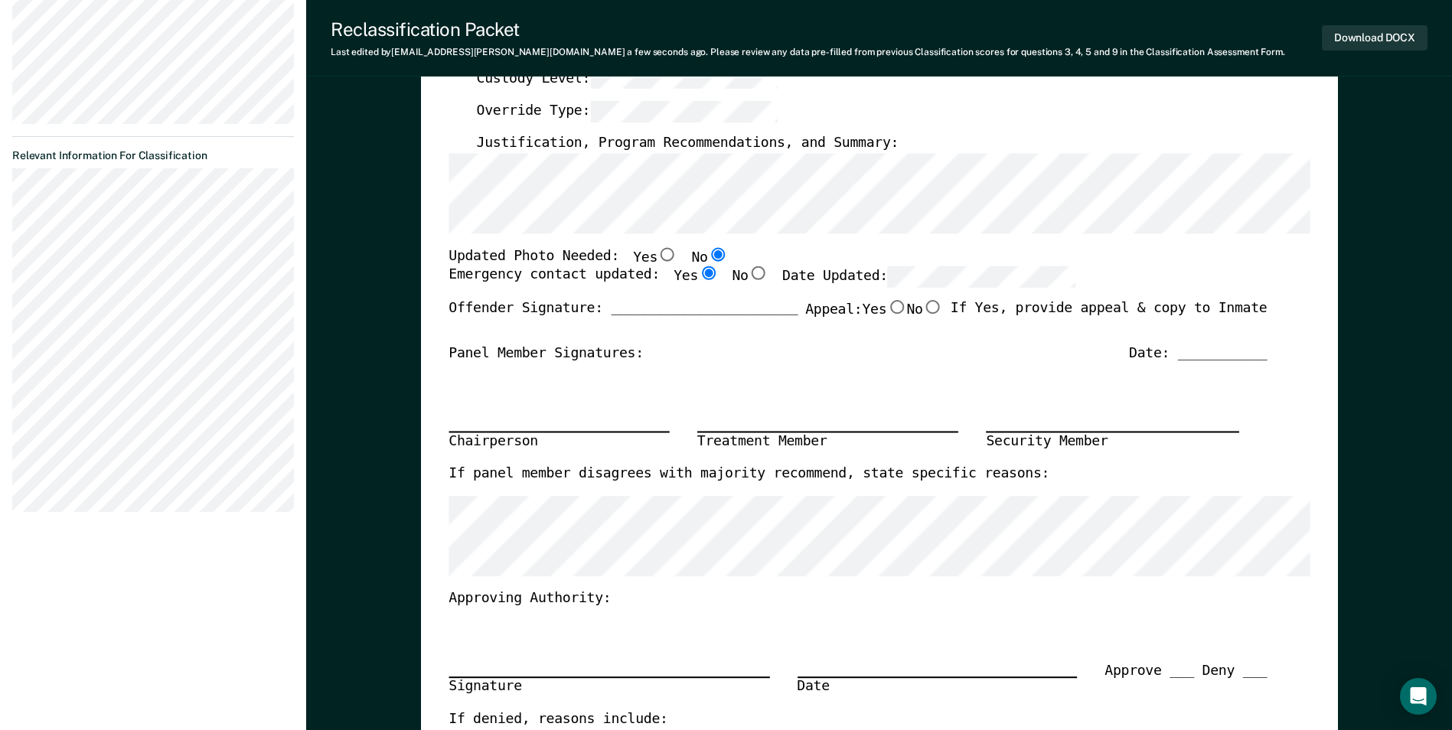
type textarea "x"
radio input "true"
click at [1192, 247] on div "Updated Photo Needed: Yes No" at bounding box center [858, 257] width 818 height 20
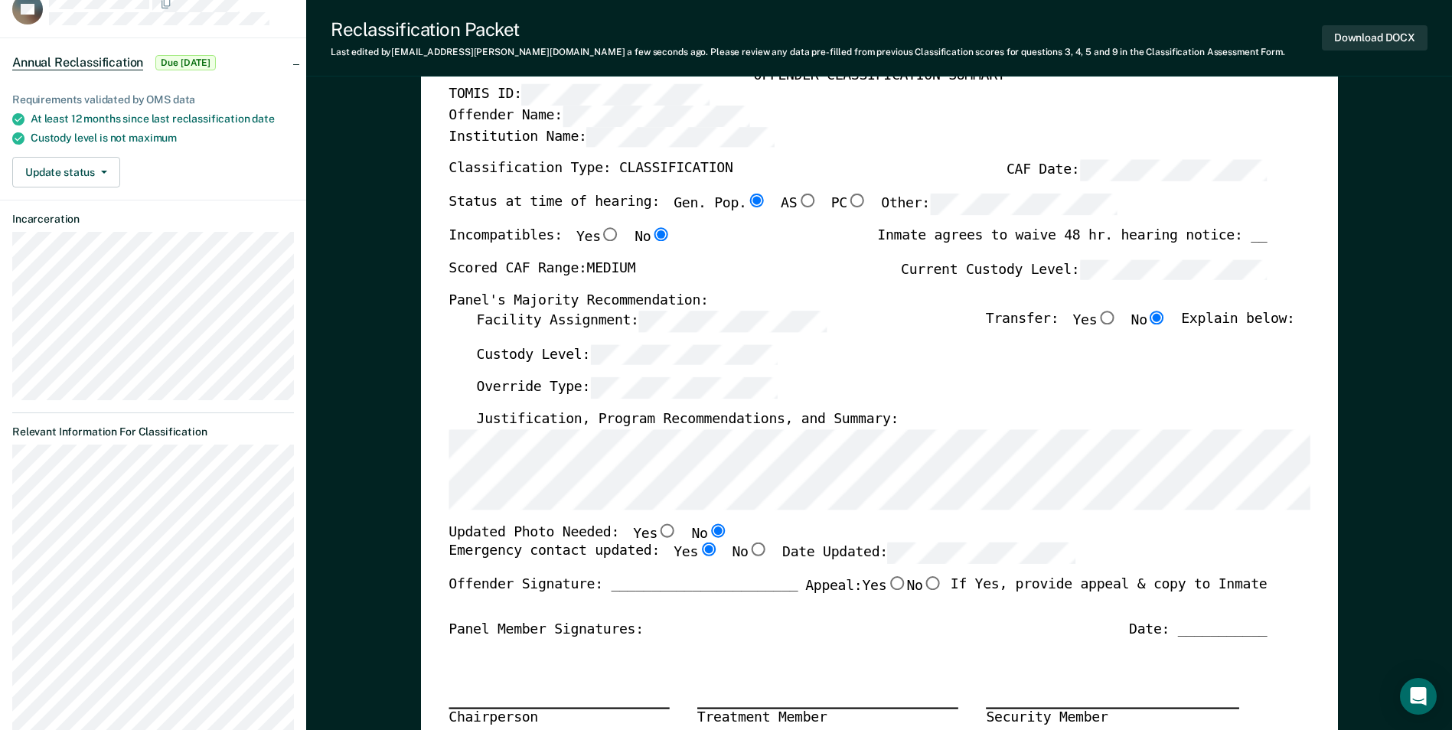
scroll to position [0, 0]
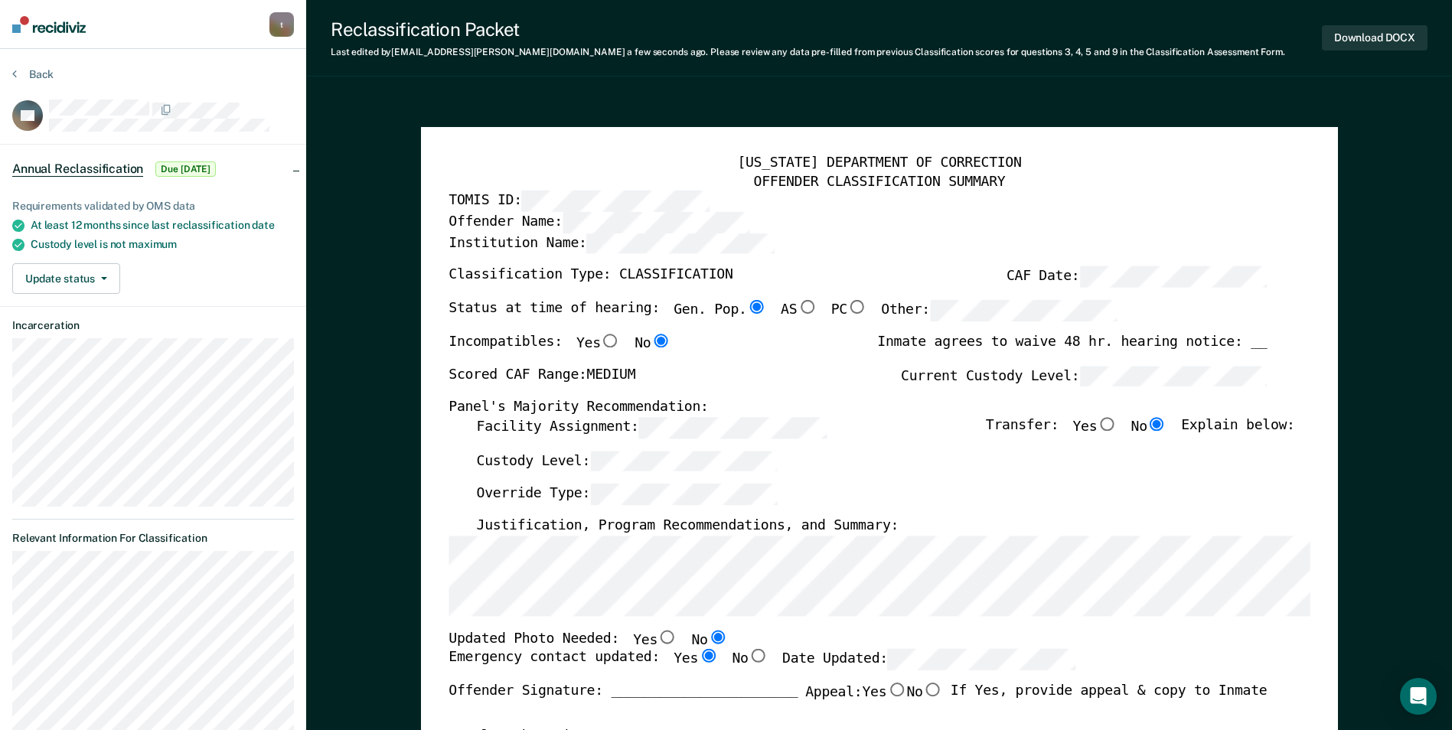
click at [758, 378] on div "Scored CAF Range: MEDIUM Current Custody Level:" at bounding box center [858, 383] width 818 height 34
click at [1379, 36] on button "Download DOCX" at bounding box center [1375, 37] width 106 height 25
type textarea "x"
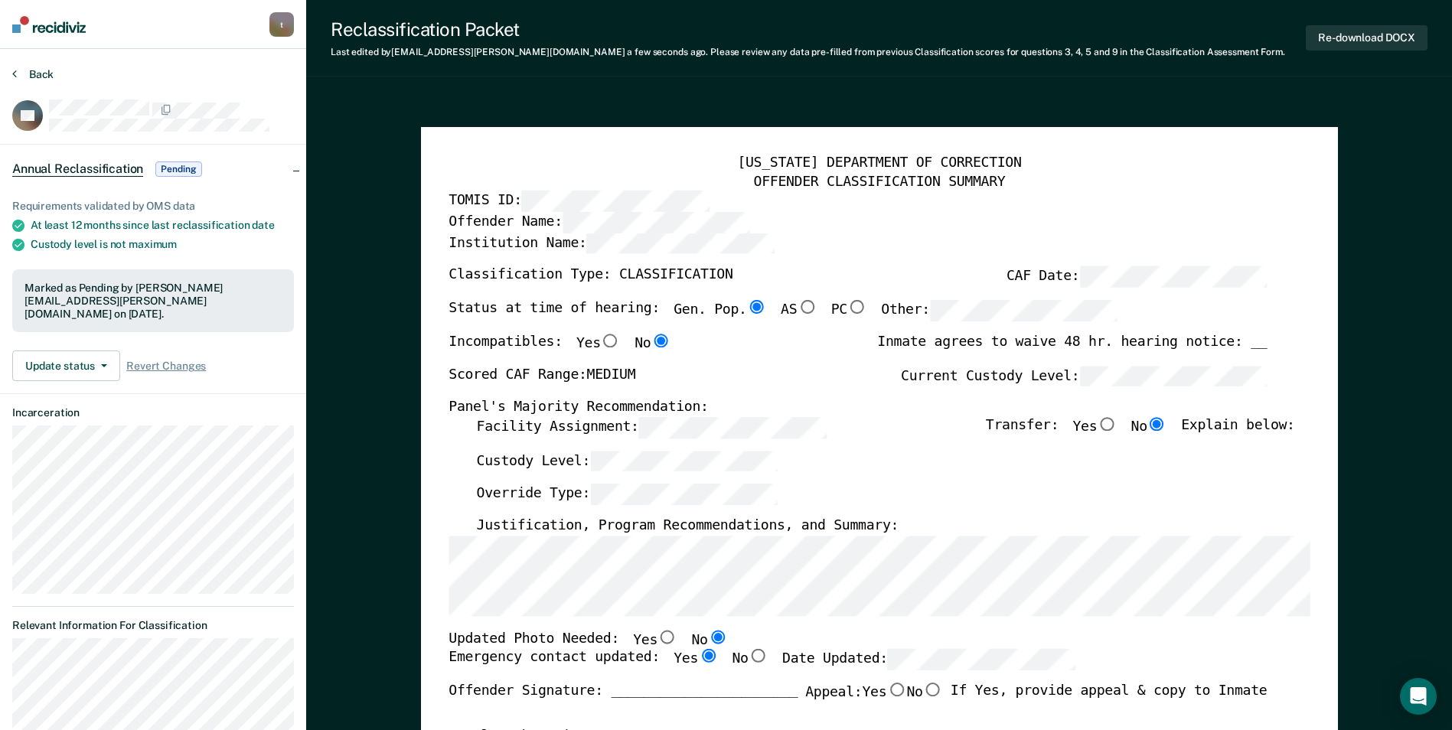
click at [46, 71] on button "Back" at bounding box center [32, 74] width 41 height 14
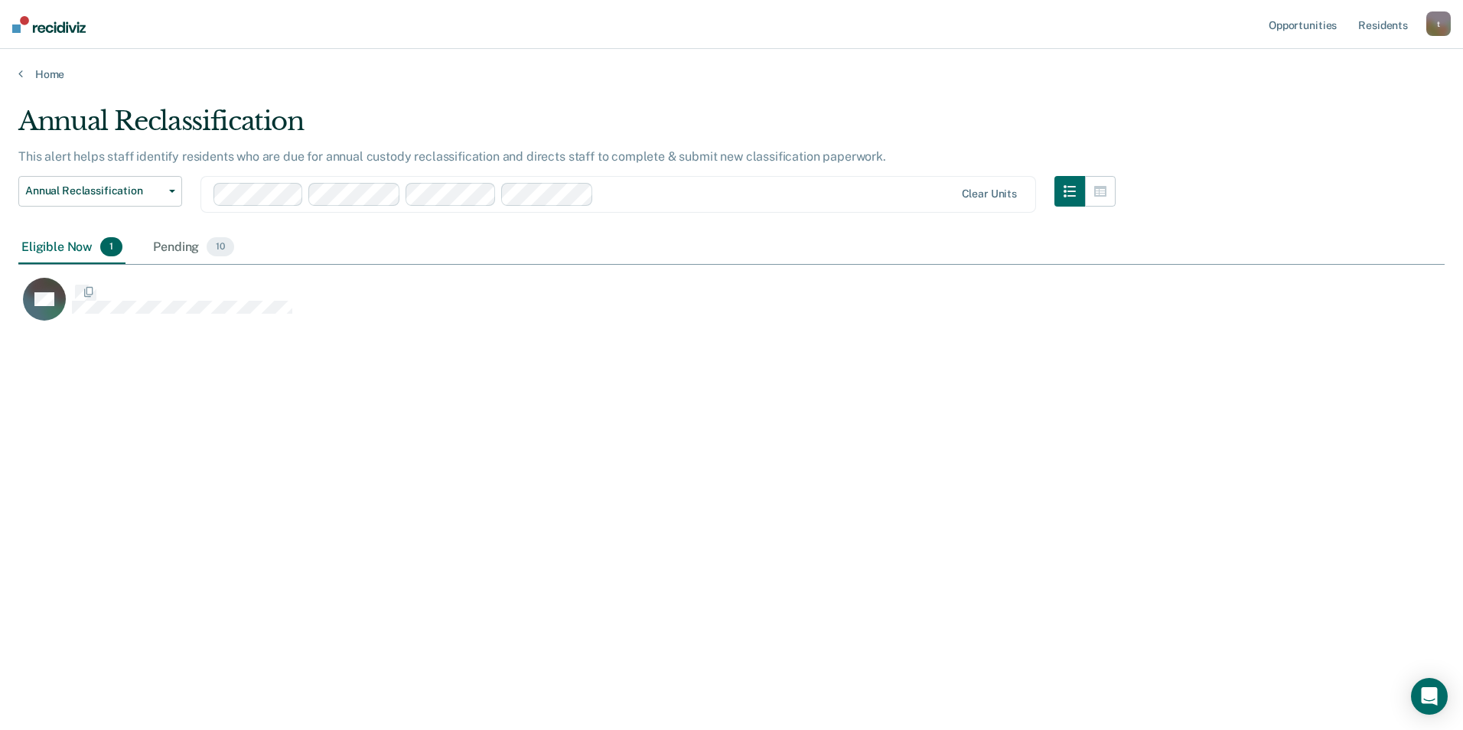
scroll to position [498, 1415]
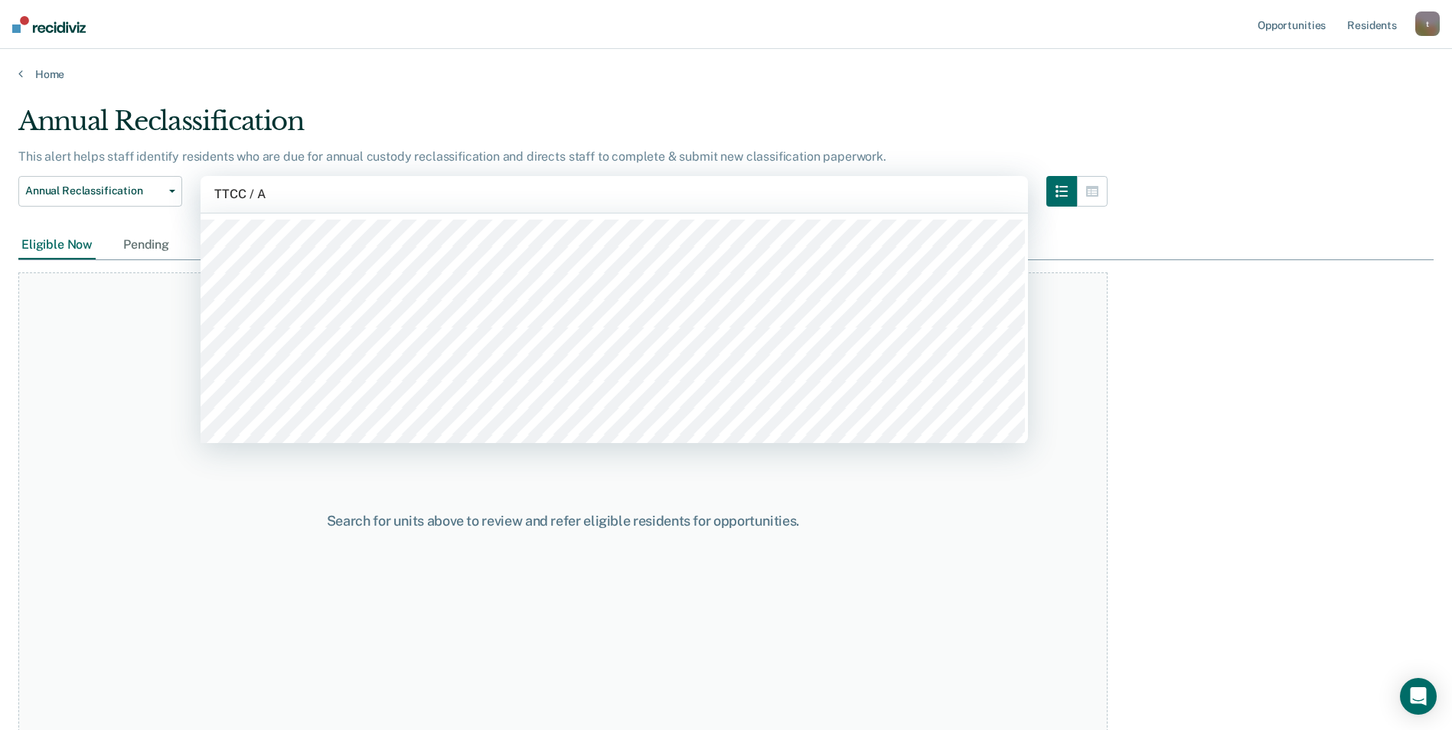
type input "TTCC / A"
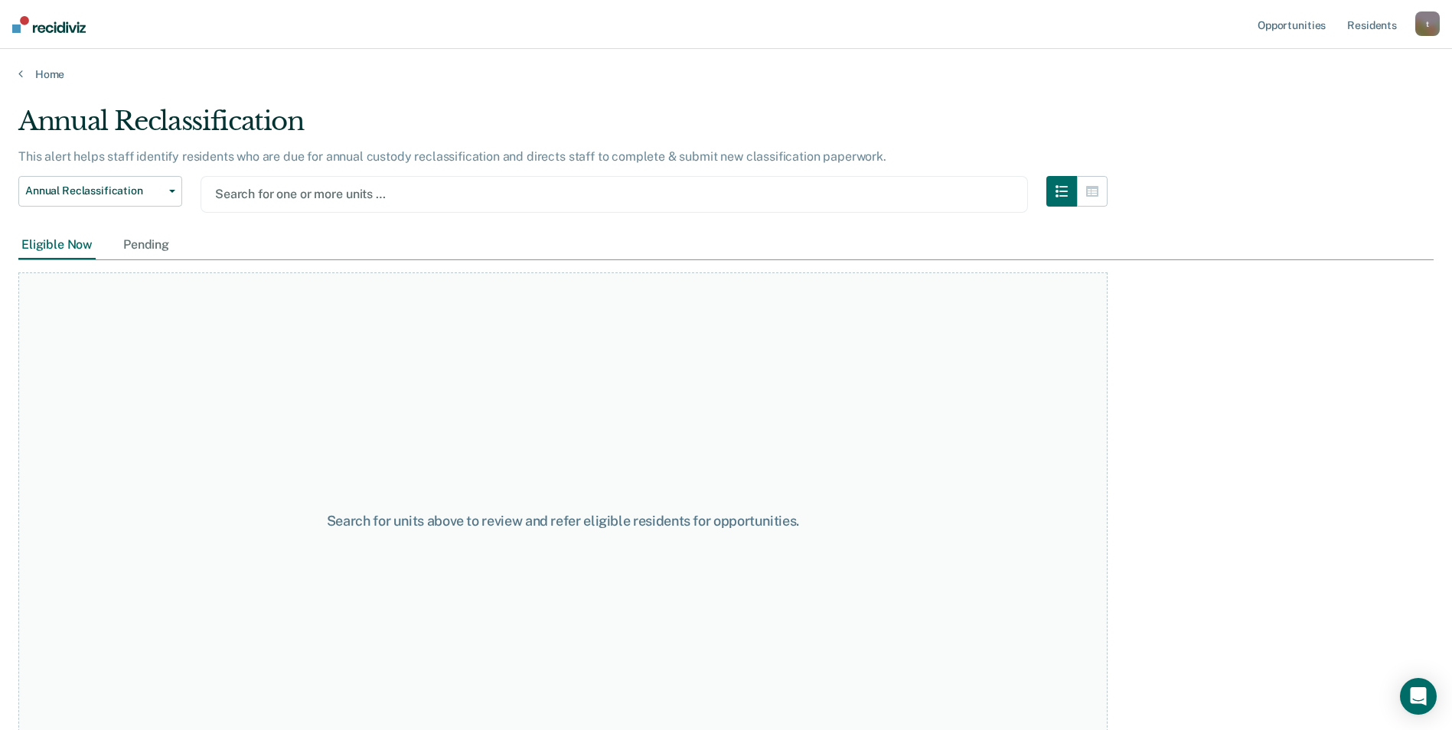
click at [403, 189] on div at bounding box center [614, 194] width 798 height 18
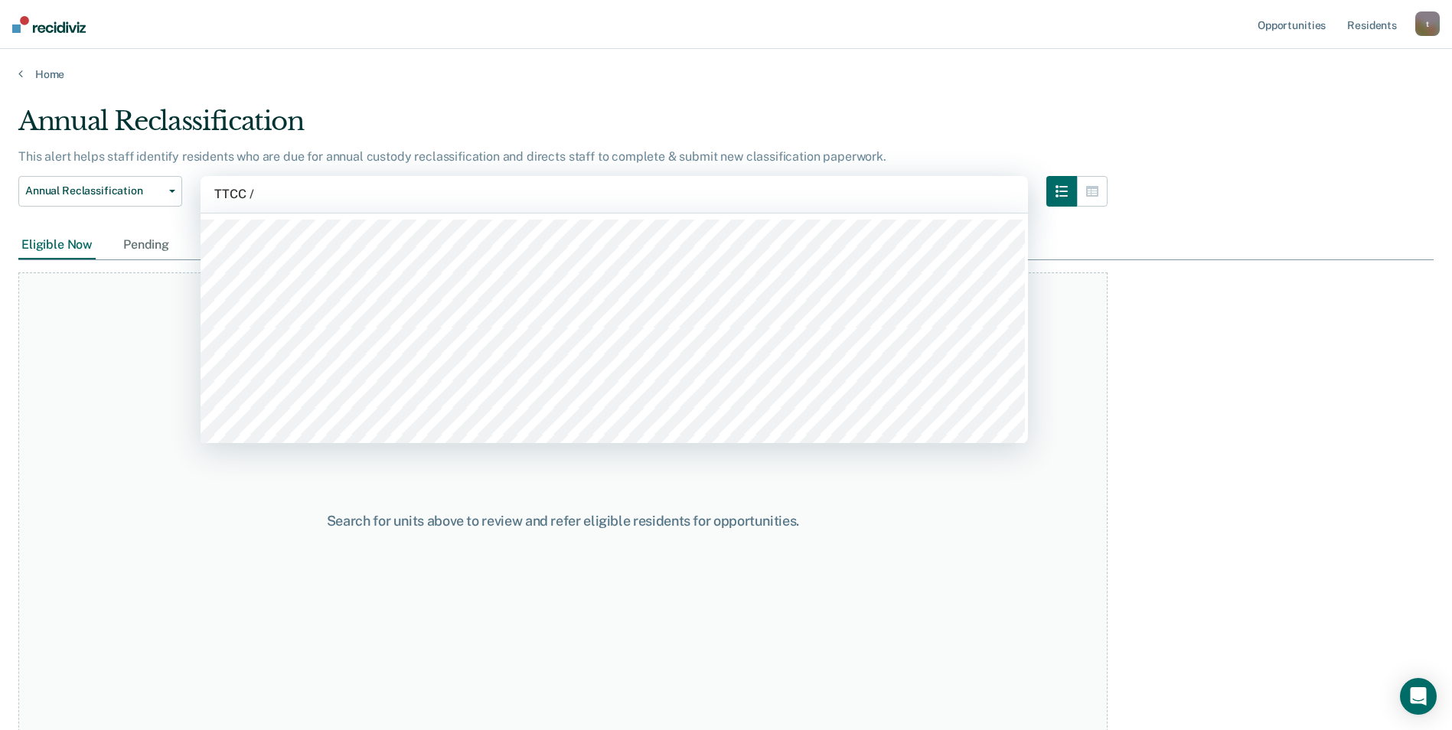
type input "TTCC /"
type input "TTCC / AC"
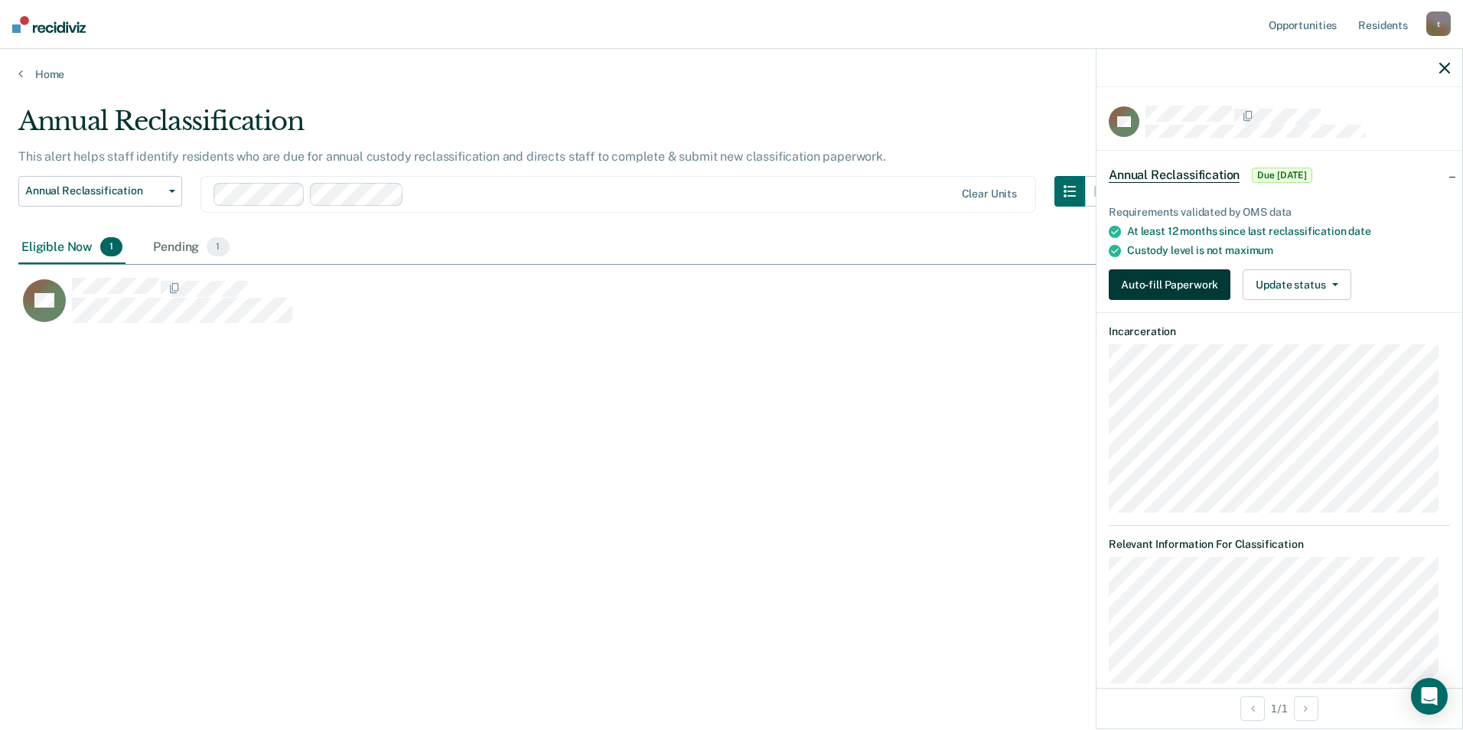
click at [1168, 284] on button "Auto-fill Paperwork" at bounding box center [1170, 284] width 122 height 31
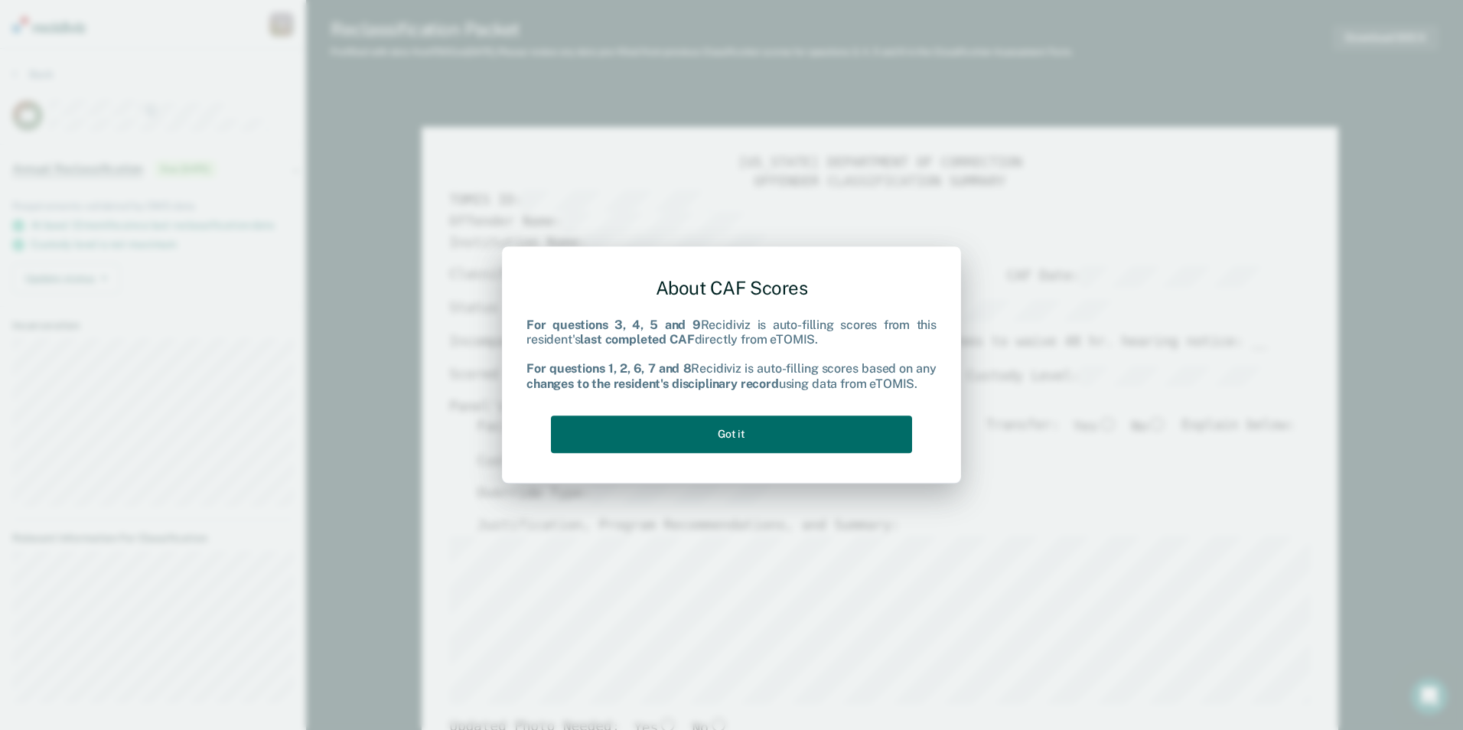
click at [748, 453] on div "About CAF Scores For questions 3, 4, 5 and 9 Recidiviz is auto-filling scores f…" at bounding box center [732, 362] width 410 height 194
click at [782, 435] on button "Got it" at bounding box center [731, 435] width 361 height 38
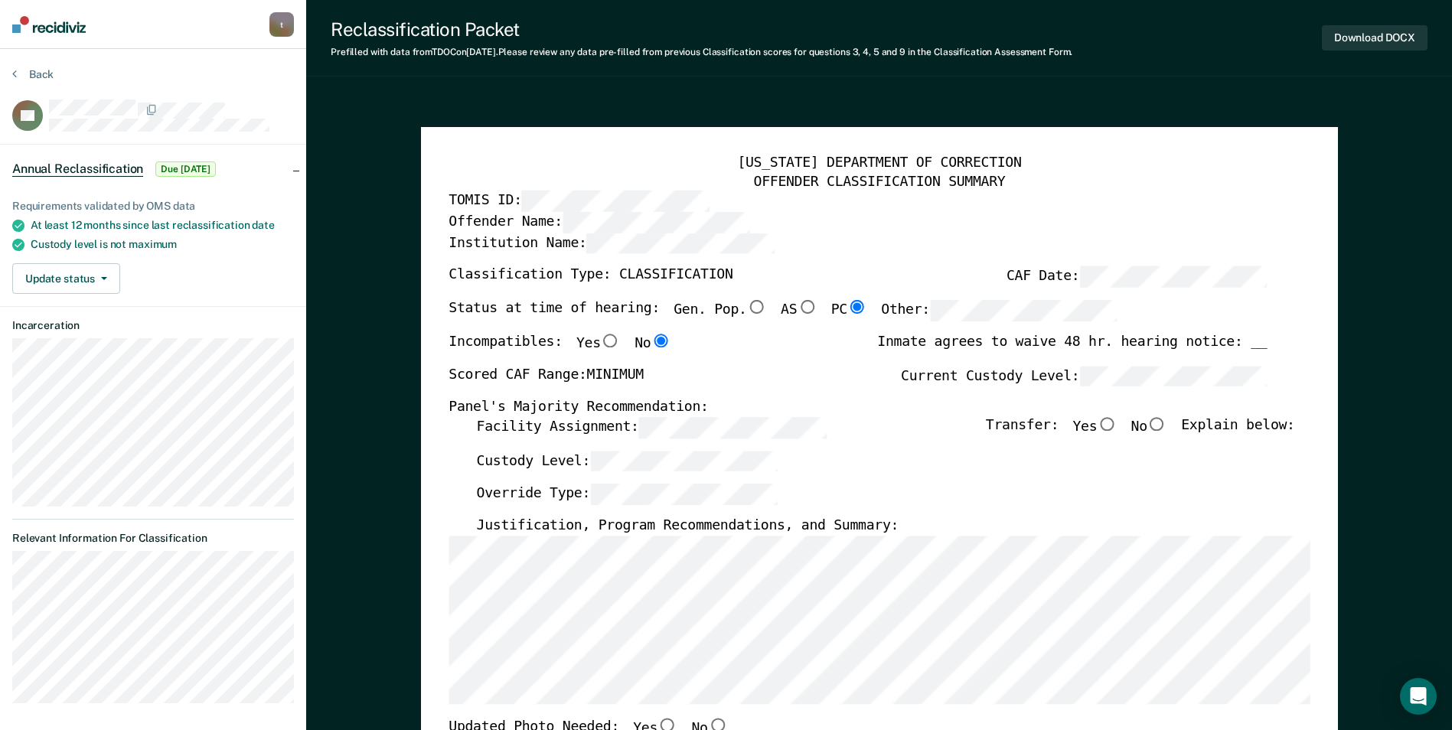
click at [1164, 424] on input "No" at bounding box center [1157, 424] width 20 height 14
type textarea "x"
radio input "true"
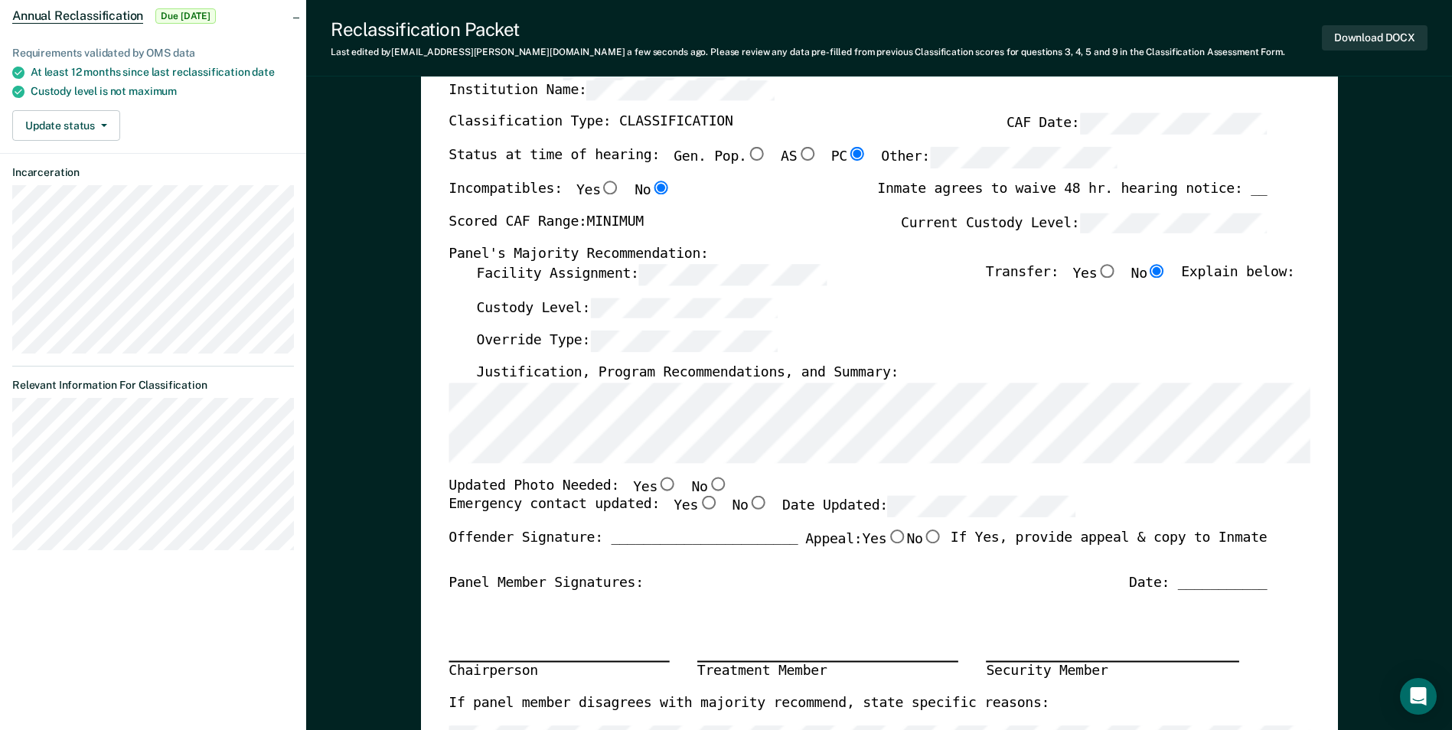
scroll to position [230, 0]
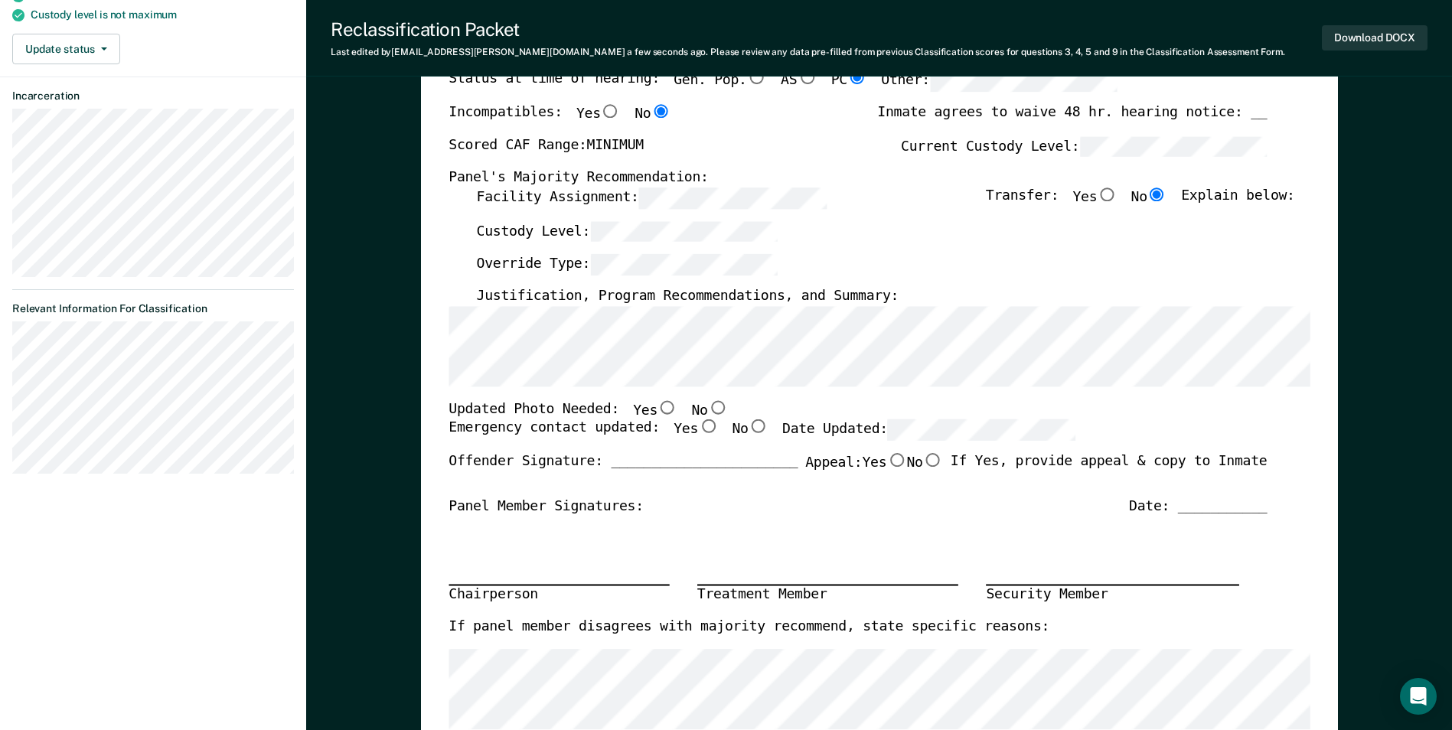
click at [707, 408] on input "No" at bounding box center [717, 407] width 20 height 14
type textarea "x"
radio input "true"
click at [698, 422] on input "Yes" at bounding box center [708, 427] width 20 height 14
type textarea "x"
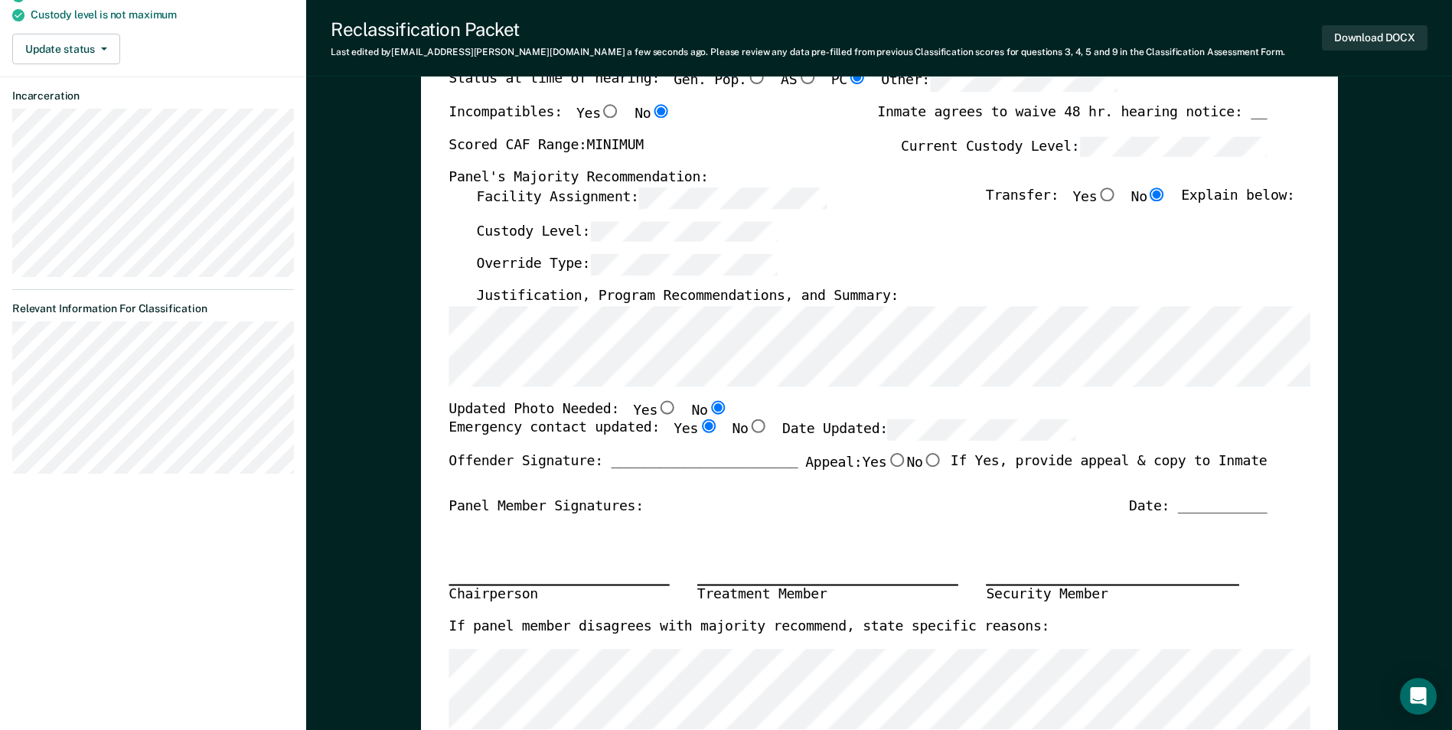
radio input "true"
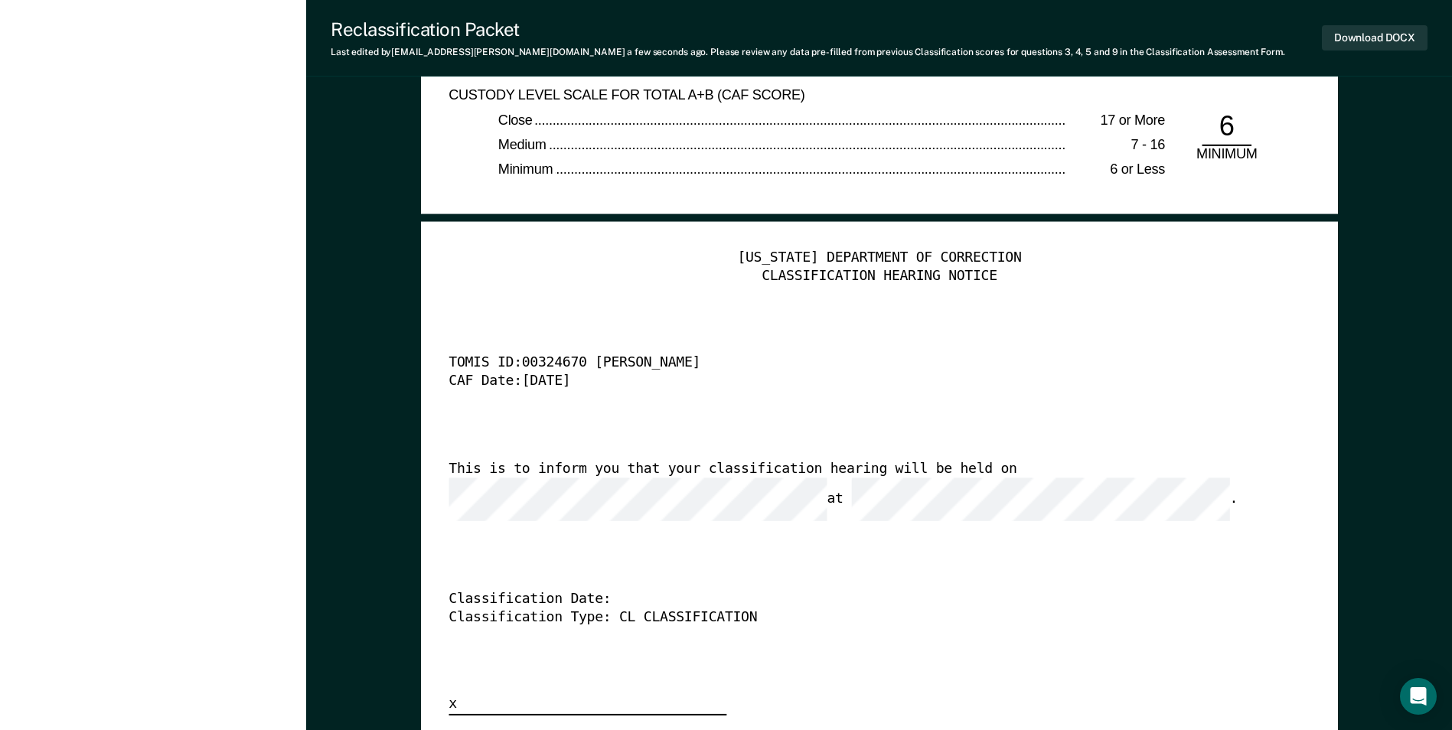
scroll to position [3674, 0]
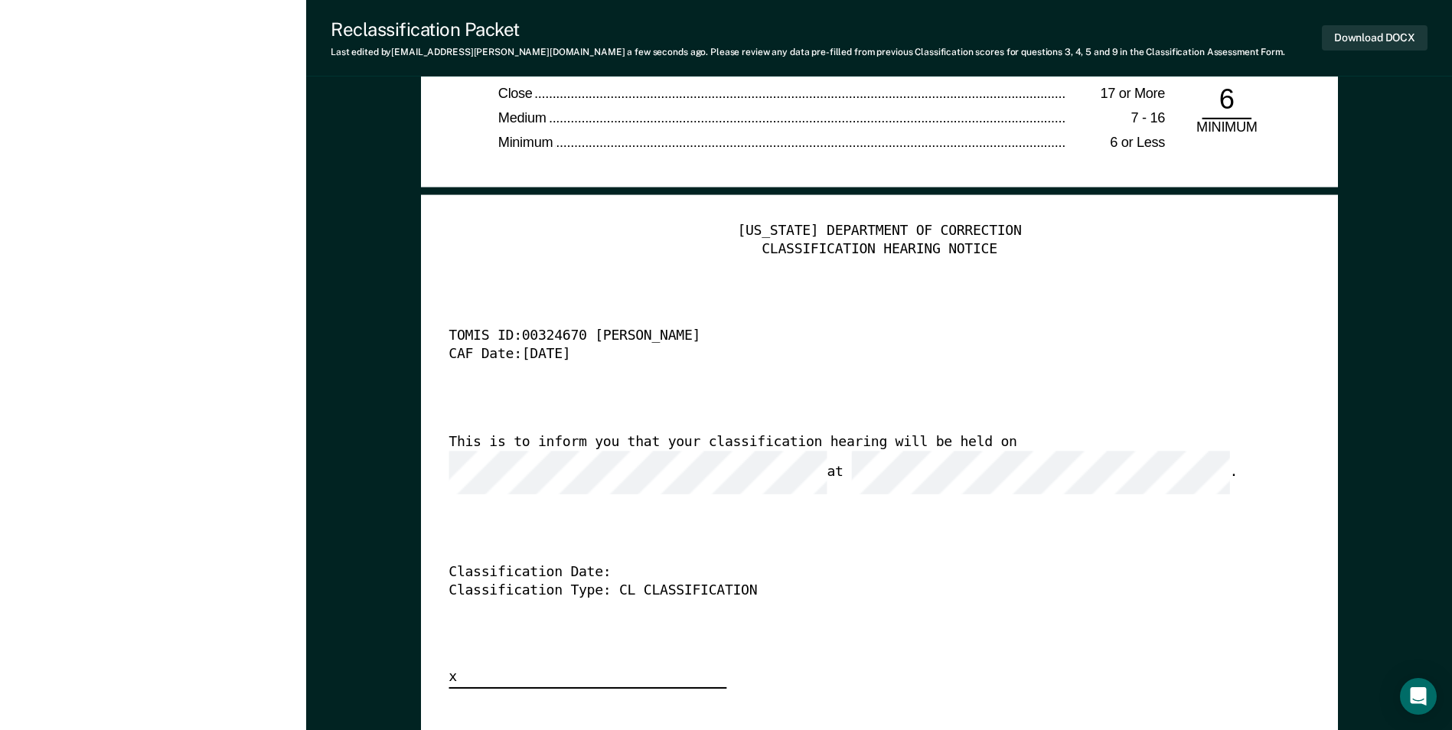
click at [1004, 455] on div "This is to inform you that your classification hearing will be held on at ." at bounding box center [858, 464] width 818 height 60
click at [486, 452] on div "This is to inform you that your classification hearing will be held on at ." at bounding box center [858, 464] width 818 height 60
click at [624, 526] on div "[US_STATE] DEPARTMENT OF CORRECTION CLASSIFICATION HEARING NOTICE TOMIS ID: 003…" at bounding box center [879, 456] width 861 height 466
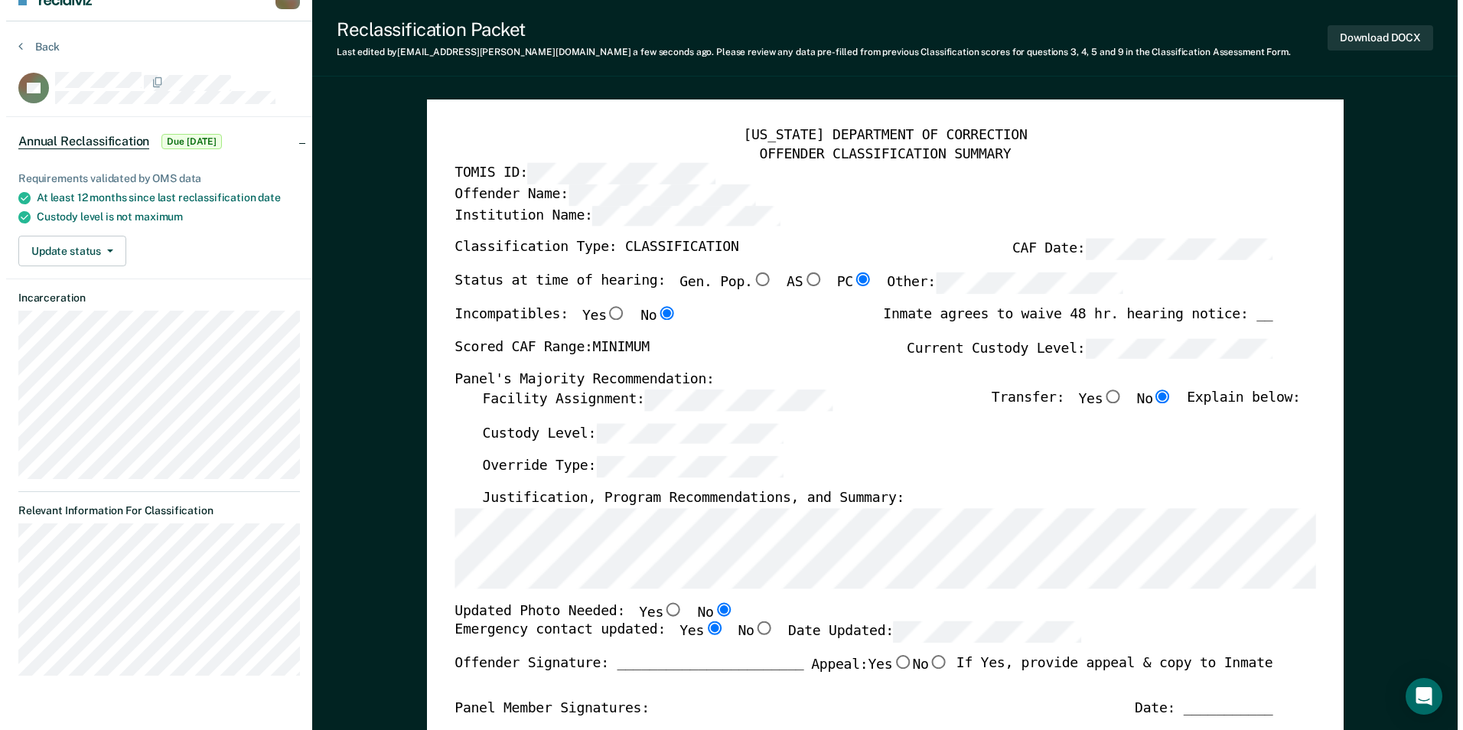
scroll to position [0, 0]
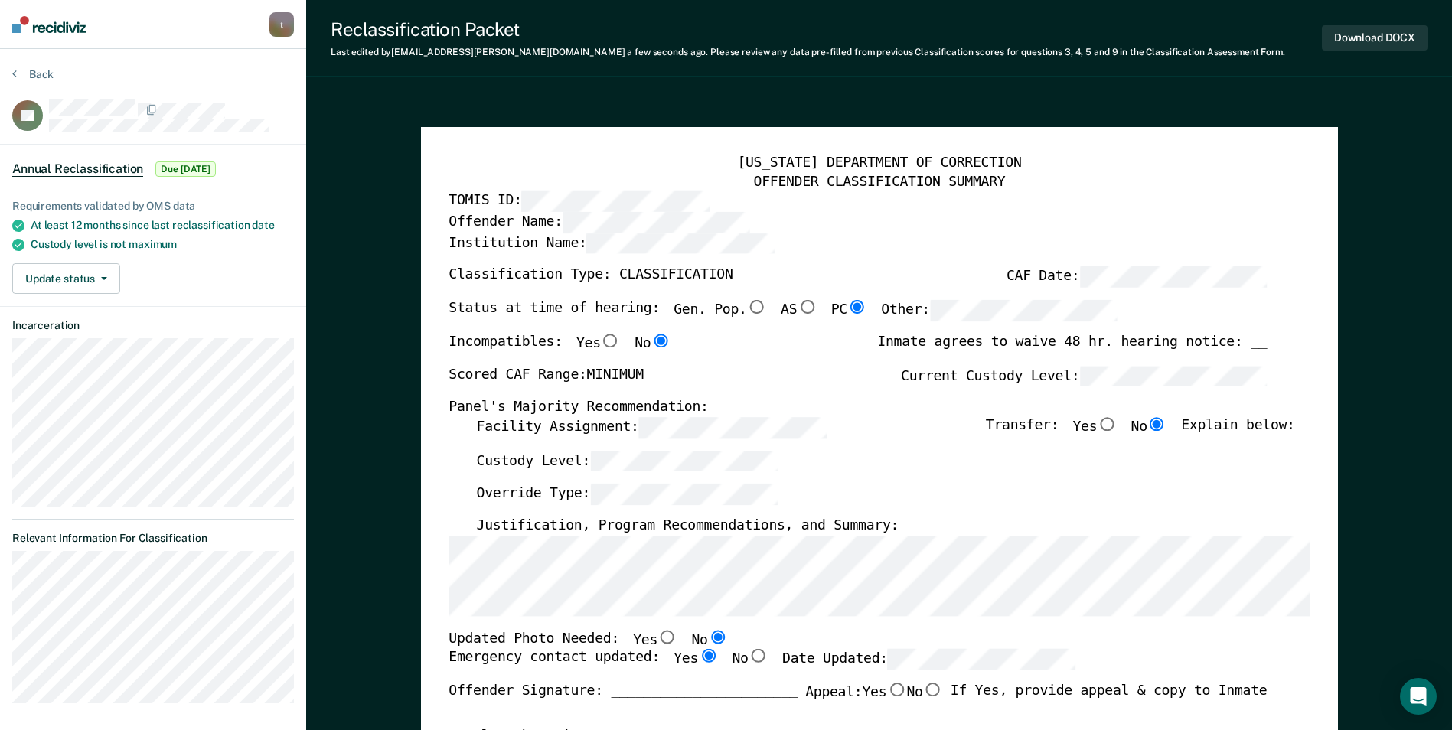
click at [837, 389] on div "Scored CAF Range: MINIMUM Current Custody Level:" at bounding box center [858, 383] width 818 height 34
click at [1360, 40] on button "Download DOCX" at bounding box center [1375, 37] width 106 height 25
type textarea "x"
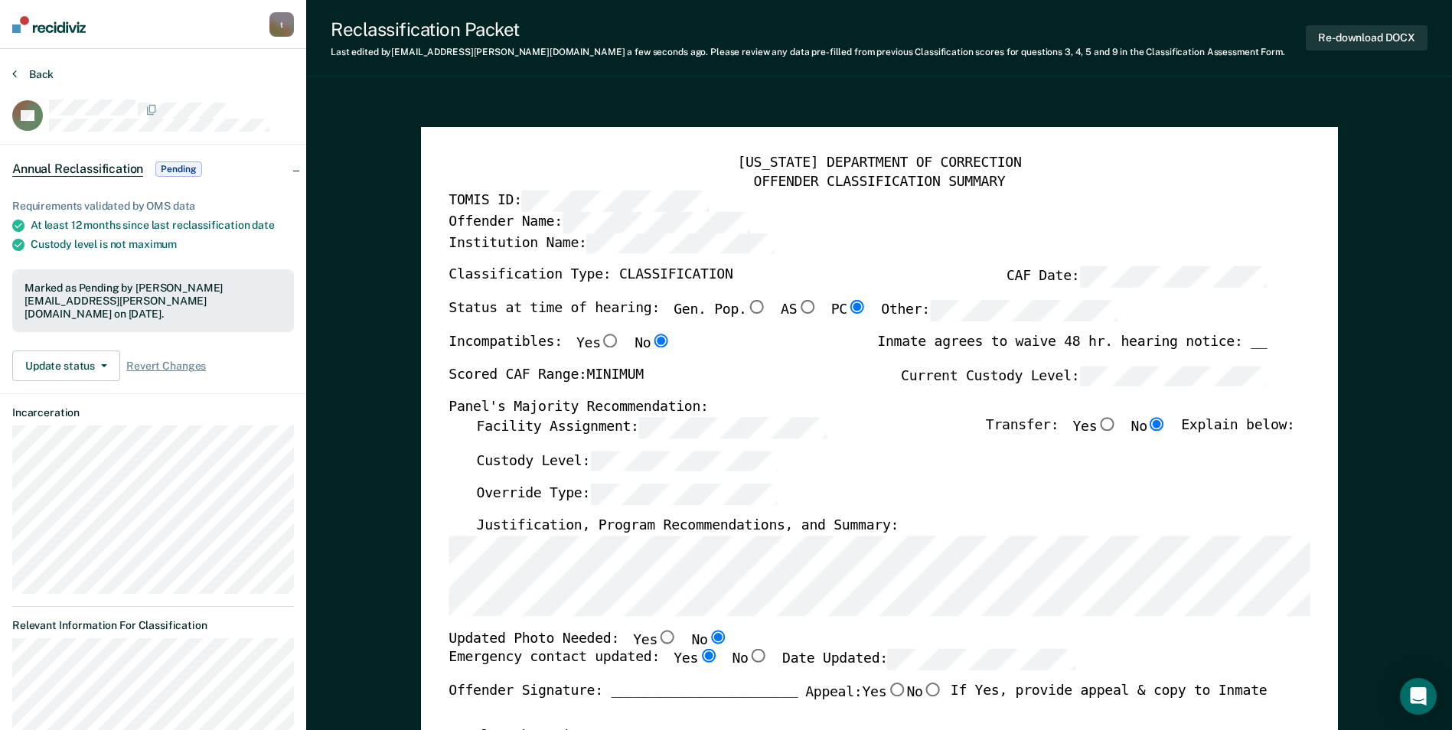
click at [36, 78] on button "Back" at bounding box center [32, 74] width 41 height 14
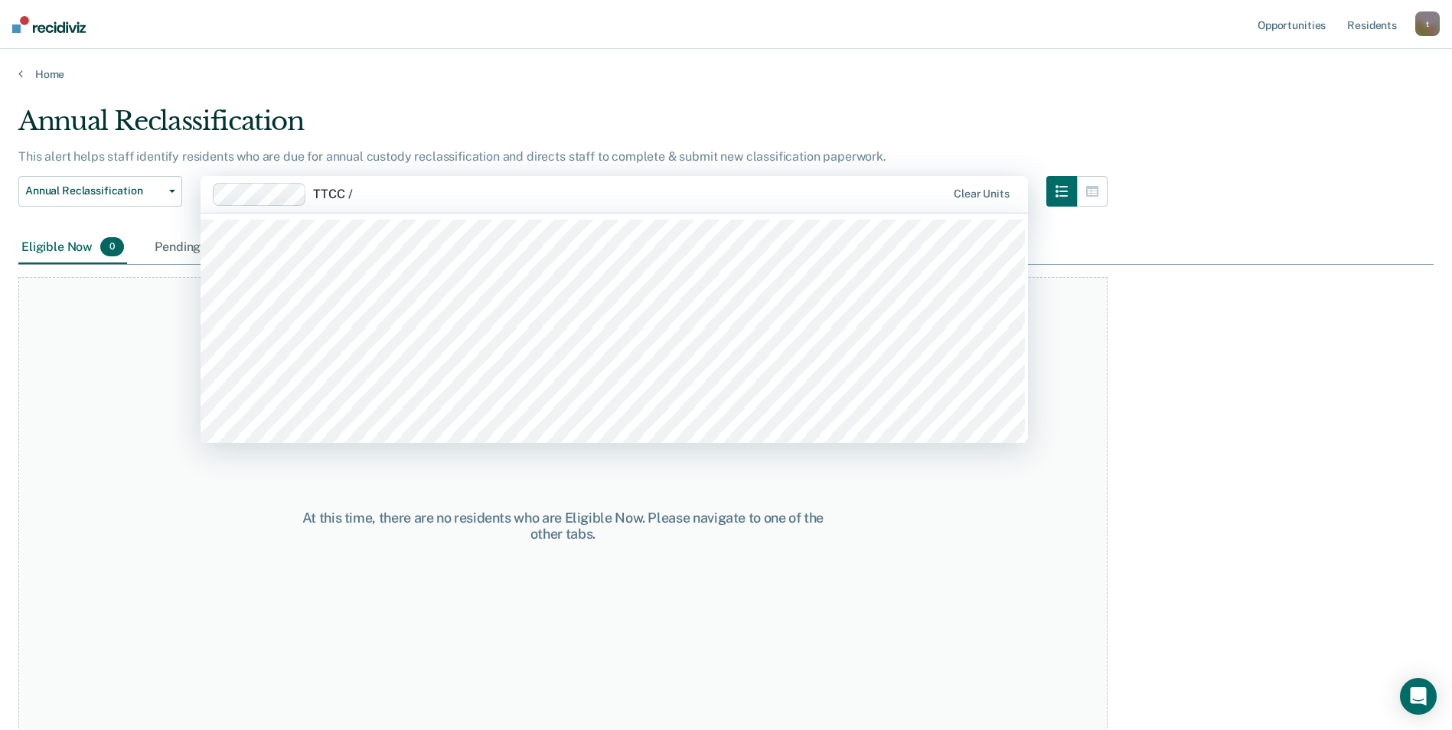
type input "TTCC / F"
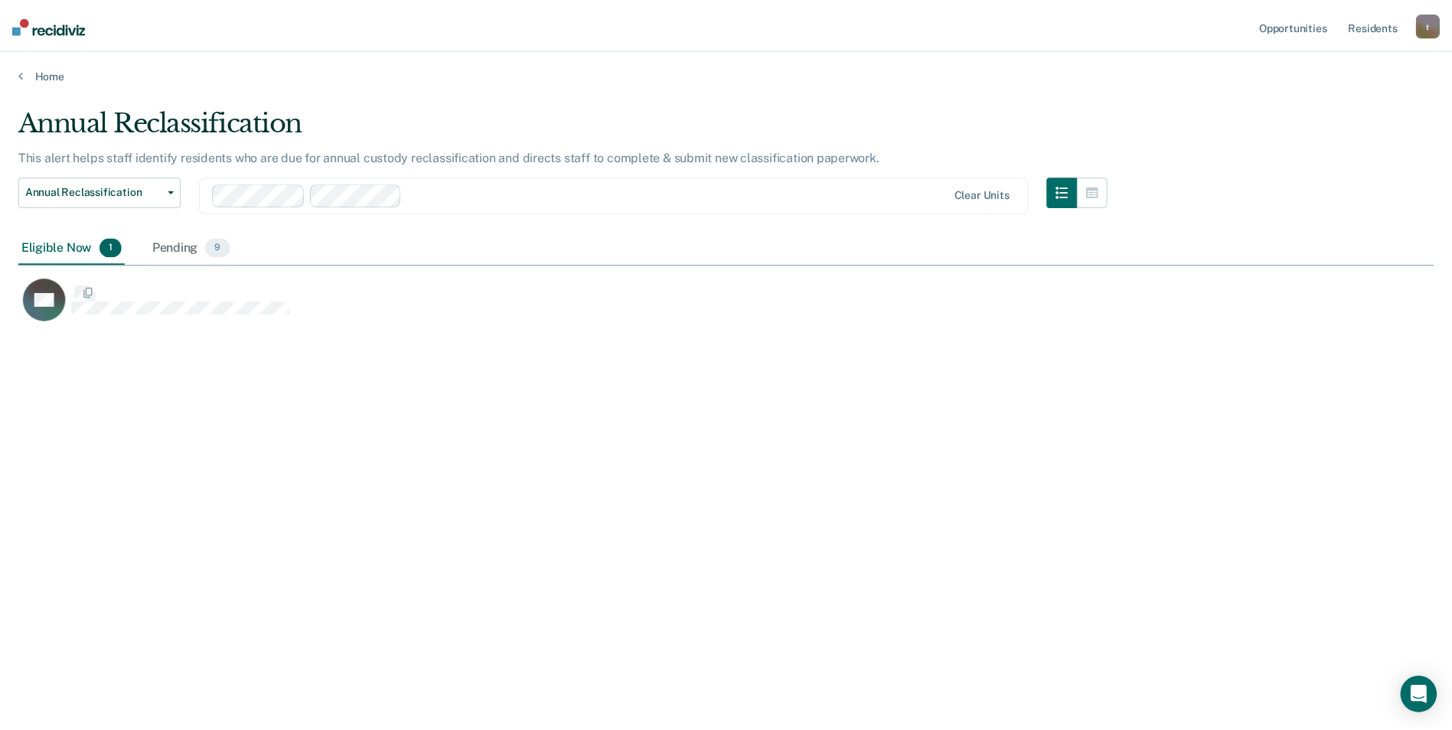
scroll to position [12, 12]
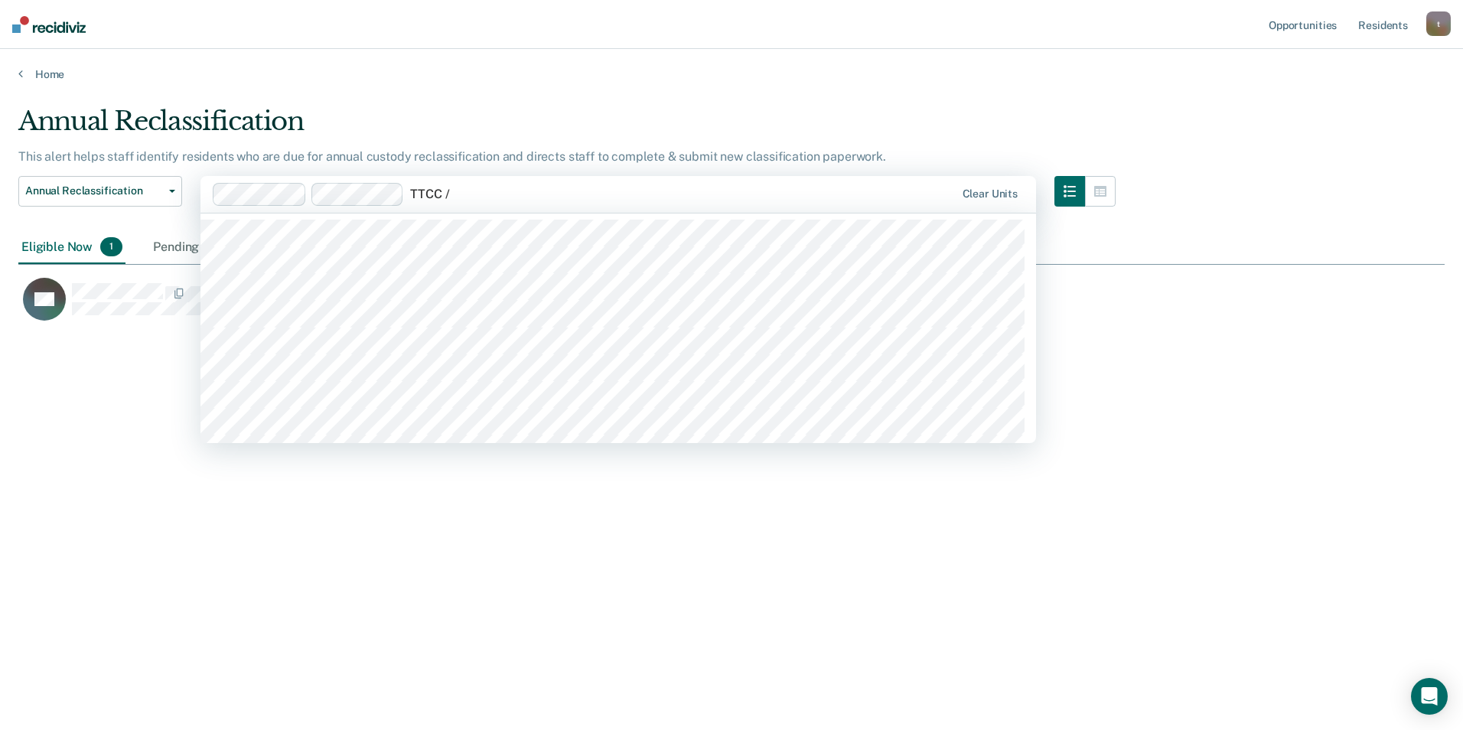
type input "TTCC / F"
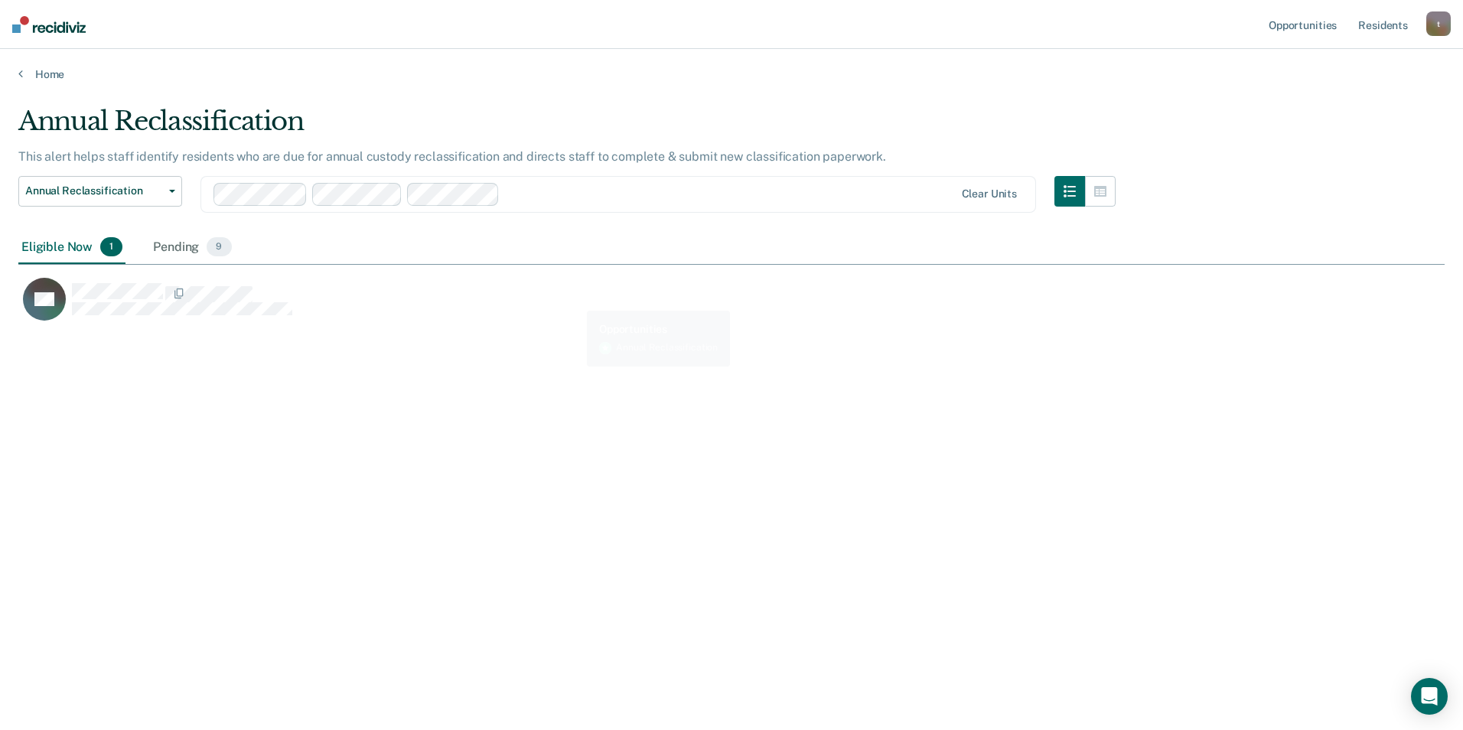
click at [608, 380] on div "Annual Reclassification This alert helps staff identify residents who are due f…" at bounding box center [731, 361] width 1427 height 510
click at [210, 253] on span "9" at bounding box center [219, 247] width 24 height 20
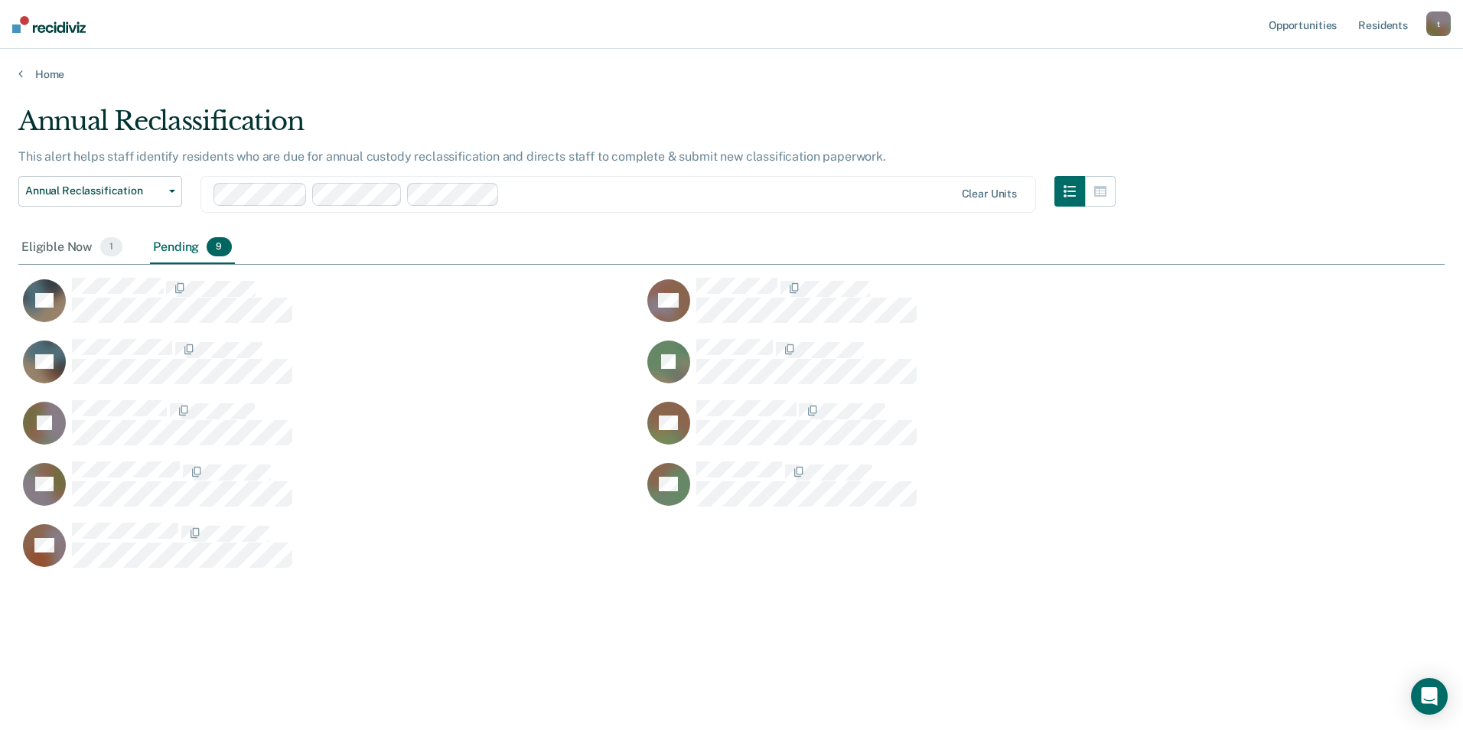
click at [522, 198] on div at bounding box center [730, 194] width 448 height 18
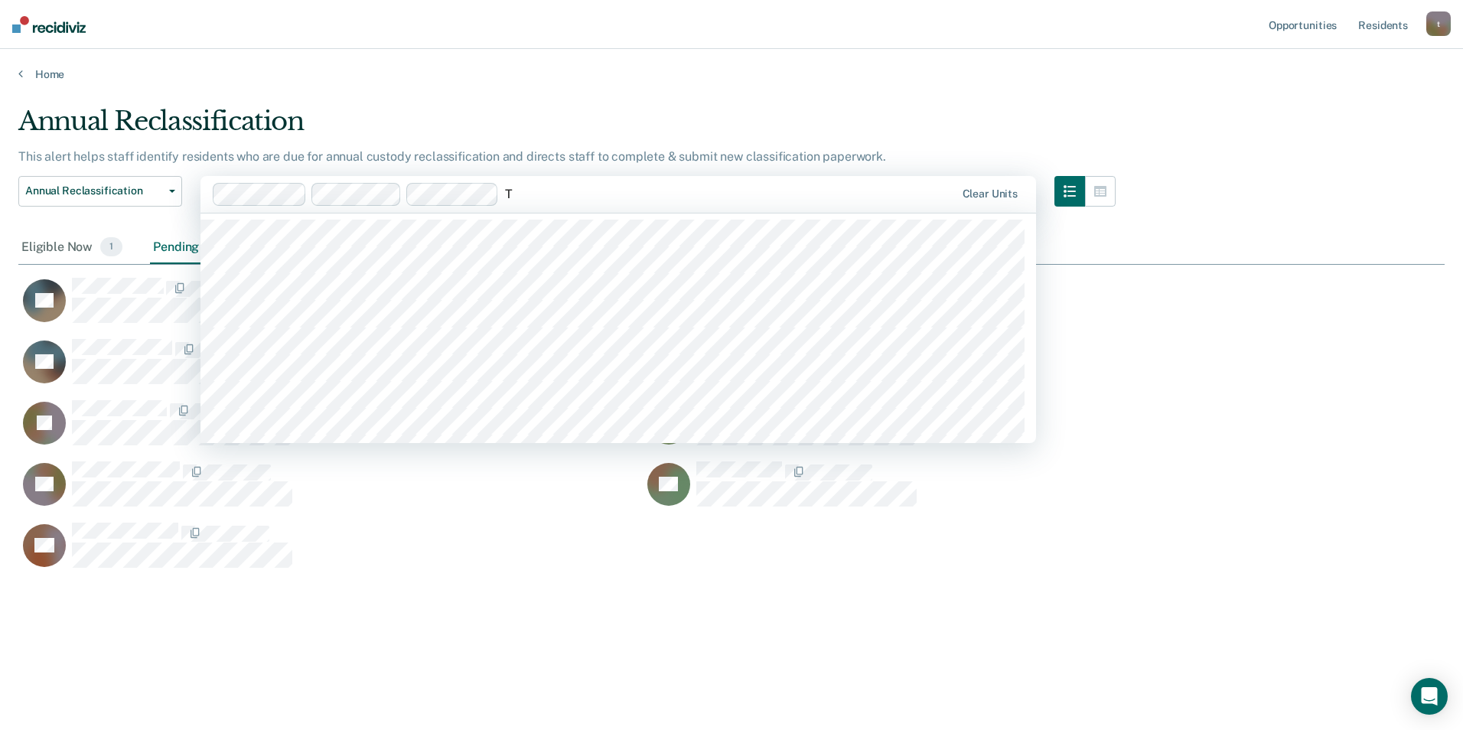
type input "TT"
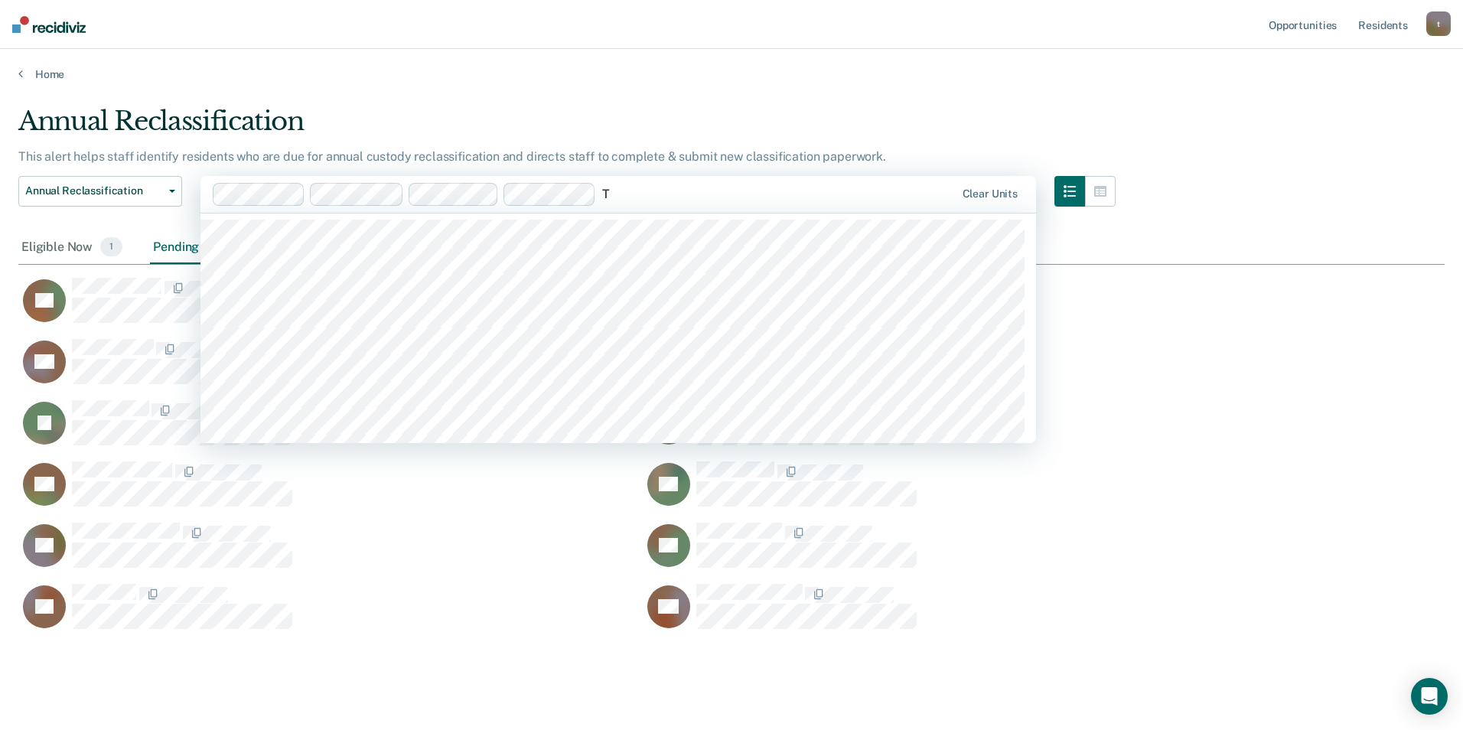
type input "TT"
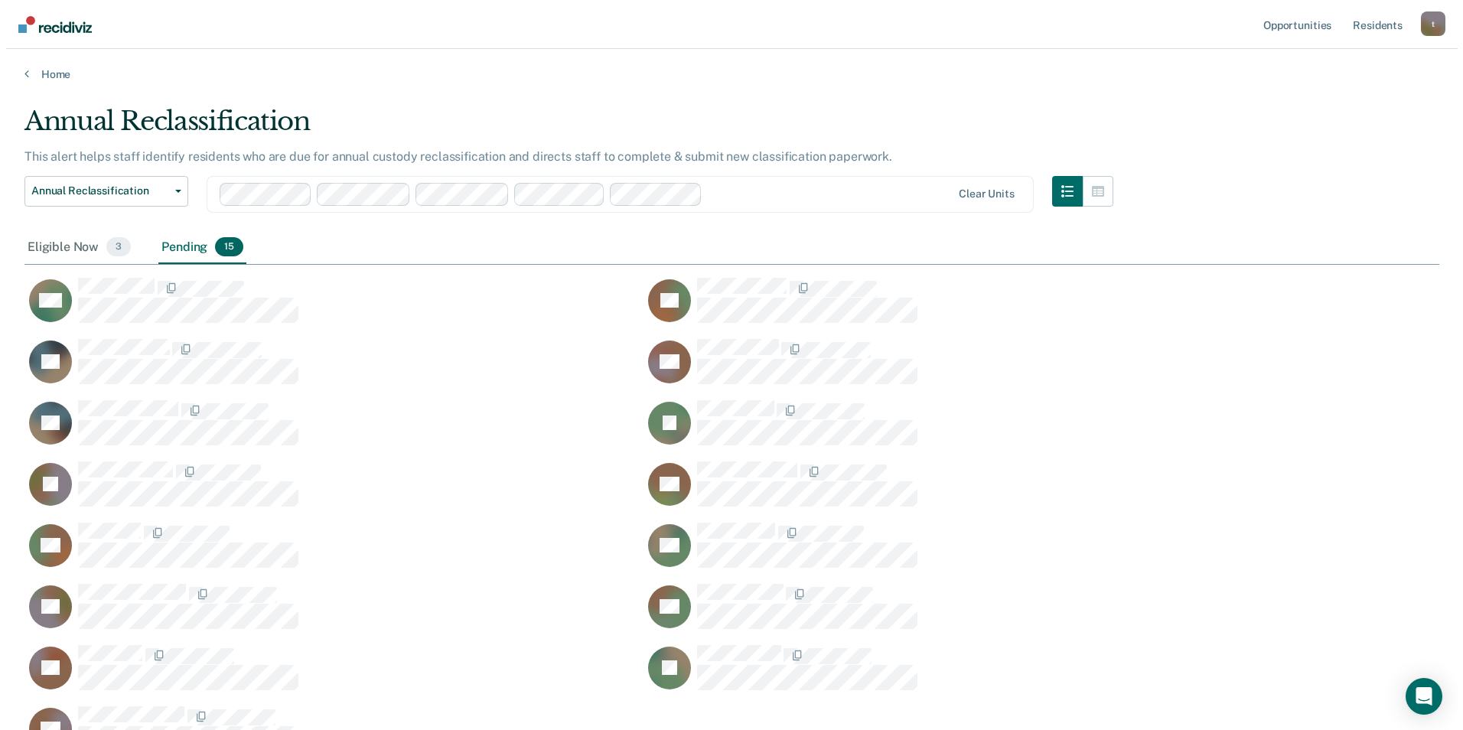
scroll to position [498, 1404]
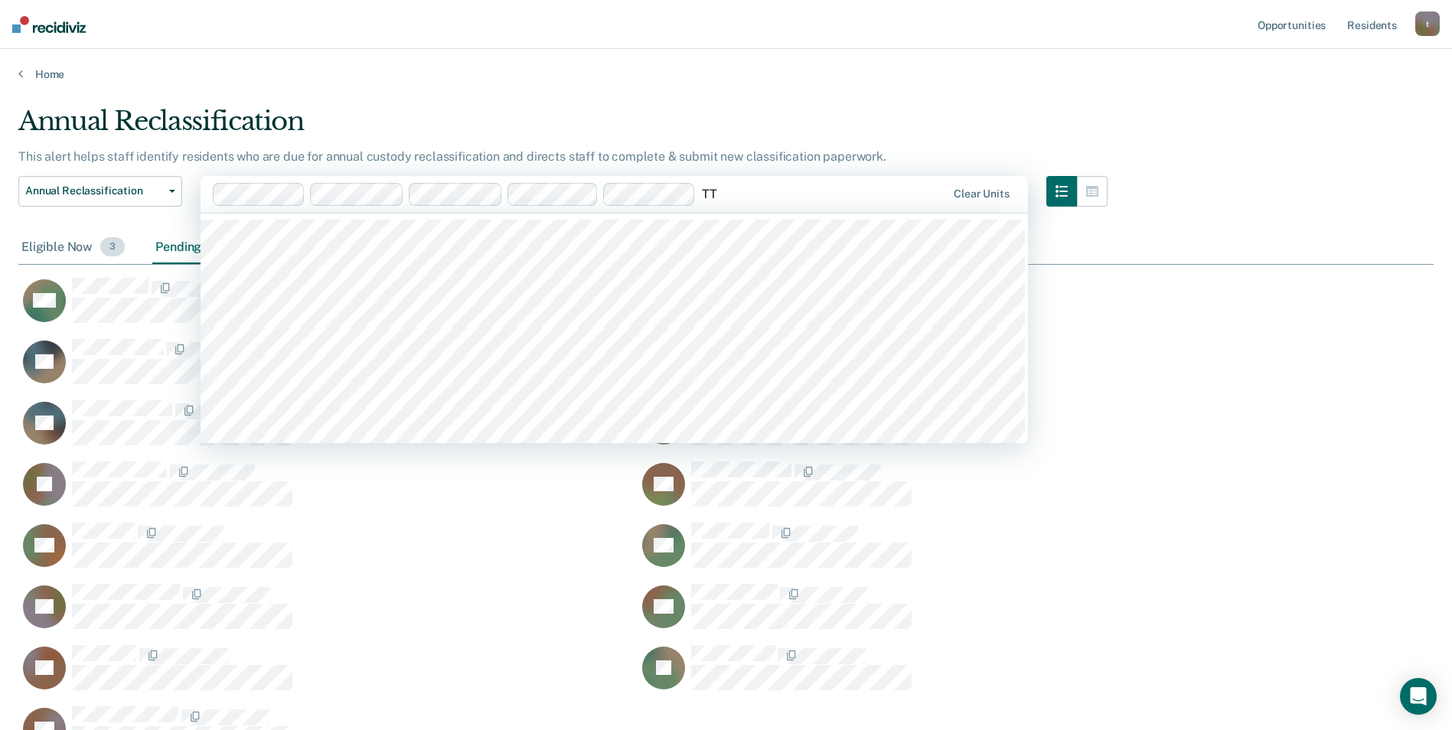
type input "TT"
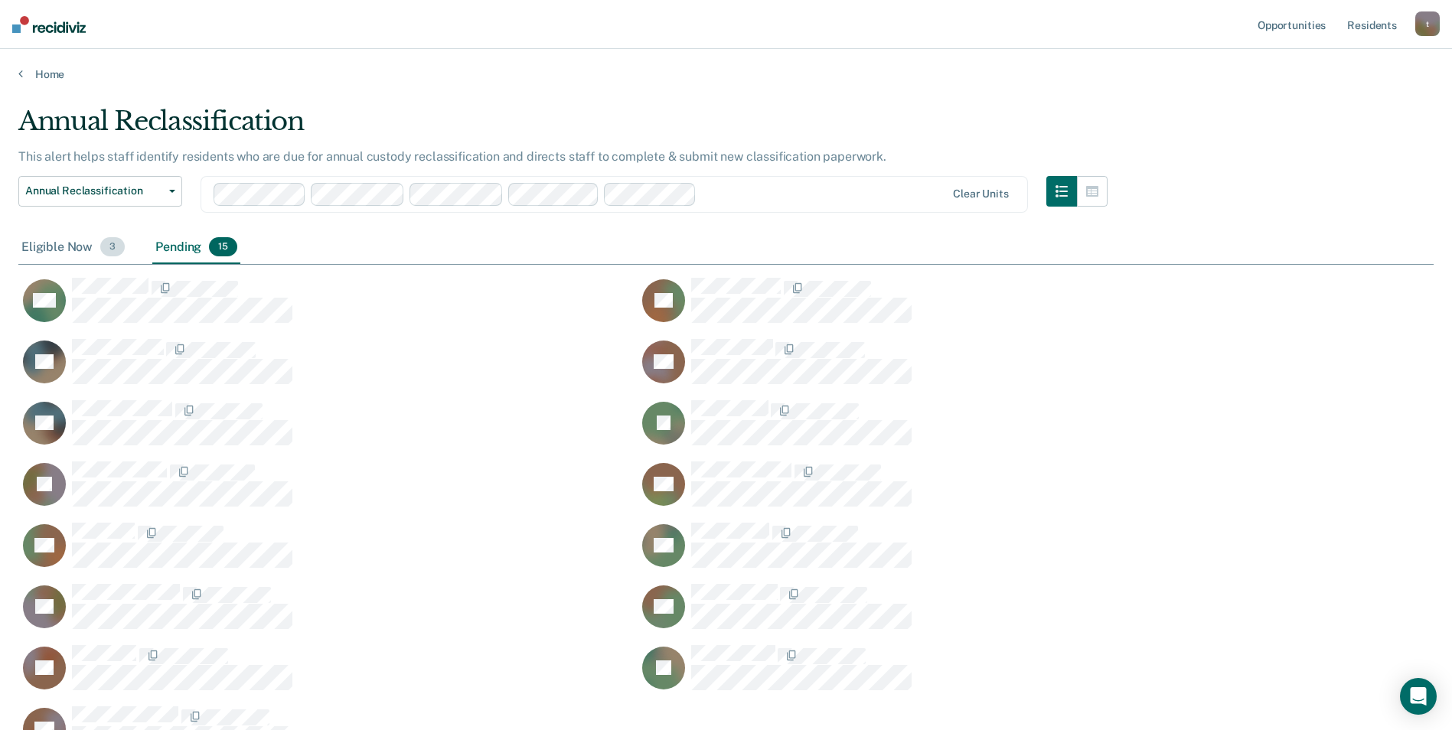
click at [42, 251] on div "Eligible Now 3" at bounding box center [72, 248] width 109 height 34
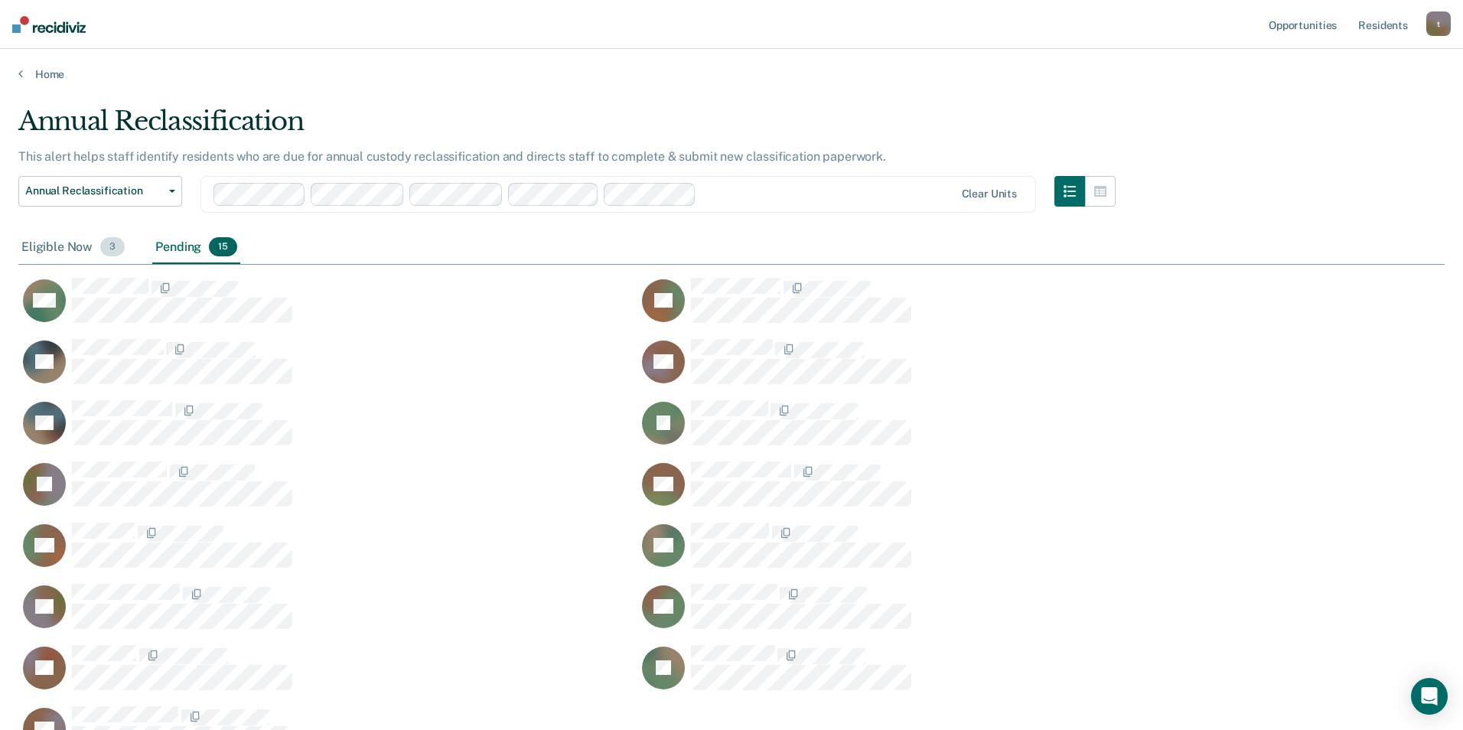
scroll to position [498, 1415]
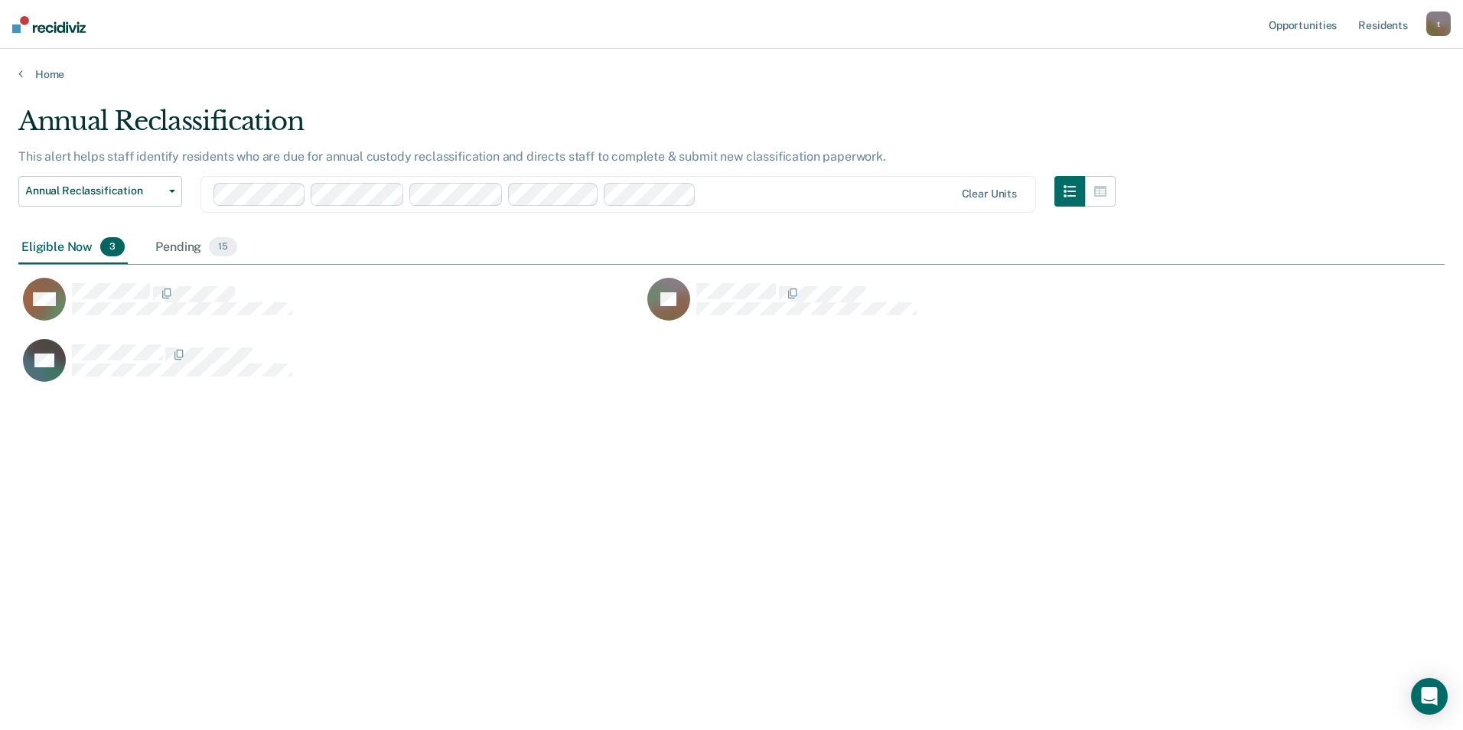
click at [709, 201] on div at bounding box center [829, 194] width 252 height 18
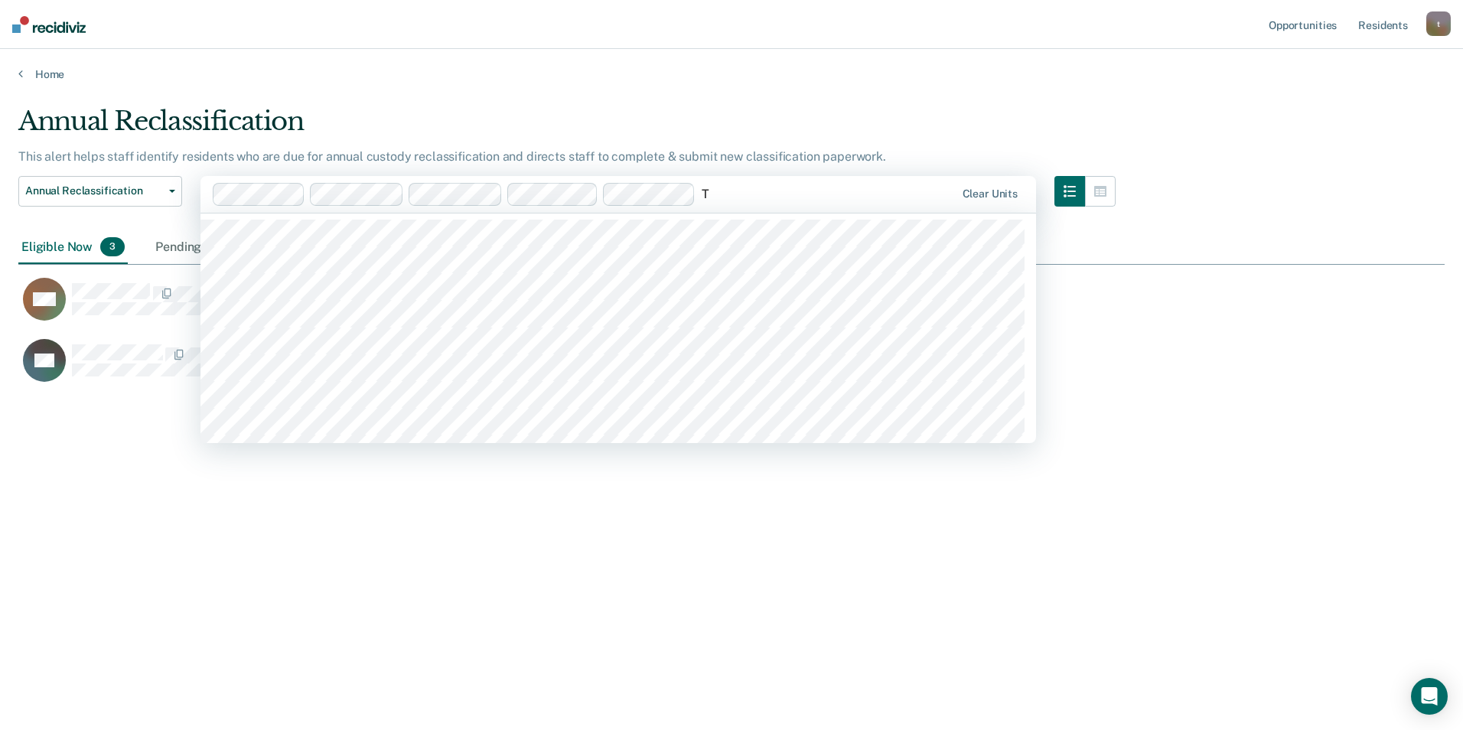
type input "TT"
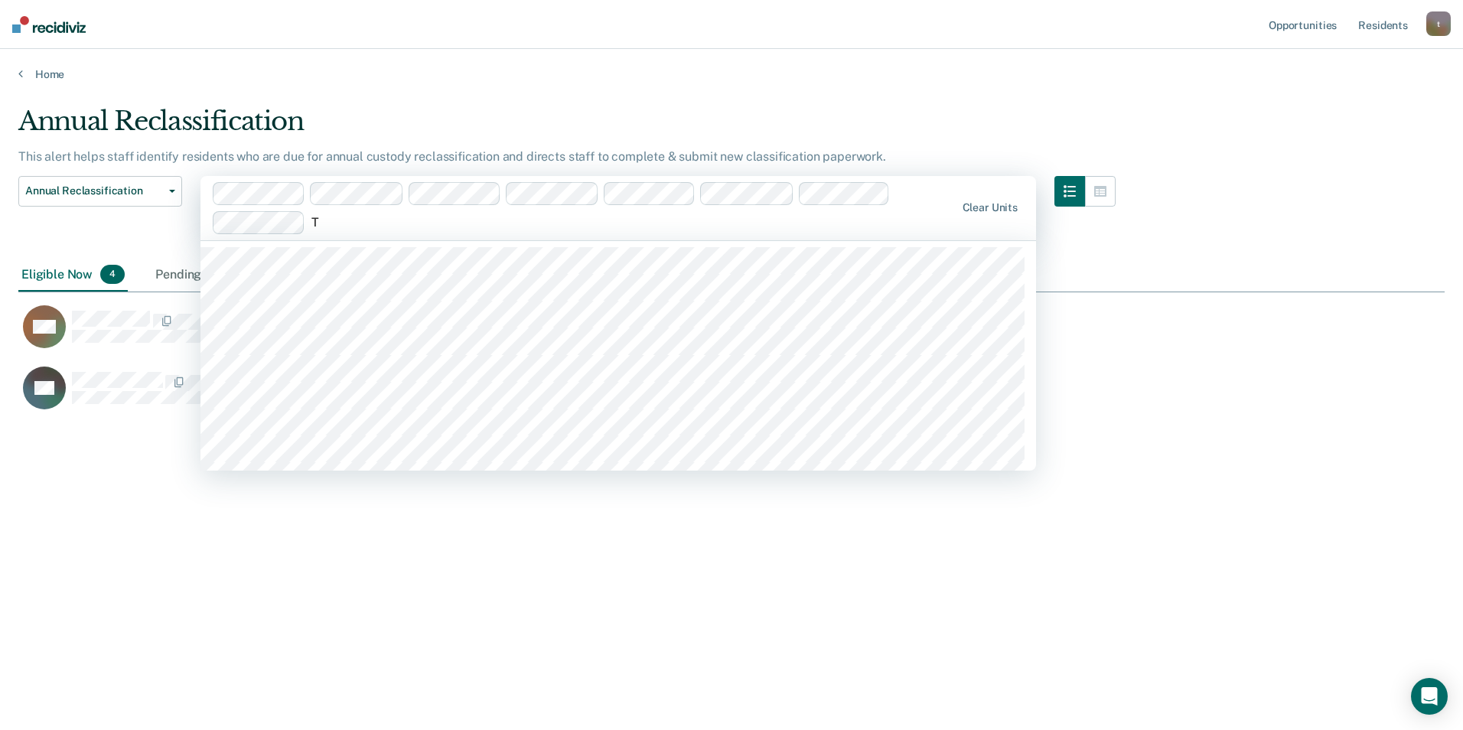
type input "TT"
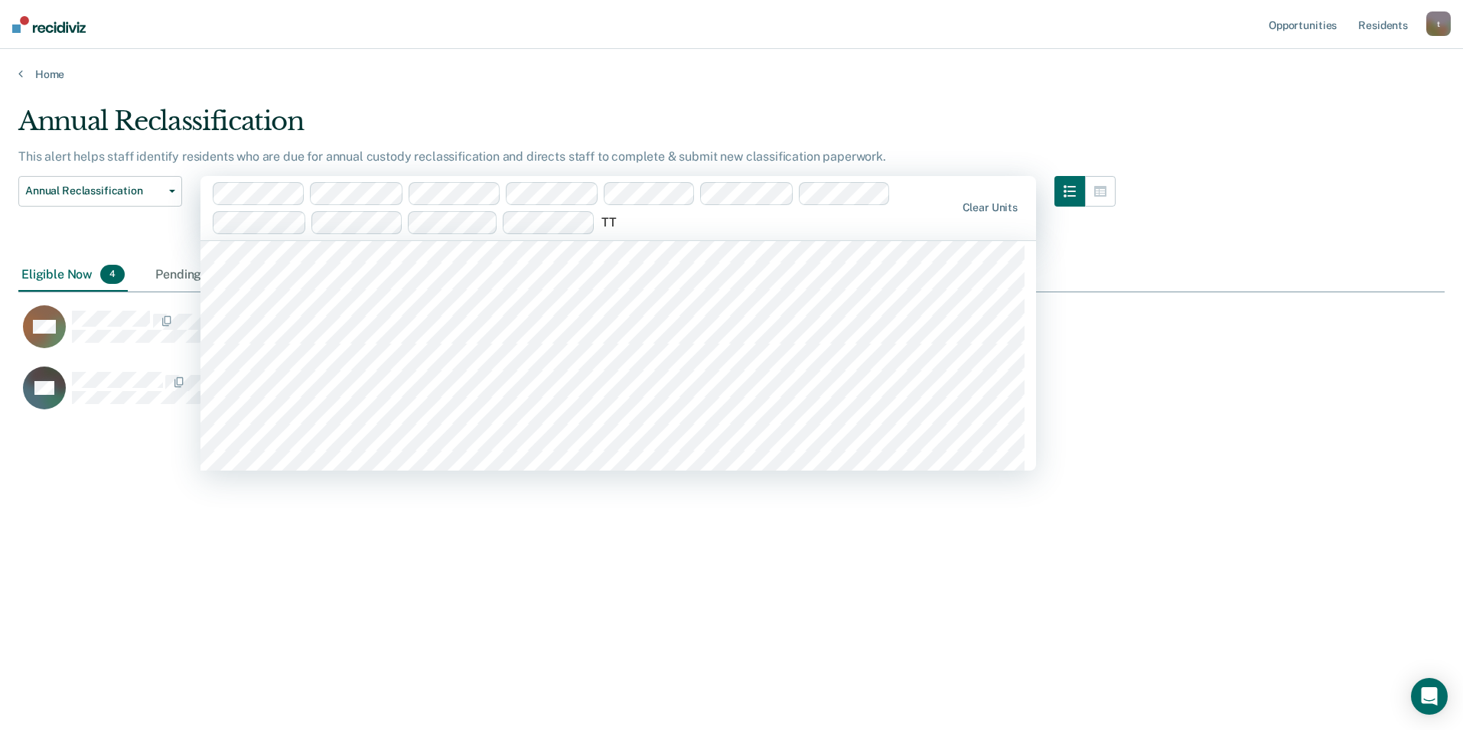
scroll to position [306, 0]
type input "TT"
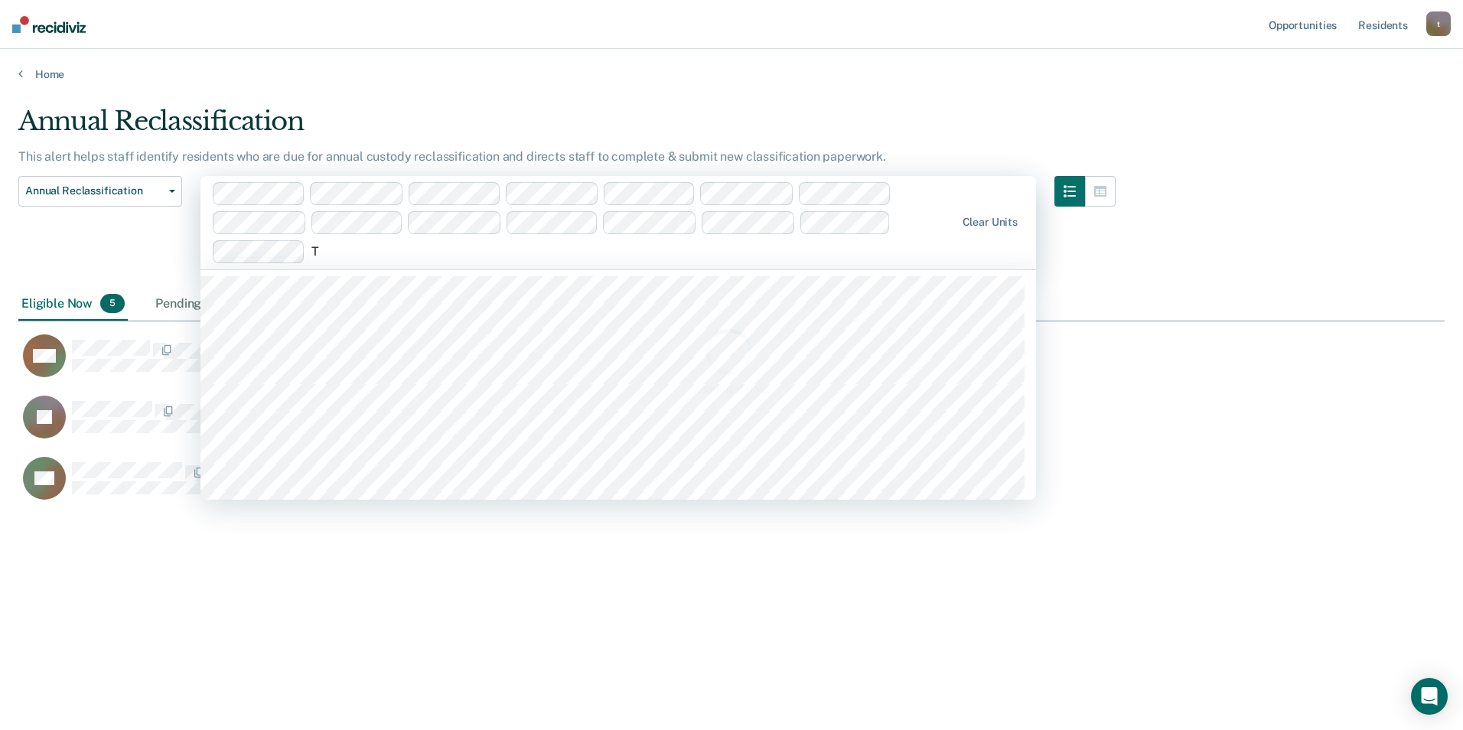
type input "TT"
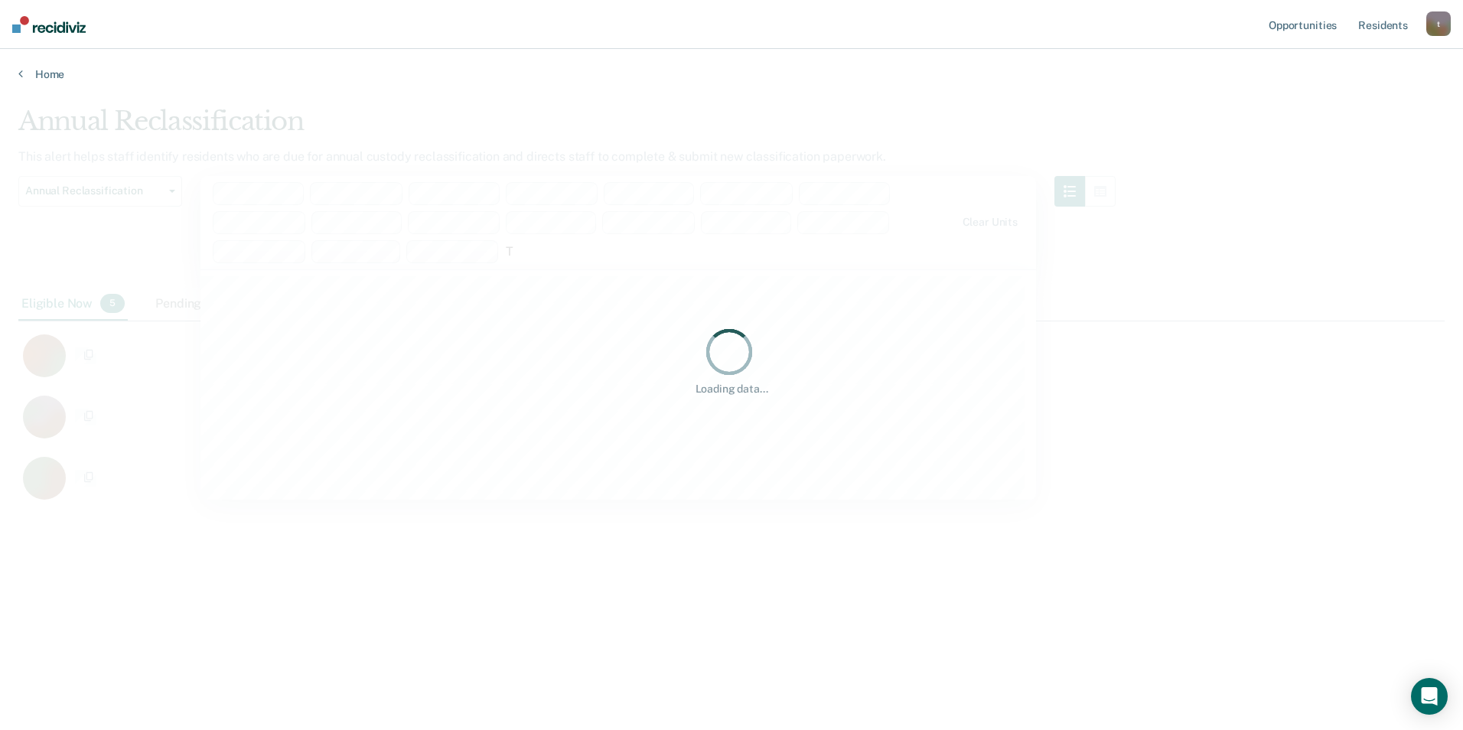
type input "TT"
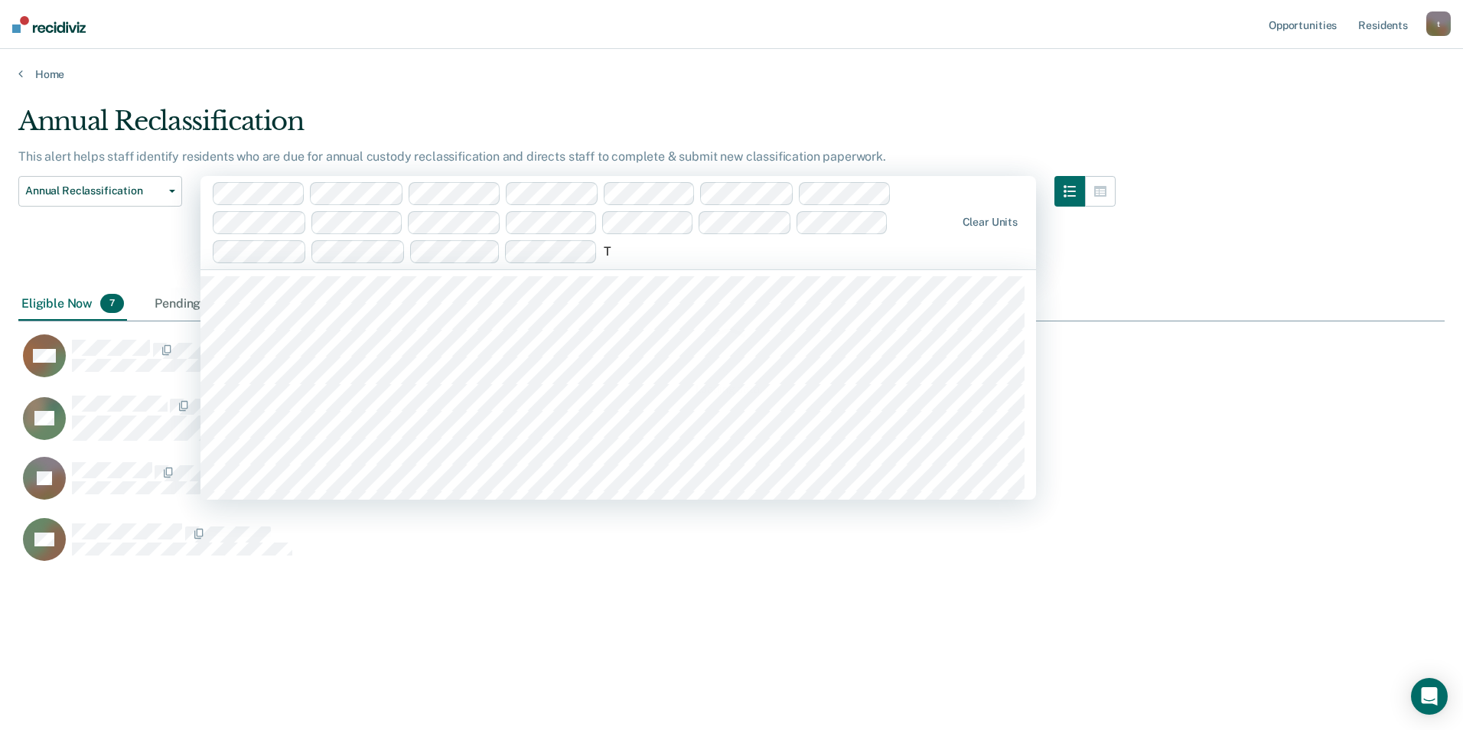
type input "TT"
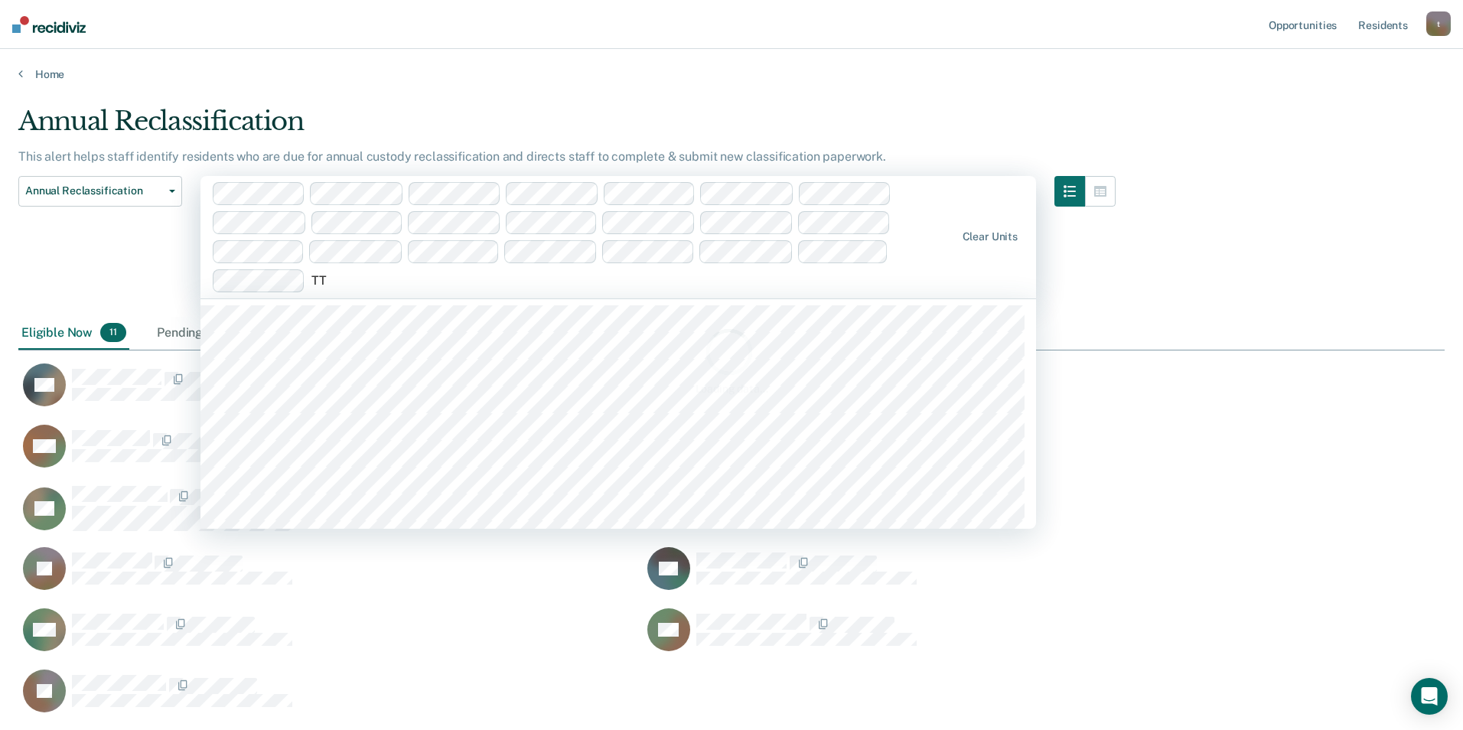
type input "TT"
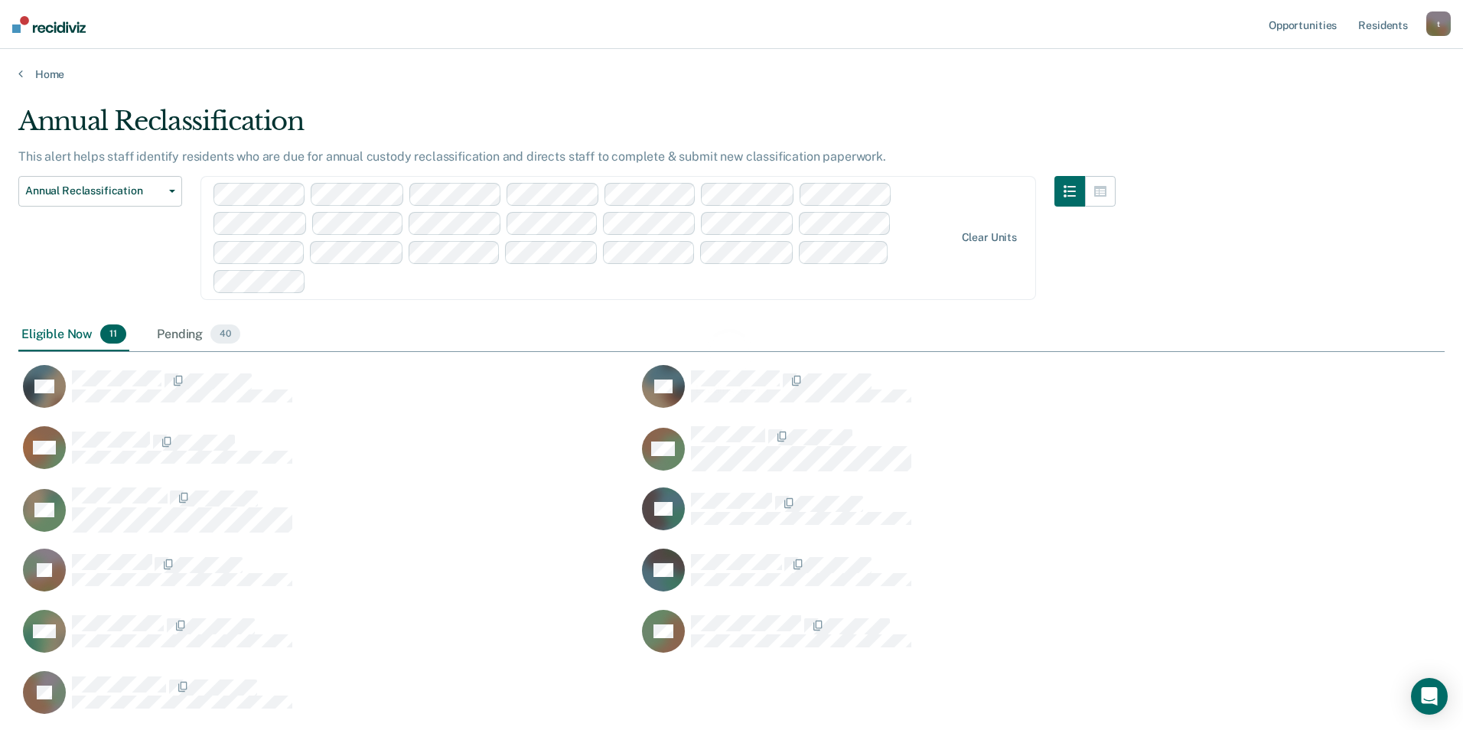
scroll to position [498, 1404]
click at [282, 318] on div "Loading data..." at bounding box center [725, 361] width 1415 height 510
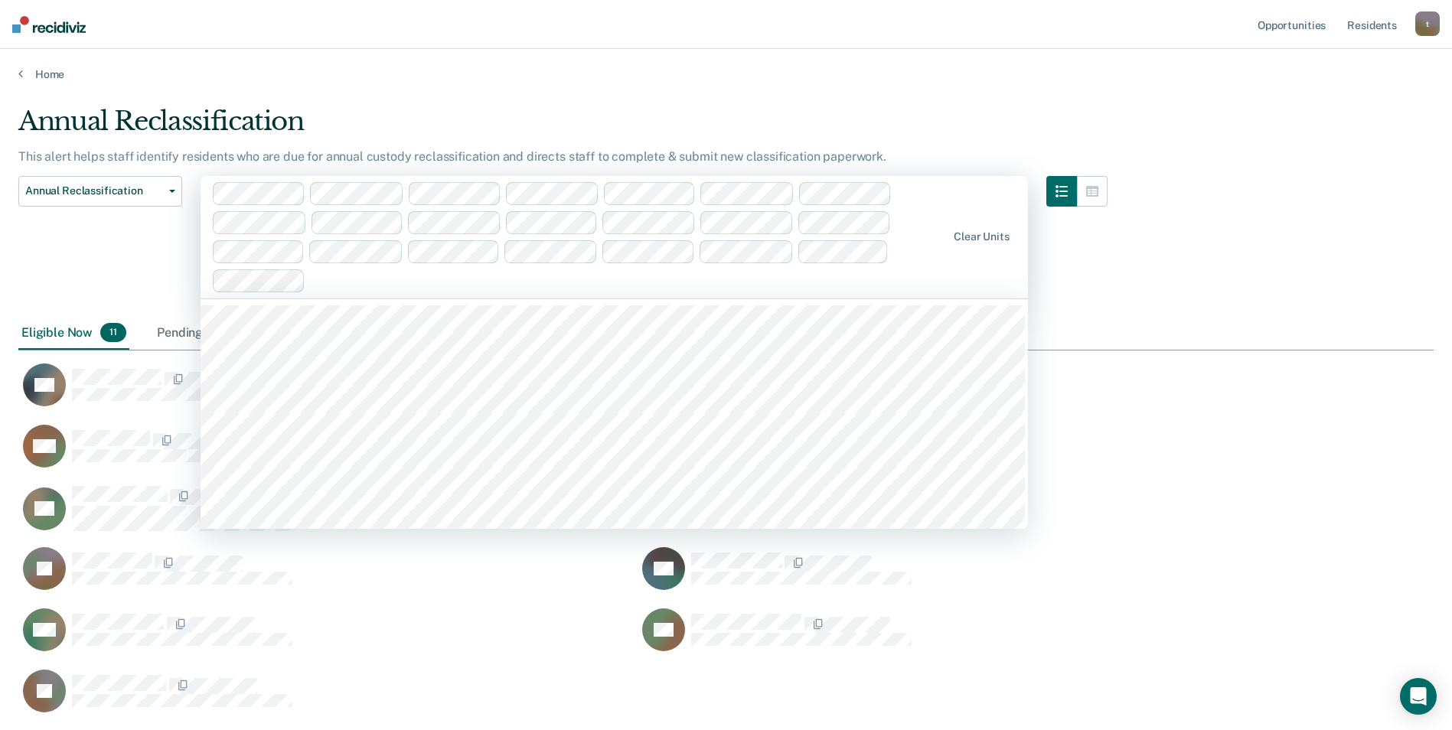
click at [332, 282] on div at bounding box center [629, 281] width 635 height 18
type input "TT"
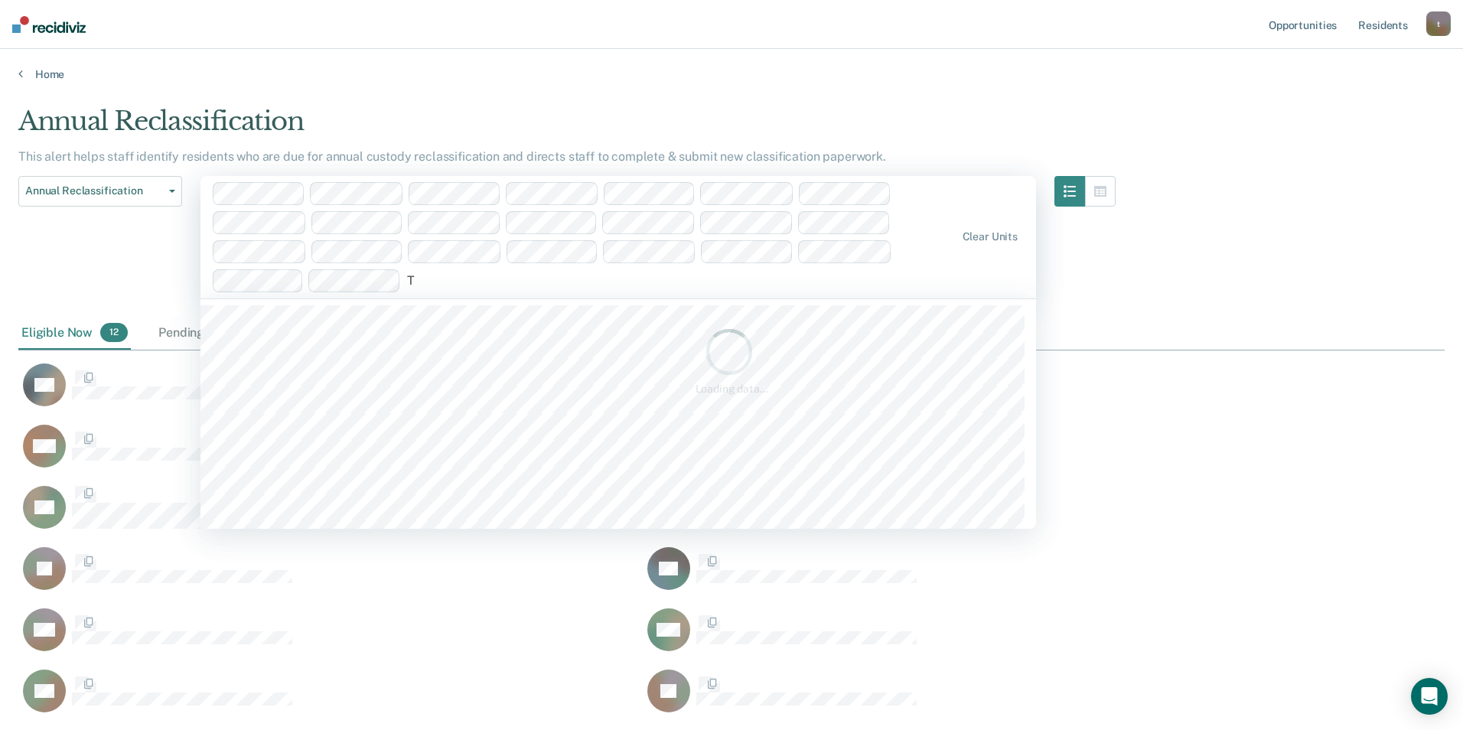
type input "TT"
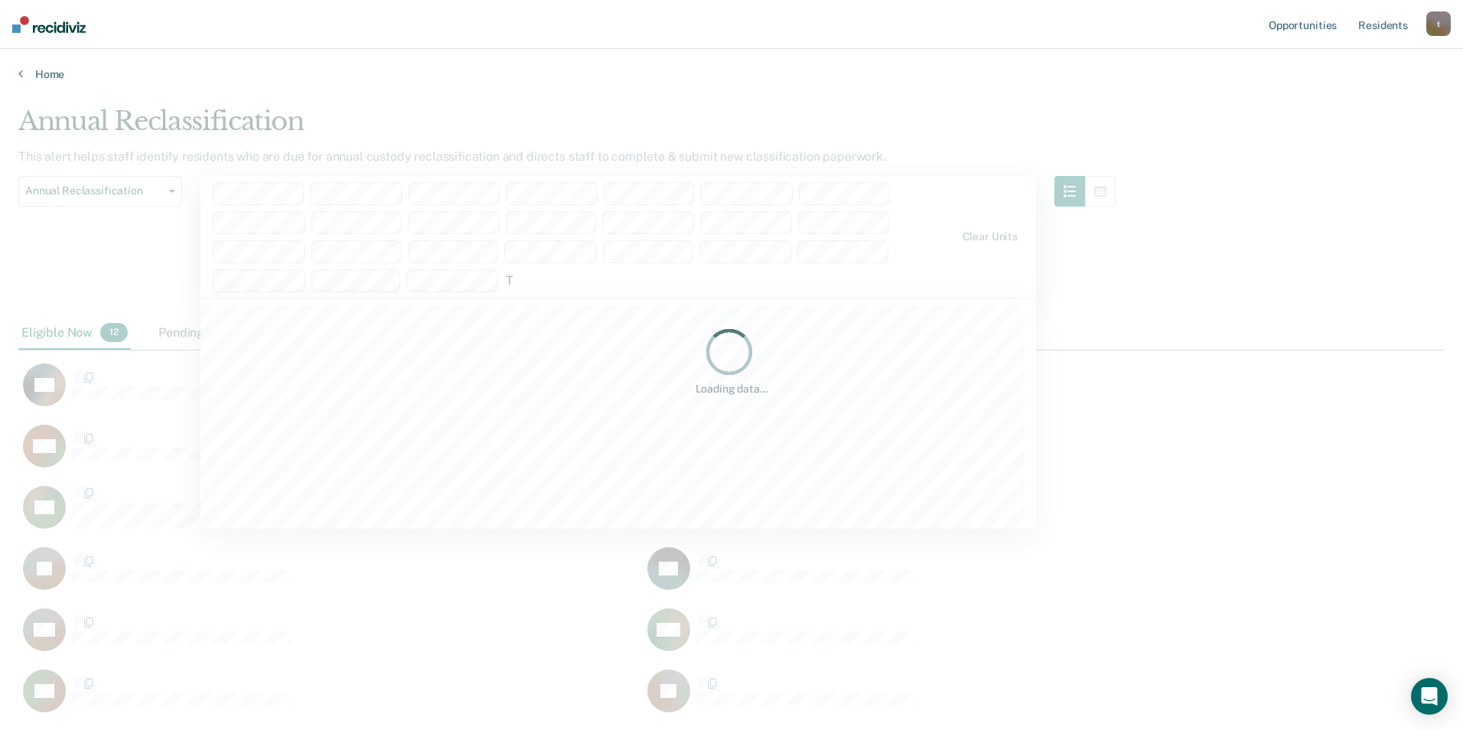
scroll to position [12, 12]
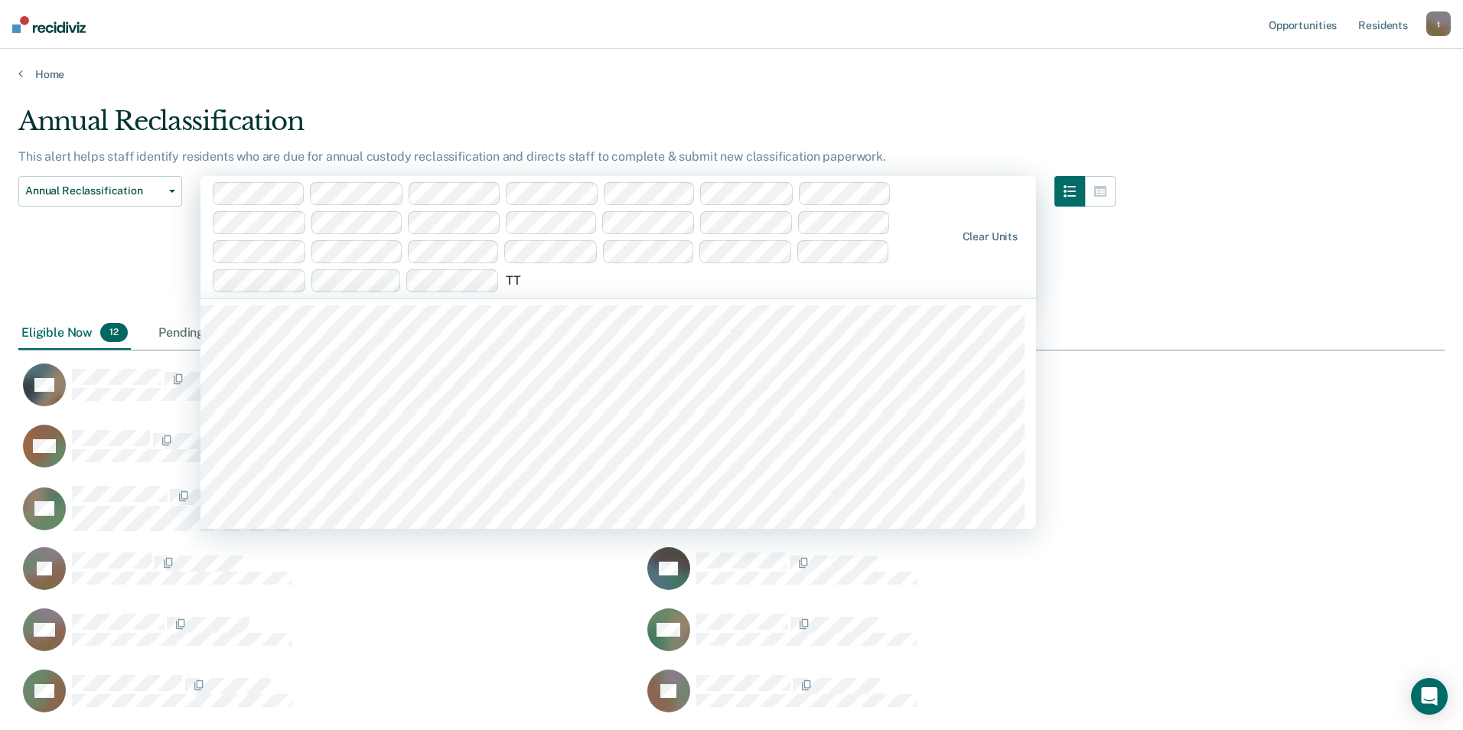
type input "TT"
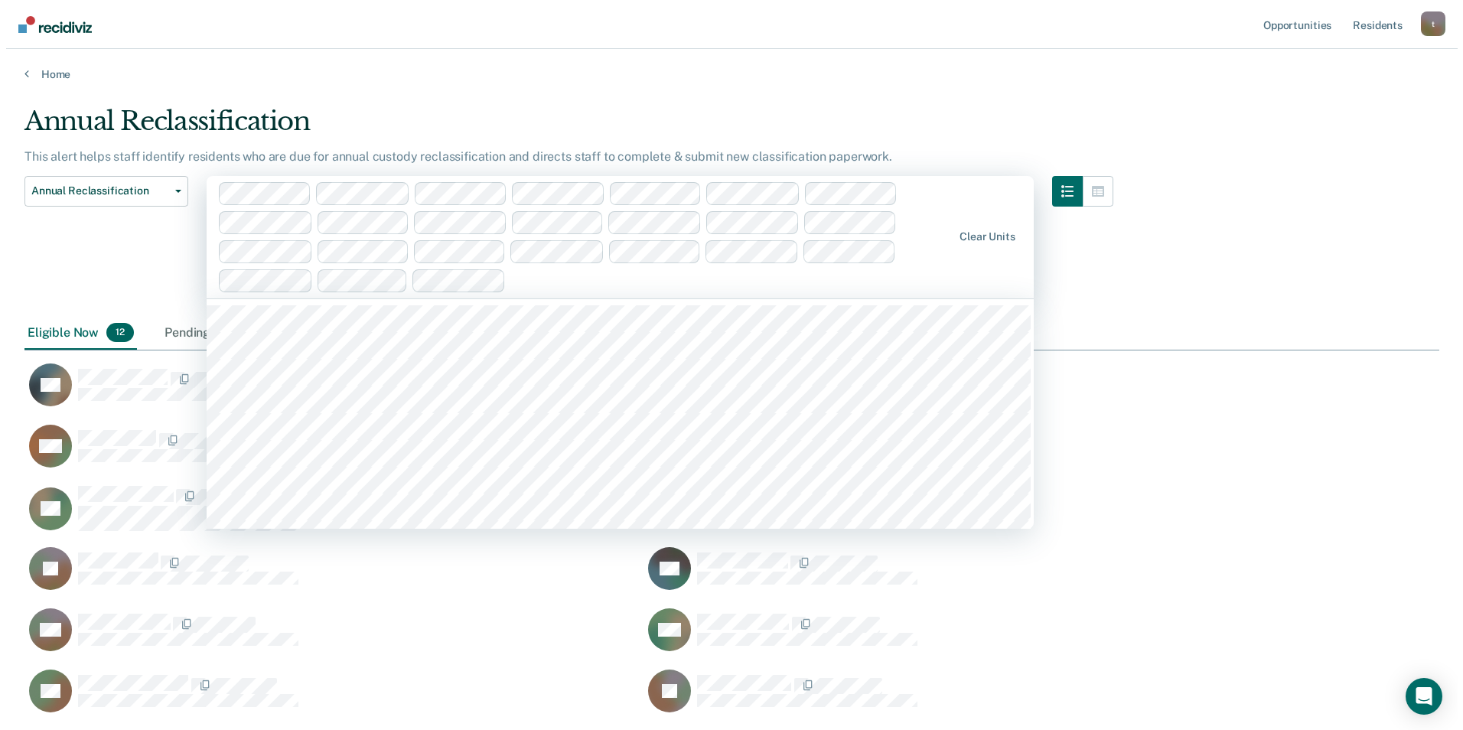
scroll to position [498, 1415]
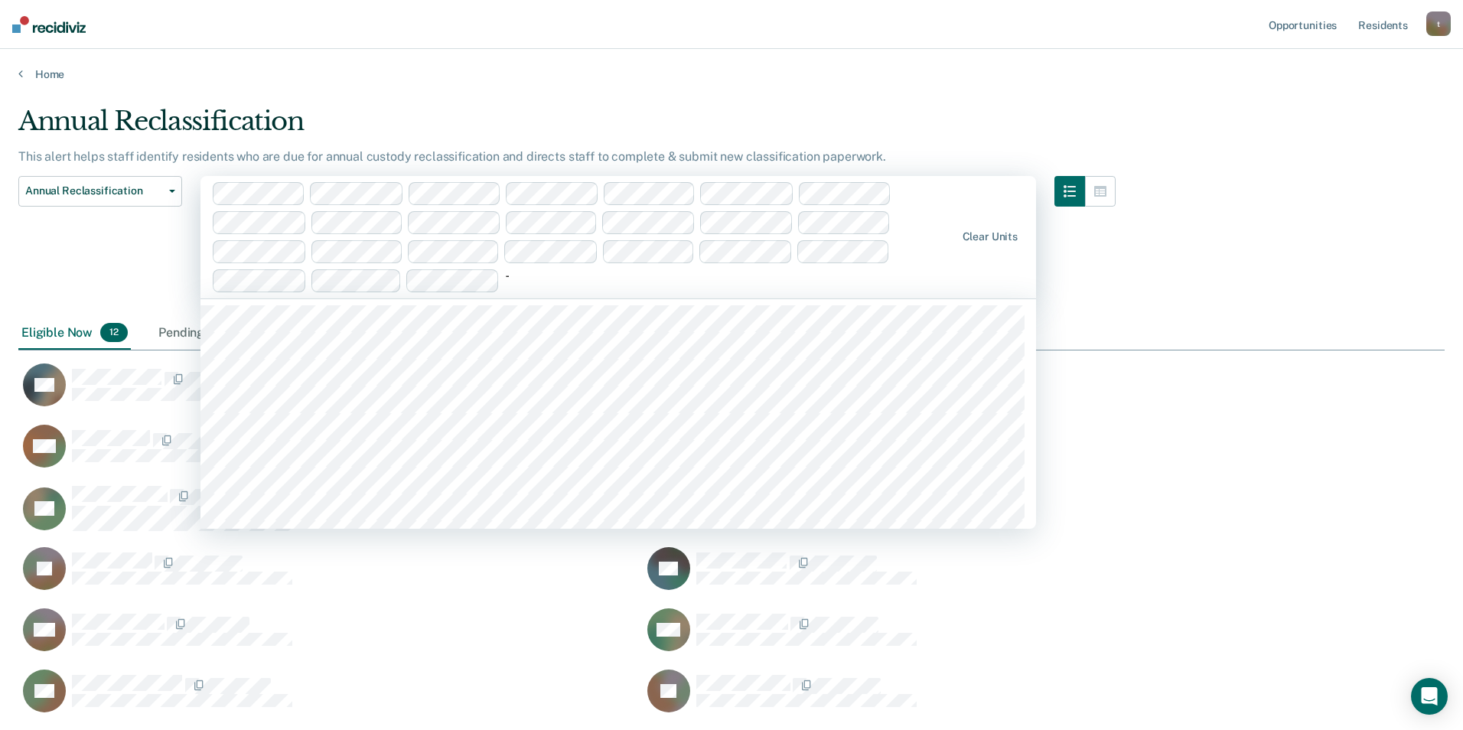
type input "TT"
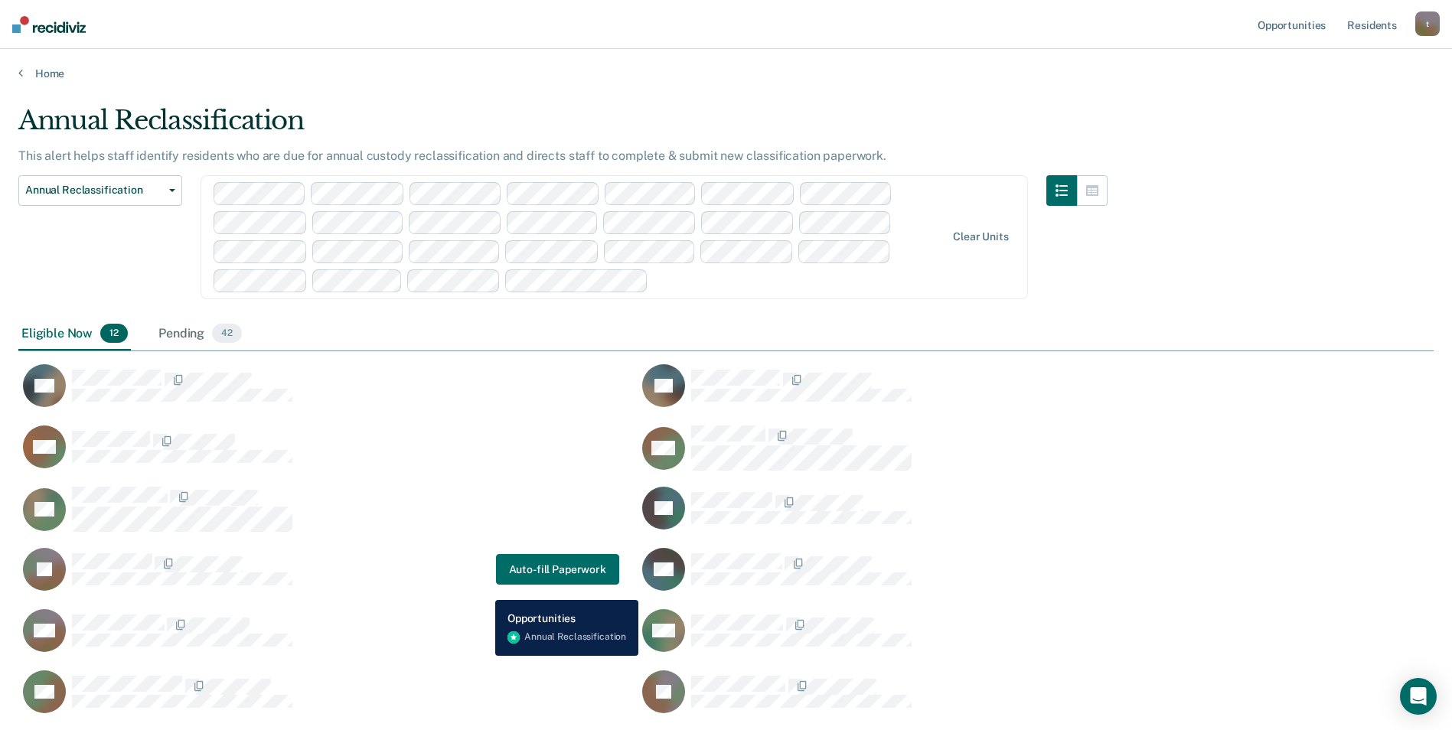
scroll to position [2, 0]
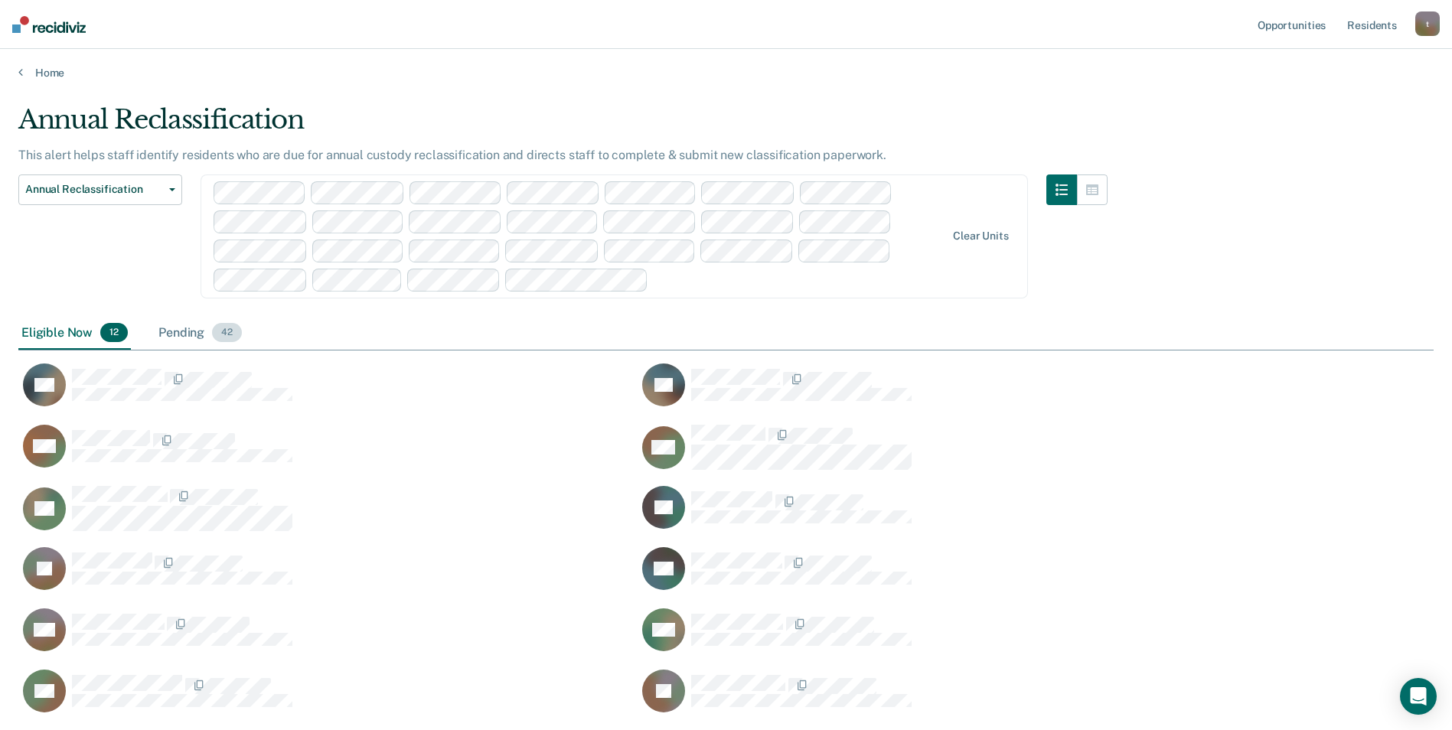
click at [195, 326] on div "Pending 42" at bounding box center [200, 334] width 90 height 34
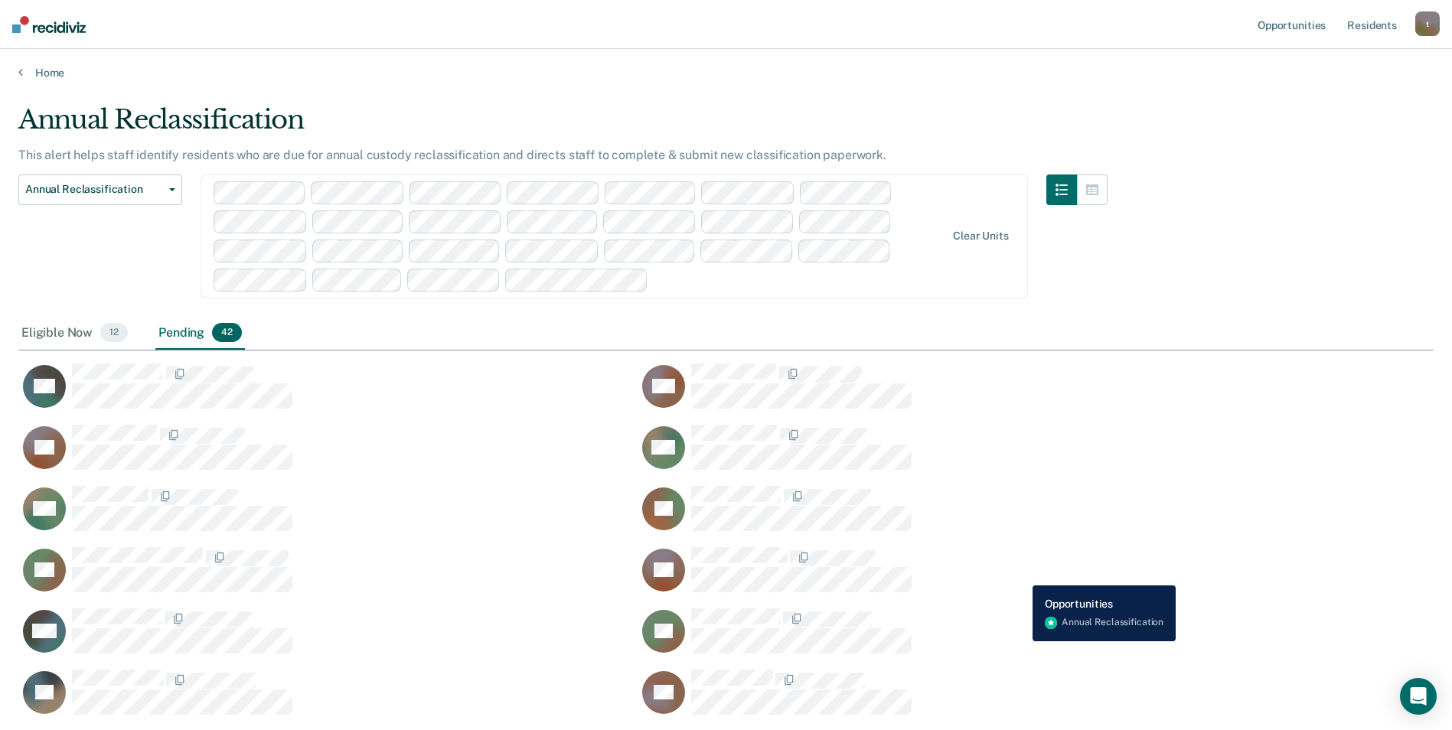
scroll to position [0, 0]
